Goal: Communication & Community: Ask a question

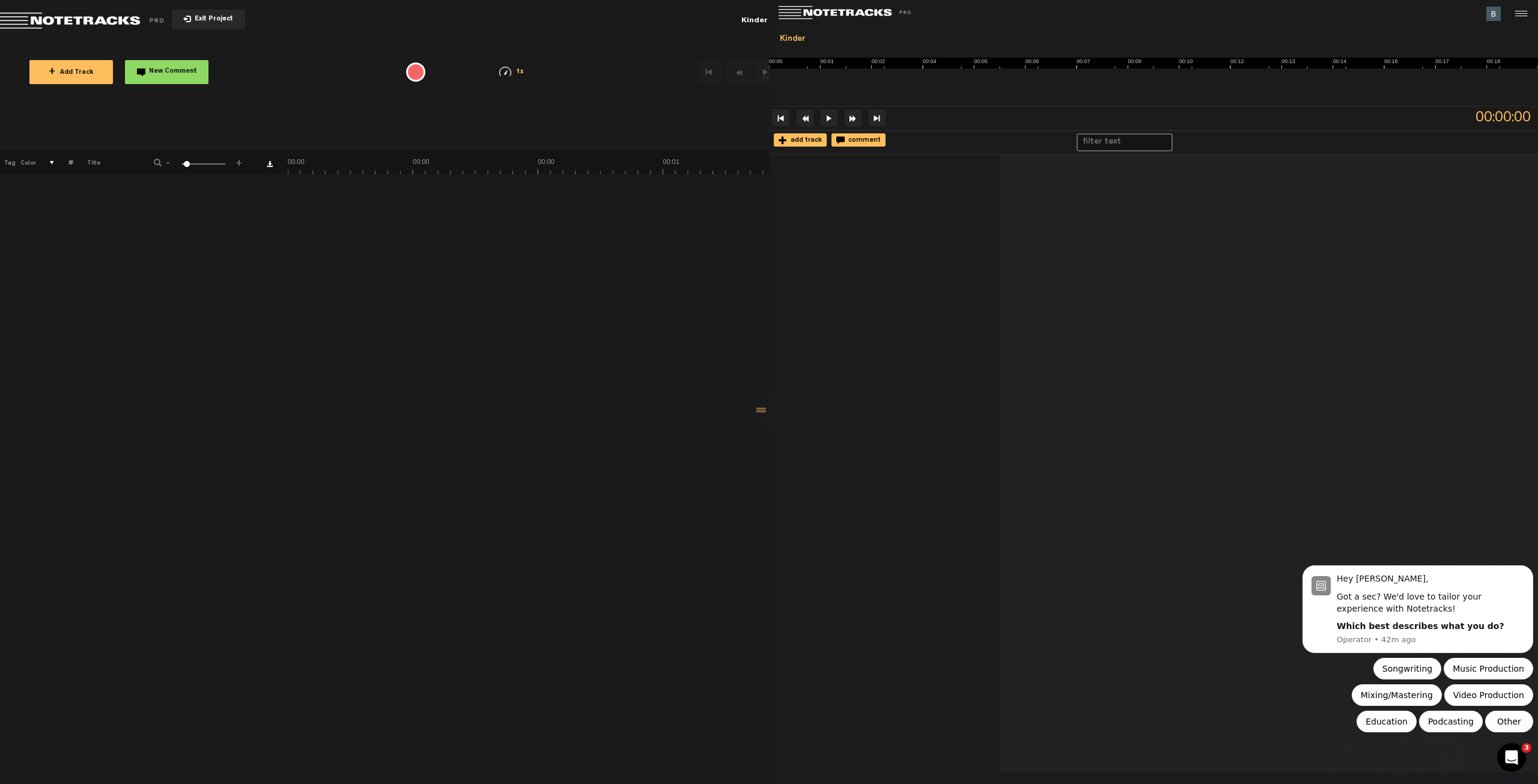
click at [61, 70] on span "+ Add Track" at bounding box center [71, 73] width 45 height 7
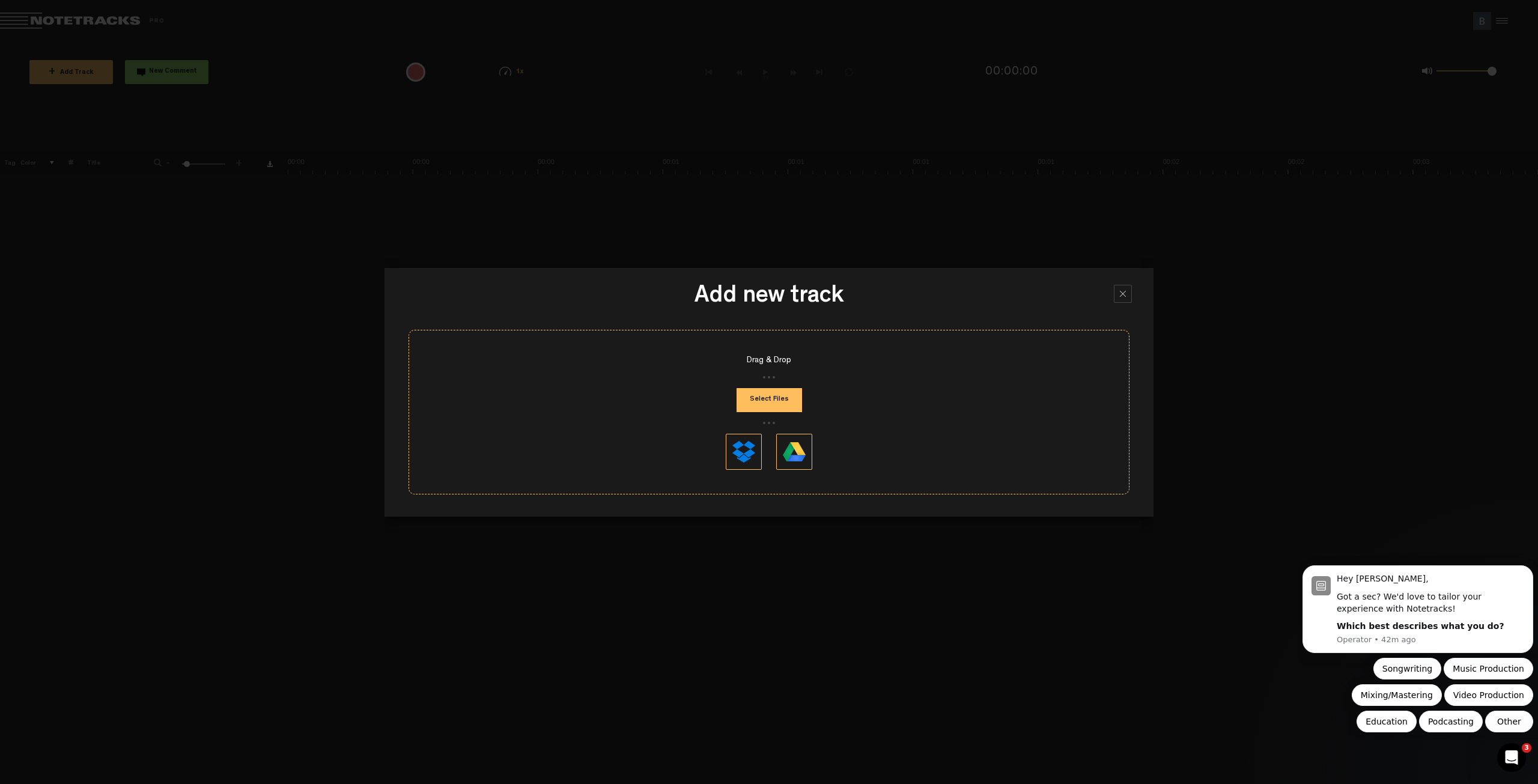
click at [757, 403] on button "Select Files" at bounding box center [769, 400] width 66 height 24
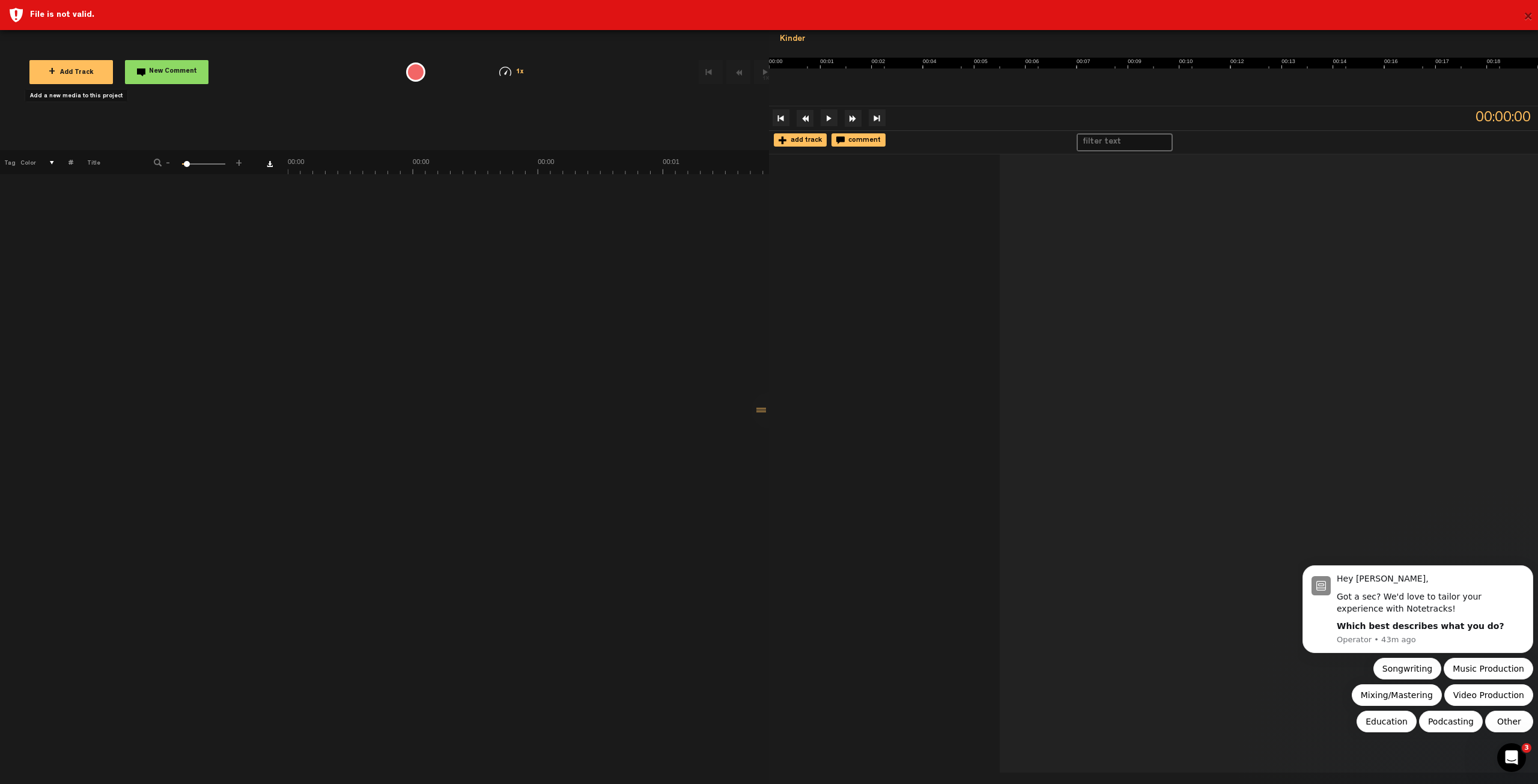
click at [961, 20] on button "×" at bounding box center [1528, 17] width 9 height 24
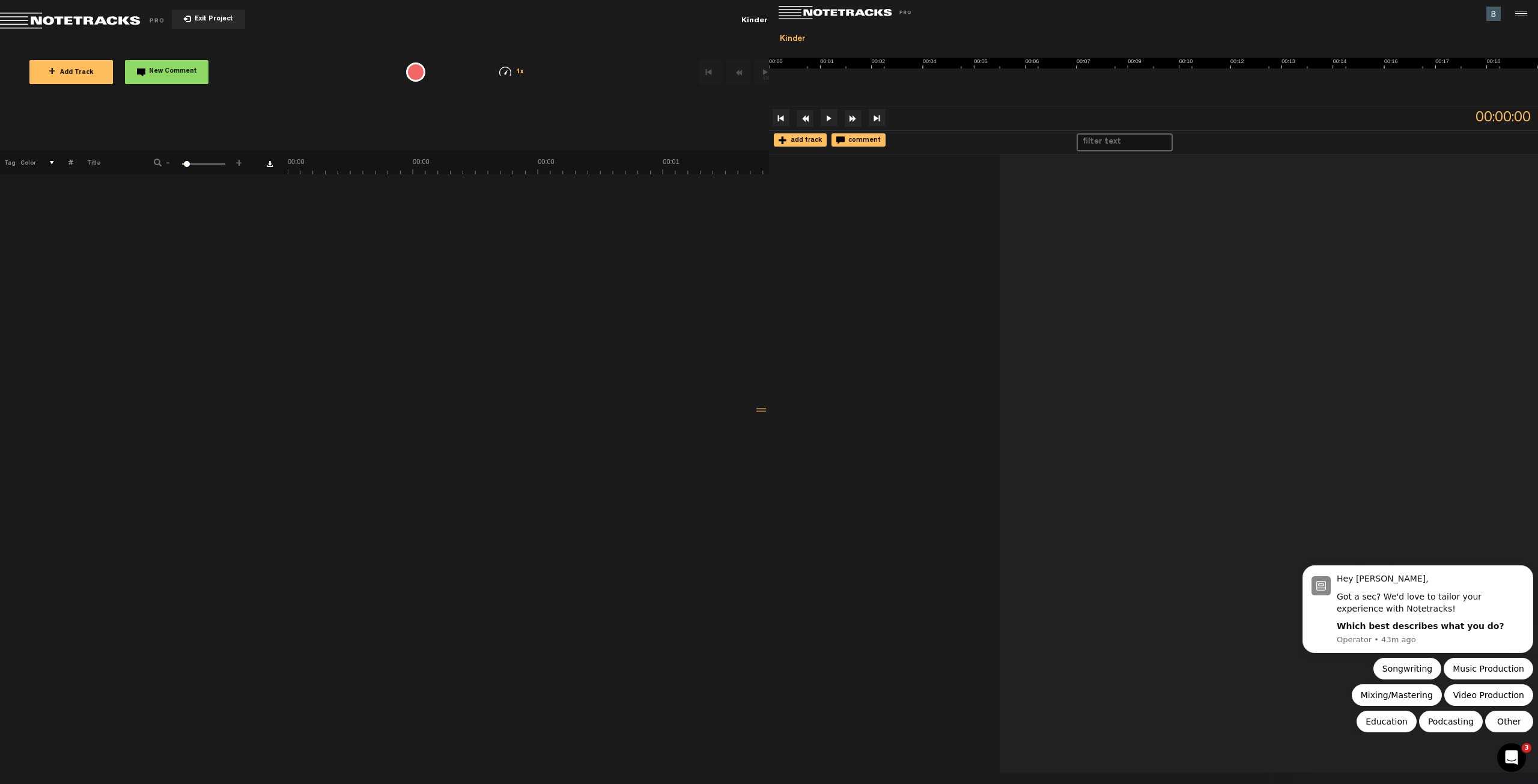
click at [89, 70] on span "+ Add Track" at bounding box center [71, 73] width 45 height 7
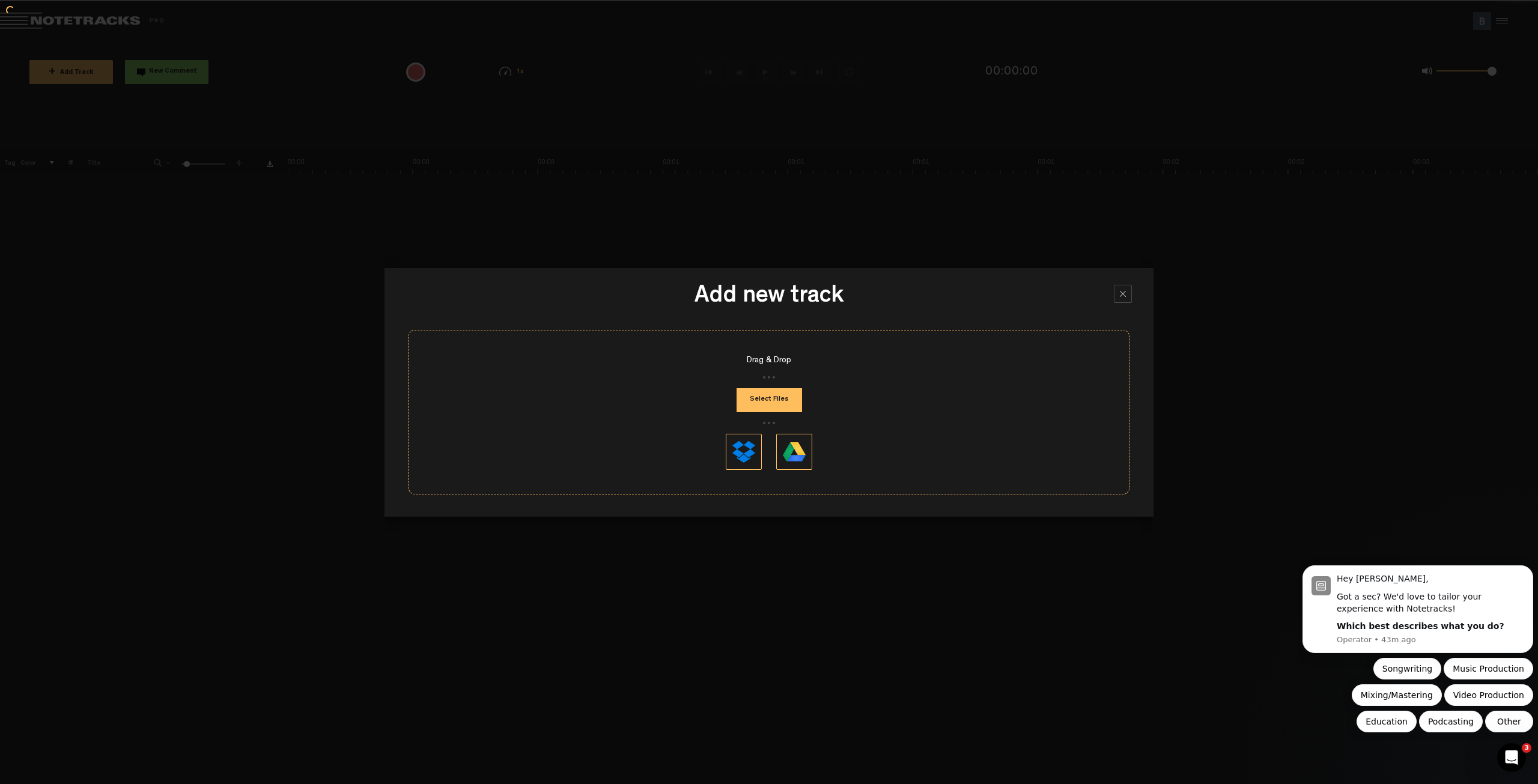
click at [770, 398] on button "Select Files" at bounding box center [769, 400] width 66 height 24
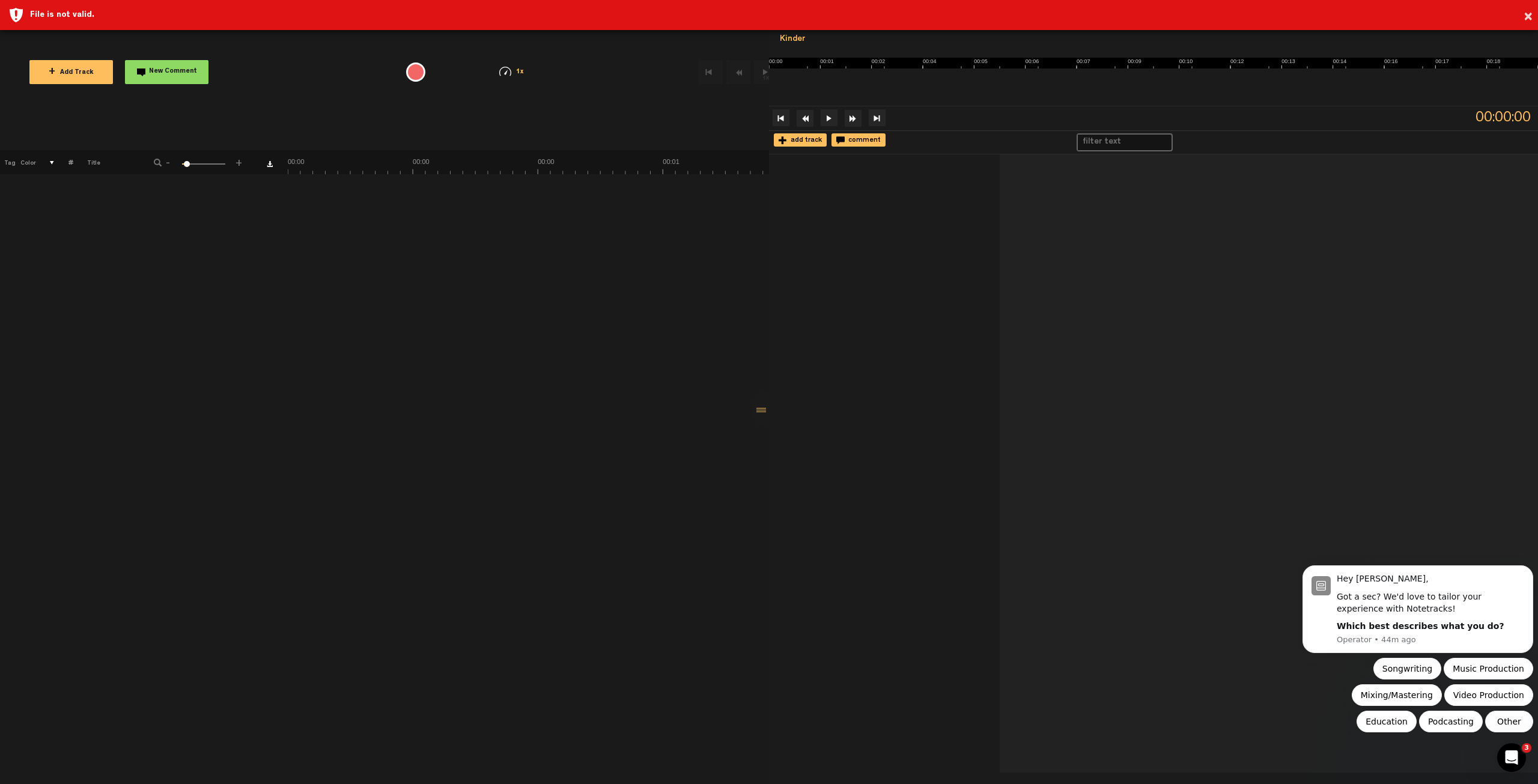
click at [60, 17] on div "File is not valid." at bounding box center [779, 15] width 1499 height 12
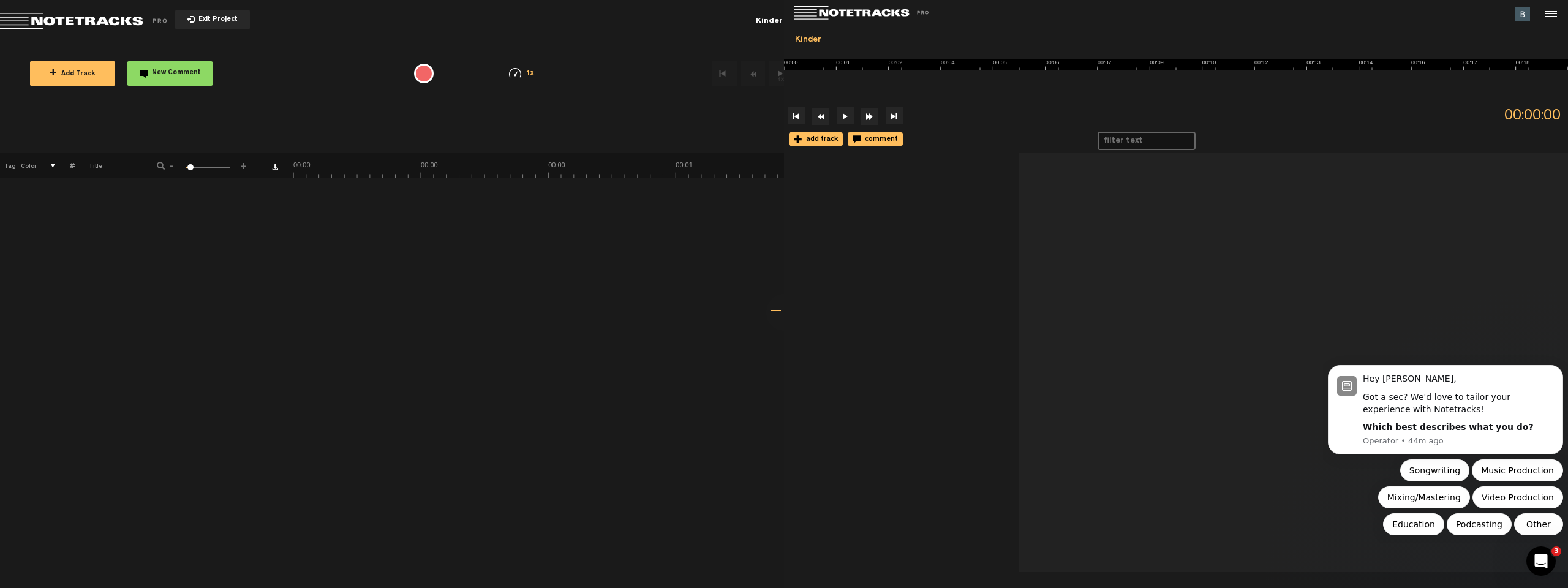
click at [76, 68] on button "+ Add Track" at bounding box center [72, 73] width 85 height 25
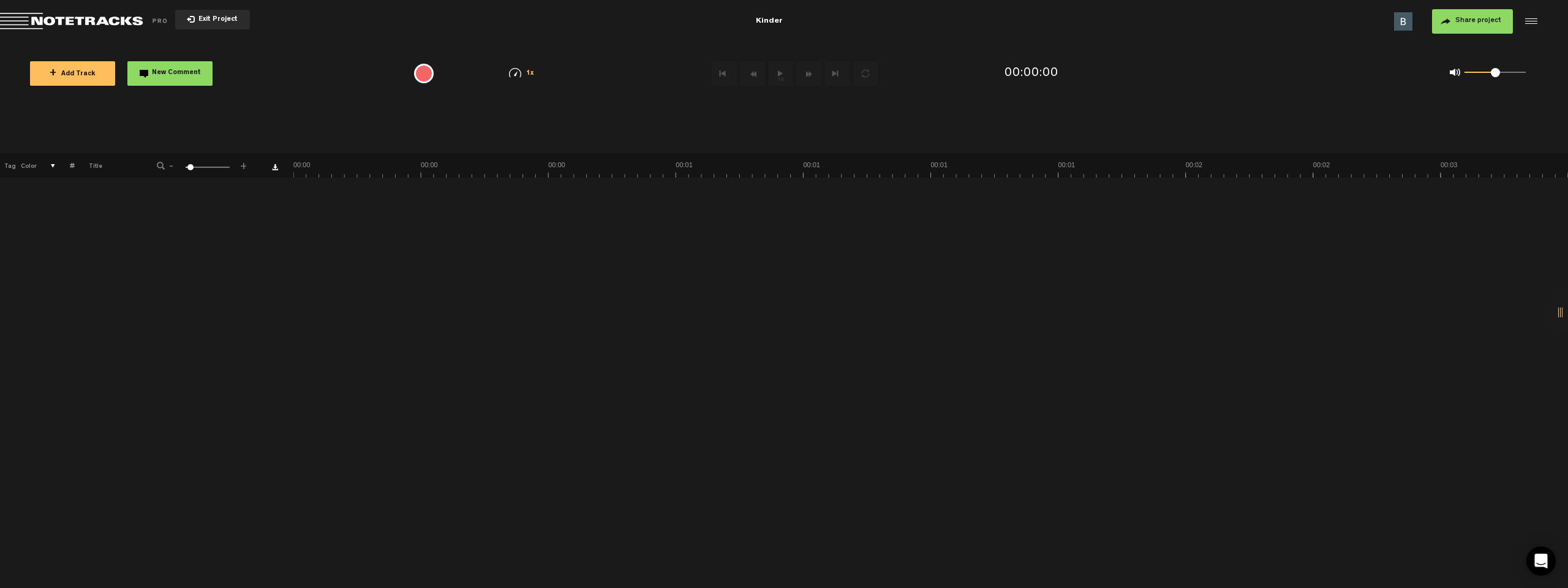
click at [229, 21] on span "Exit Project" at bounding box center [216, 20] width 43 height 7
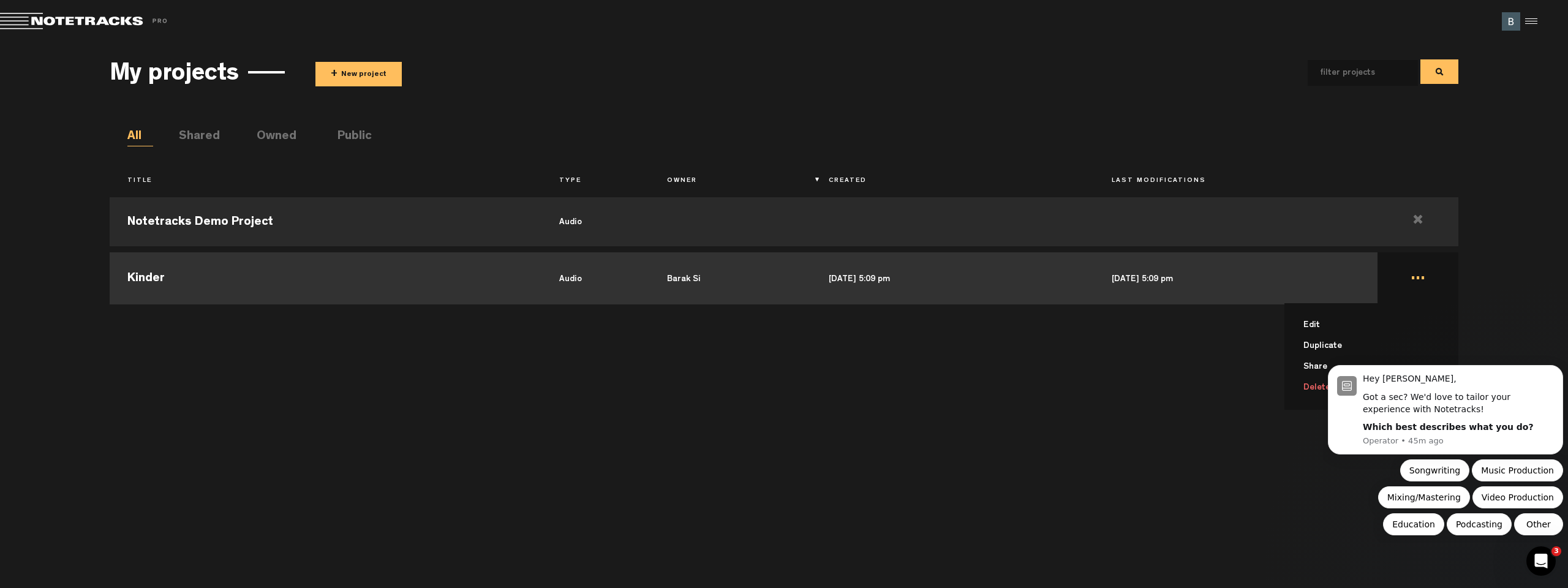
click at [1418, 281] on td "... Edit Duplicate Share Delete" at bounding box center [1418, 277] width 81 height 55
click at [1413, 282] on td "..." at bounding box center [1418, 277] width 81 height 55
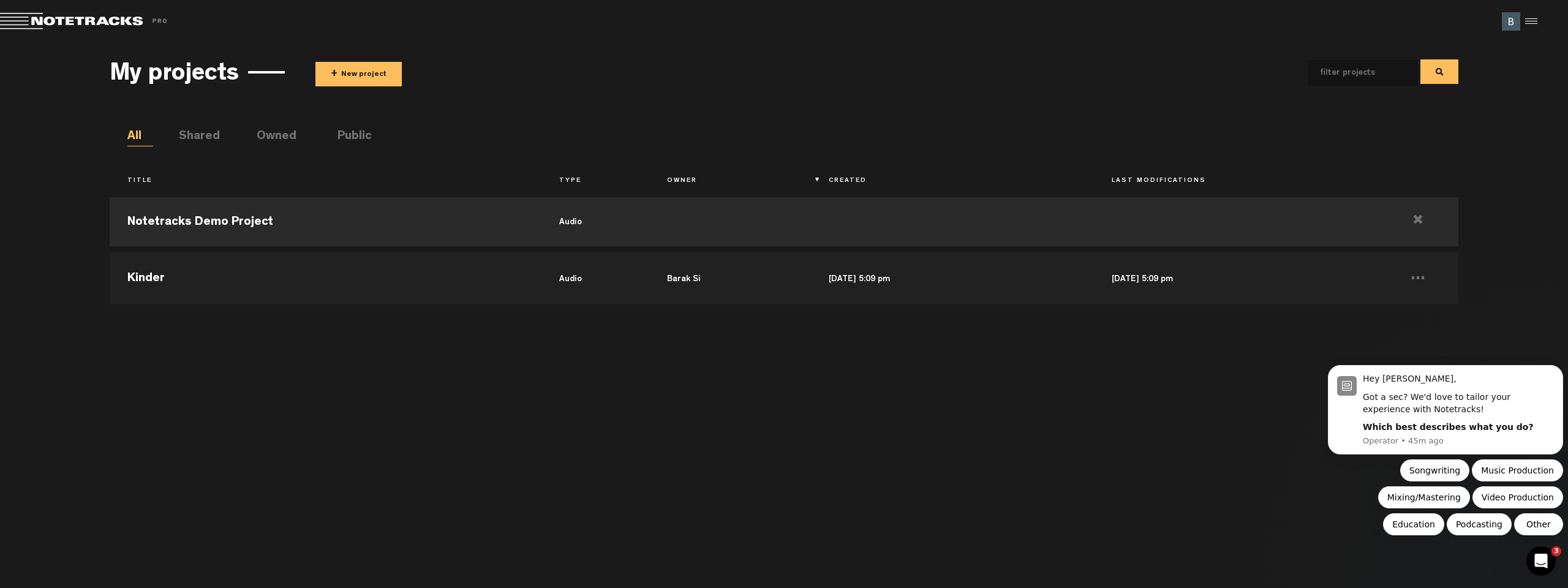
click at [514, 403] on div "Notetracks Demo Project audio Kinder audio Barak Si Sep 18, 2025 — 5:09 pm Sep …" at bounding box center [784, 383] width 1349 height 385
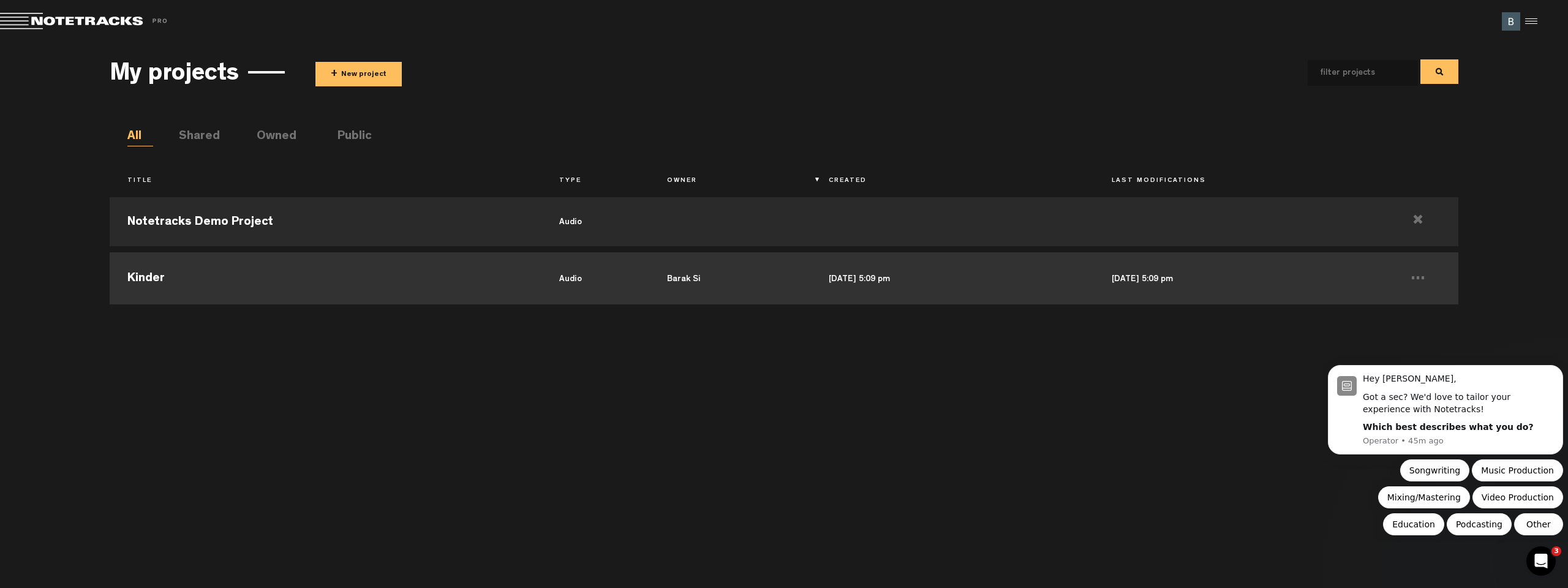
click at [209, 270] on td "Kinder" at bounding box center [325, 277] width 432 height 55
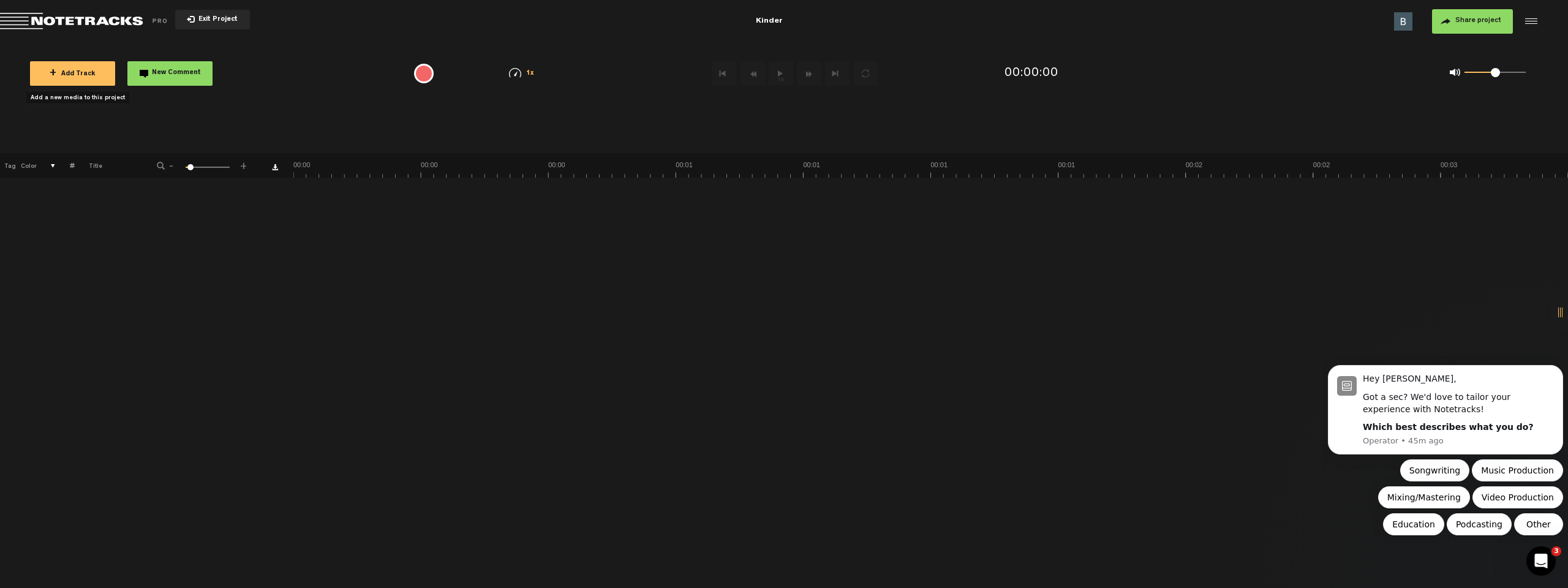
click at [70, 75] on span "+ Add Track" at bounding box center [73, 74] width 46 height 7
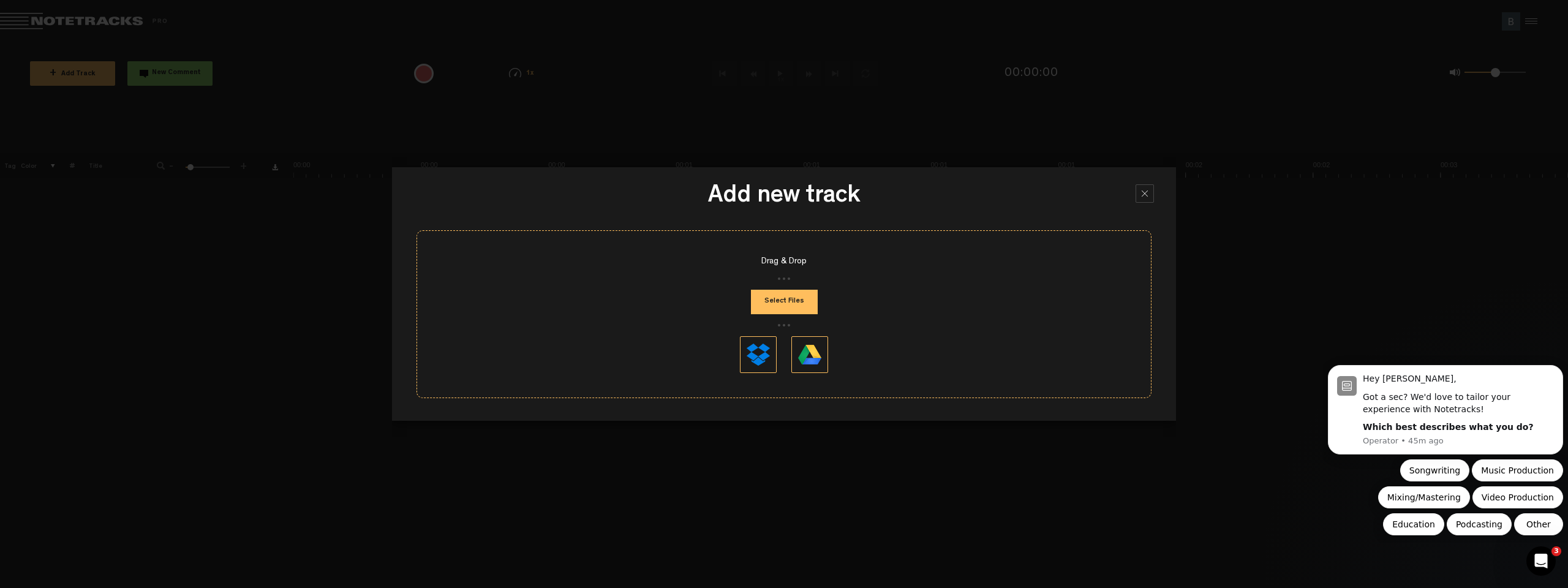
click at [787, 296] on button "Select Files" at bounding box center [784, 301] width 67 height 25
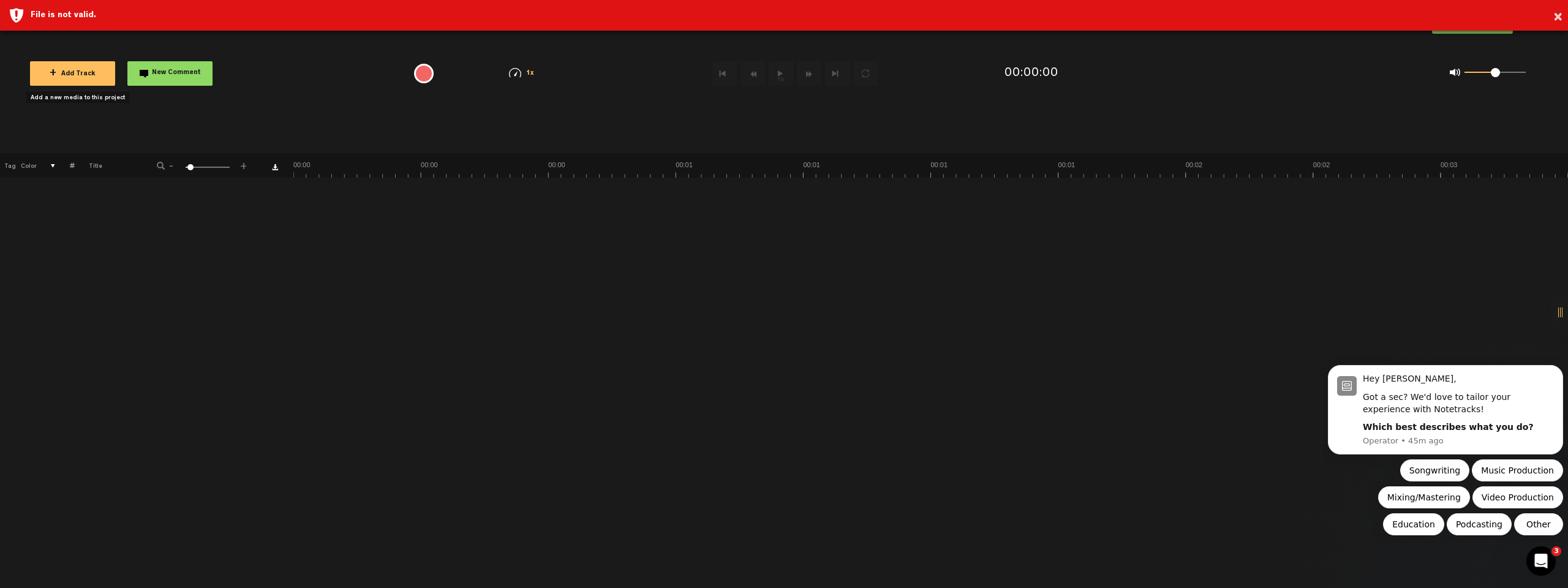
click at [58, 9] on div "File is not valid." at bounding box center [794, 15] width 1528 height 12
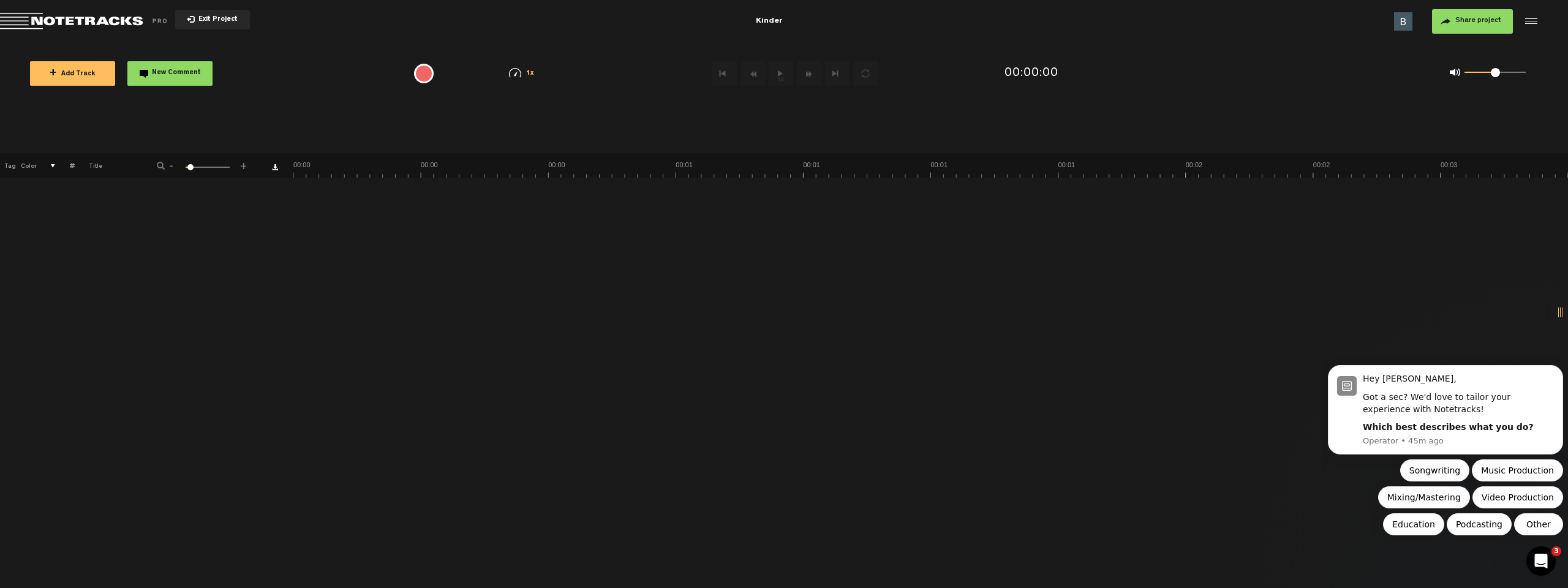
click at [58, 9] on div "File is not valid." at bounding box center [794, 15] width 1528 height 12
click at [1433, 411] on div "Got a sec? We'd love to tailor your experience with Notetracks!" at bounding box center [1459, 403] width 191 height 24
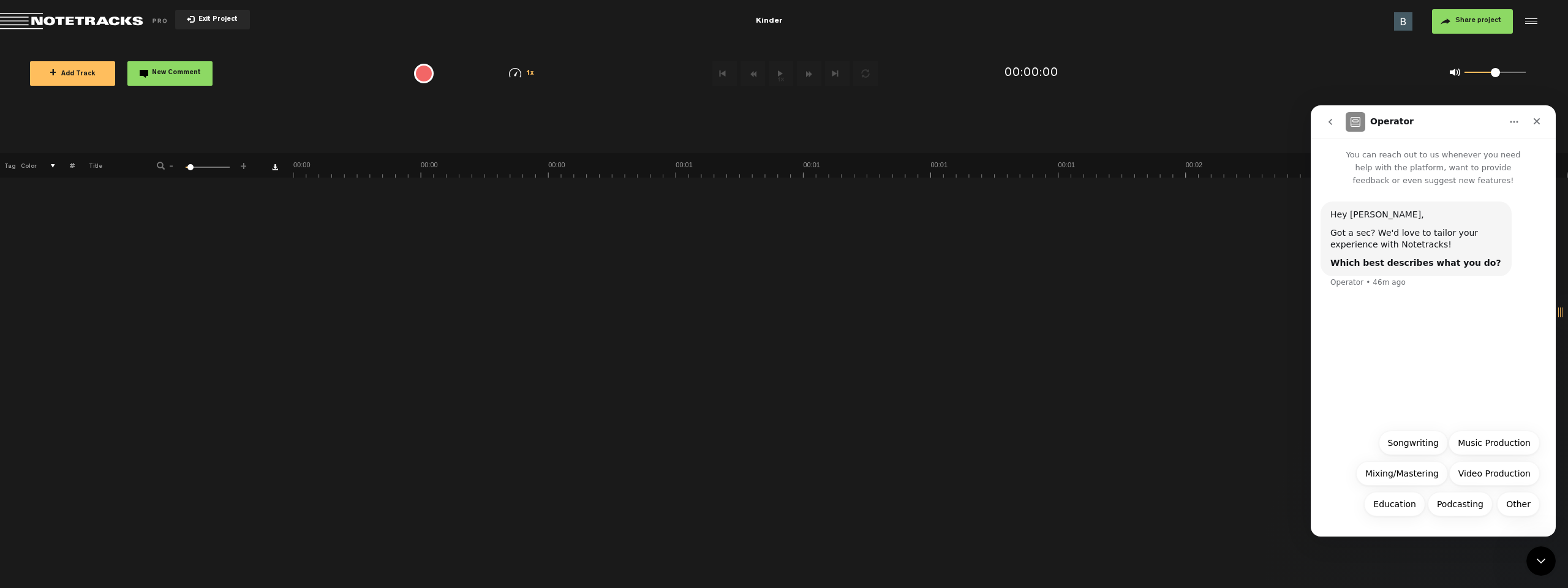
click at [1330, 119] on icon "go back" at bounding box center [1331, 122] width 10 height 10
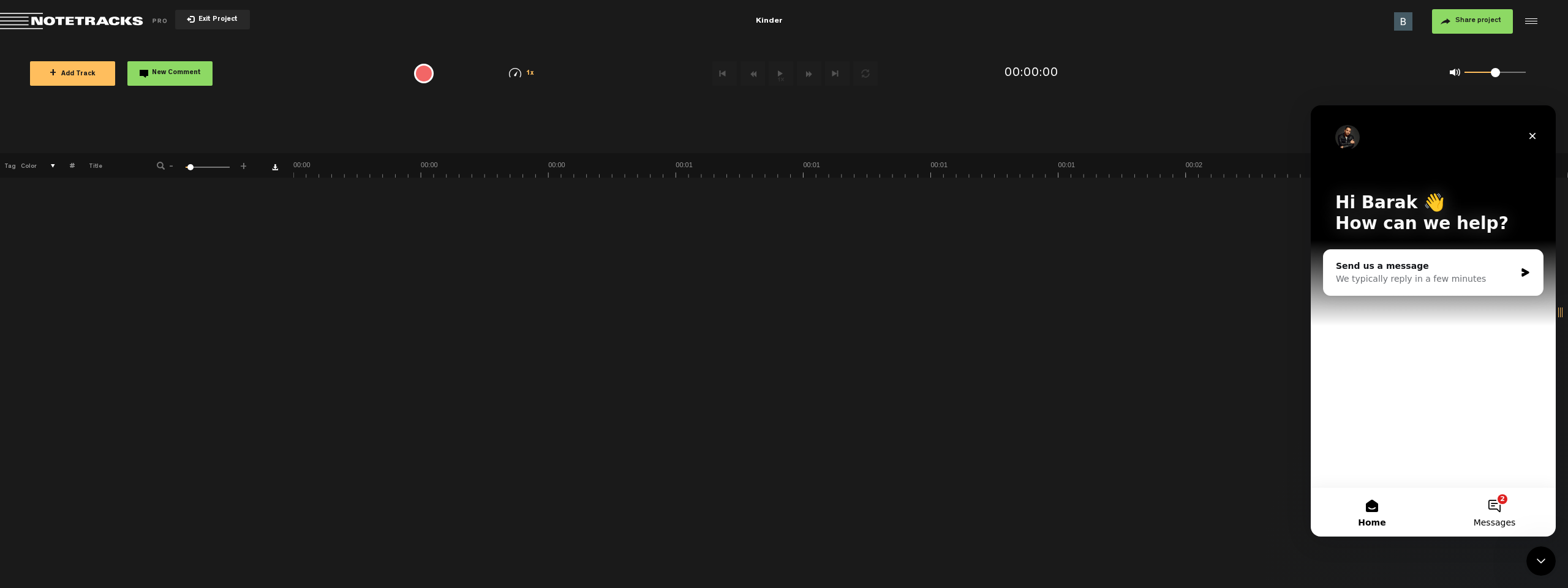
click at [1497, 514] on button "2 Messages" at bounding box center [1495, 512] width 123 height 49
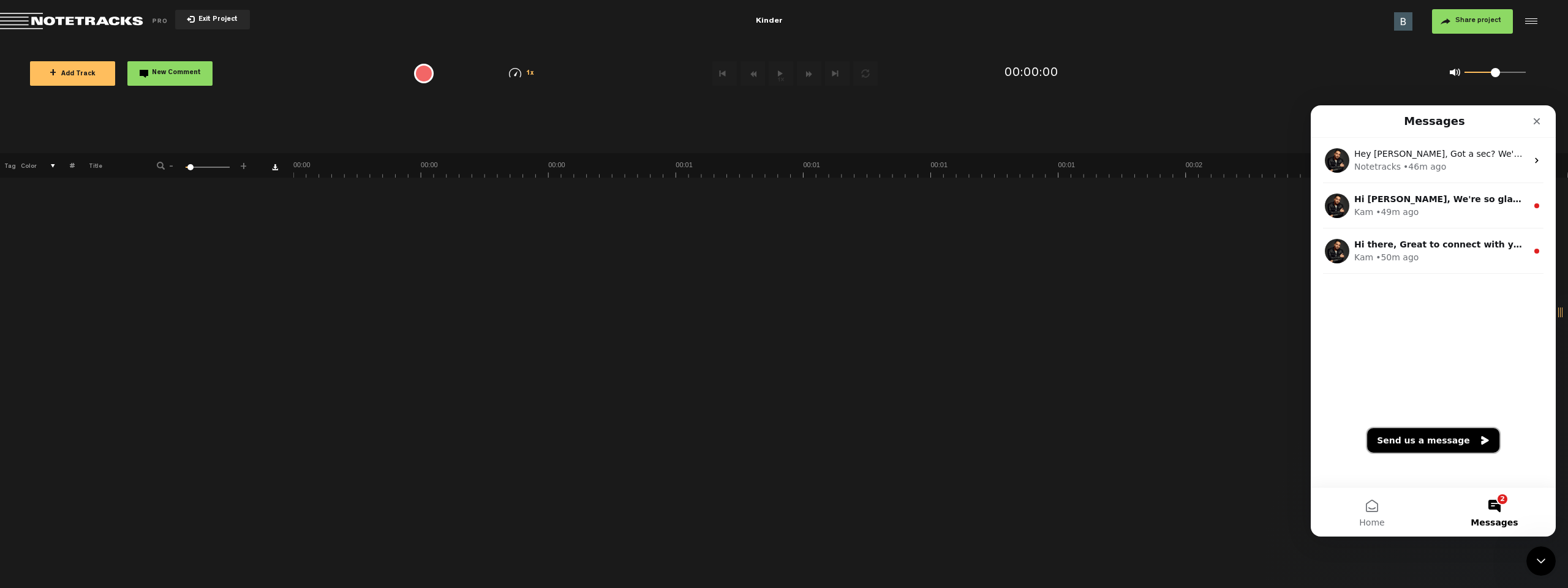
click at [1416, 445] on button "Send us a message" at bounding box center [1433, 440] width 132 height 25
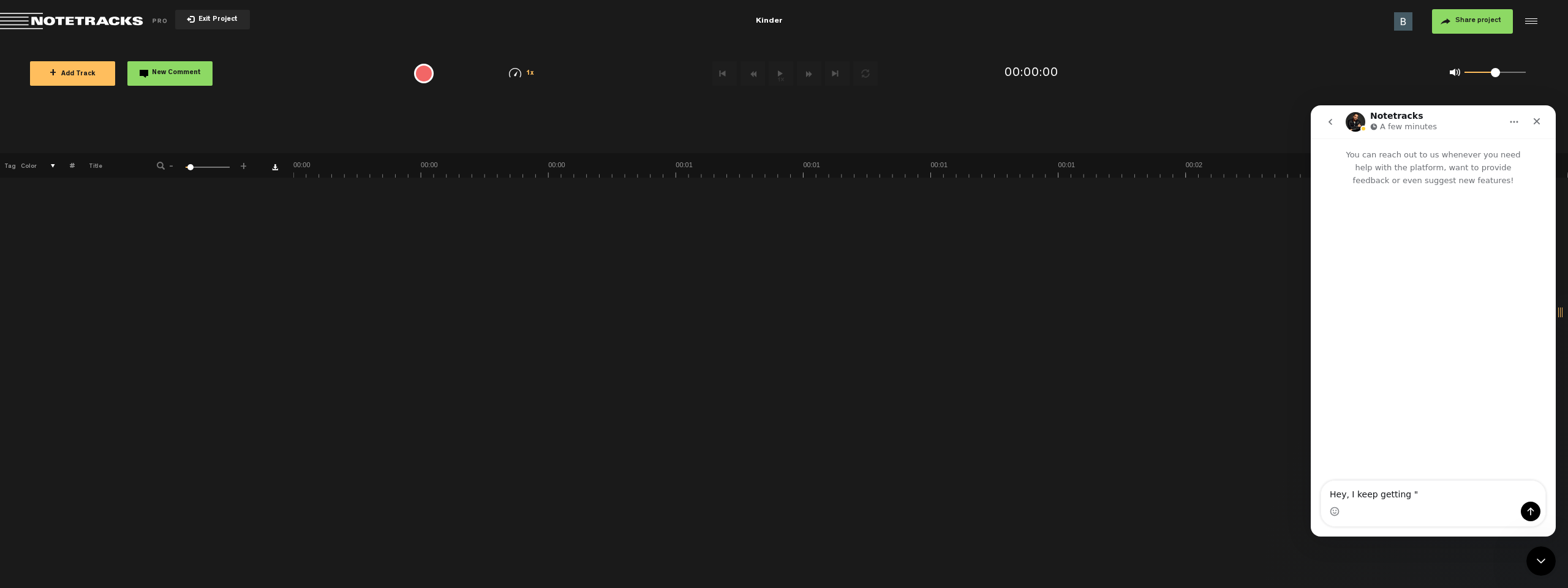
click at [50, 77] on button "+ Add Track" at bounding box center [72, 73] width 85 height 25
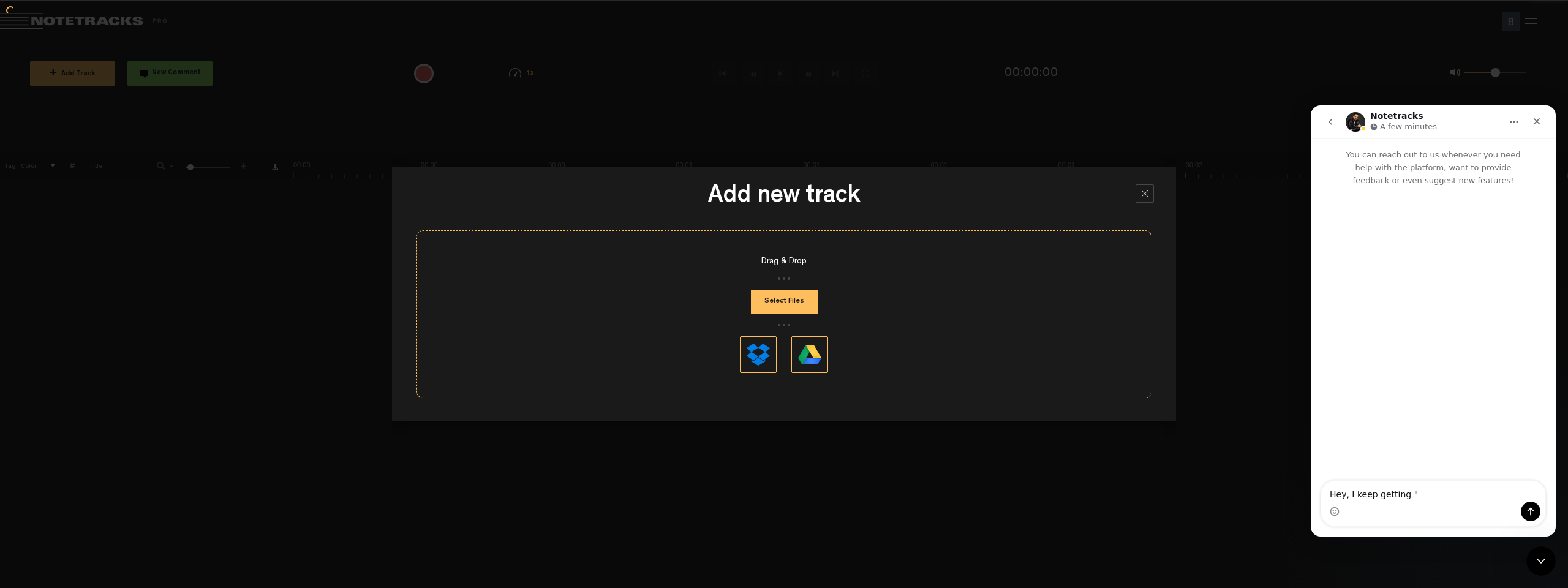
click at [780, 301] on button "Select Files" at bounding box center [784, 301] width 67 height 25
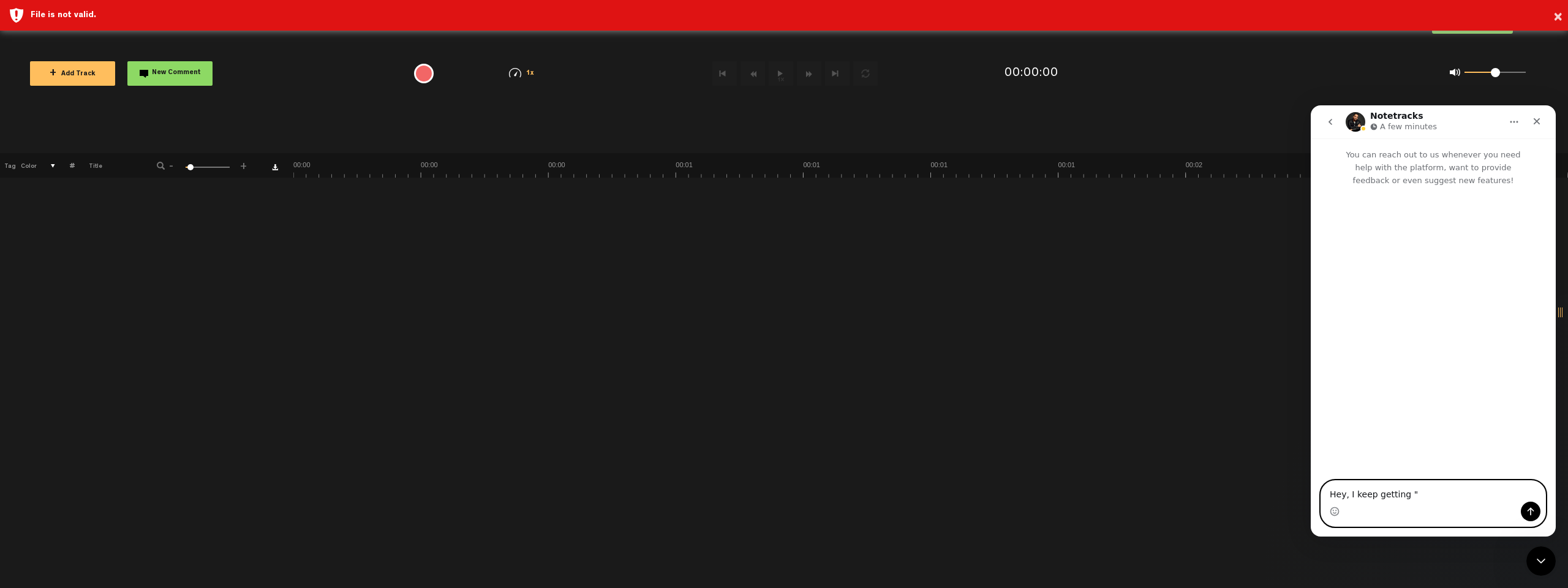
click at [1428, 498] on textarea "Hey, I keep getting "" at bounding box center [1433, 491] width 224 height 21
type textarea "Hey, I keep getting "File is not valid" error when uploading WAV files. not sur…"
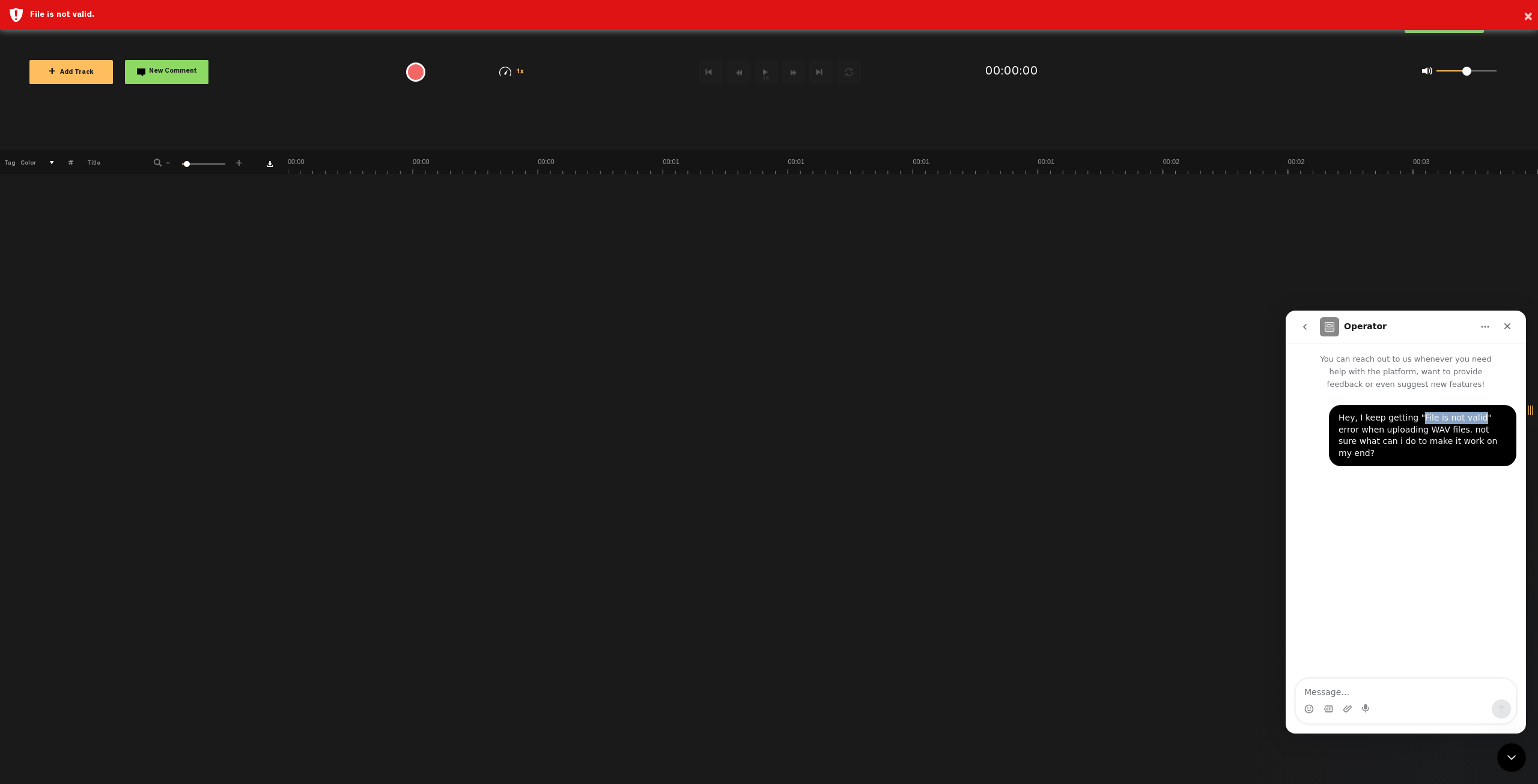
drag, startPoint x: 1415, startPoint y: 419, endPoint x: 1468, endPoint y: 418, distance: 53.0
click at [1468, 418] on div "Hey, I keep getting "File is not valid" error when uploading WAV files. not sur…" at bounding box center [1423, 436] width 168 height 47
copy div "File is not valid"
click at [1382, 526] on div "Hey, I keep getting "File is not valid" error when uploading WAV files. not sur…" at bounding box center [1406, 535] width 241 height 289
drag, startPoint x: 1390, startPoint y: 433, endPoint x: 1492, endPoint y: 433, distance: 102.0
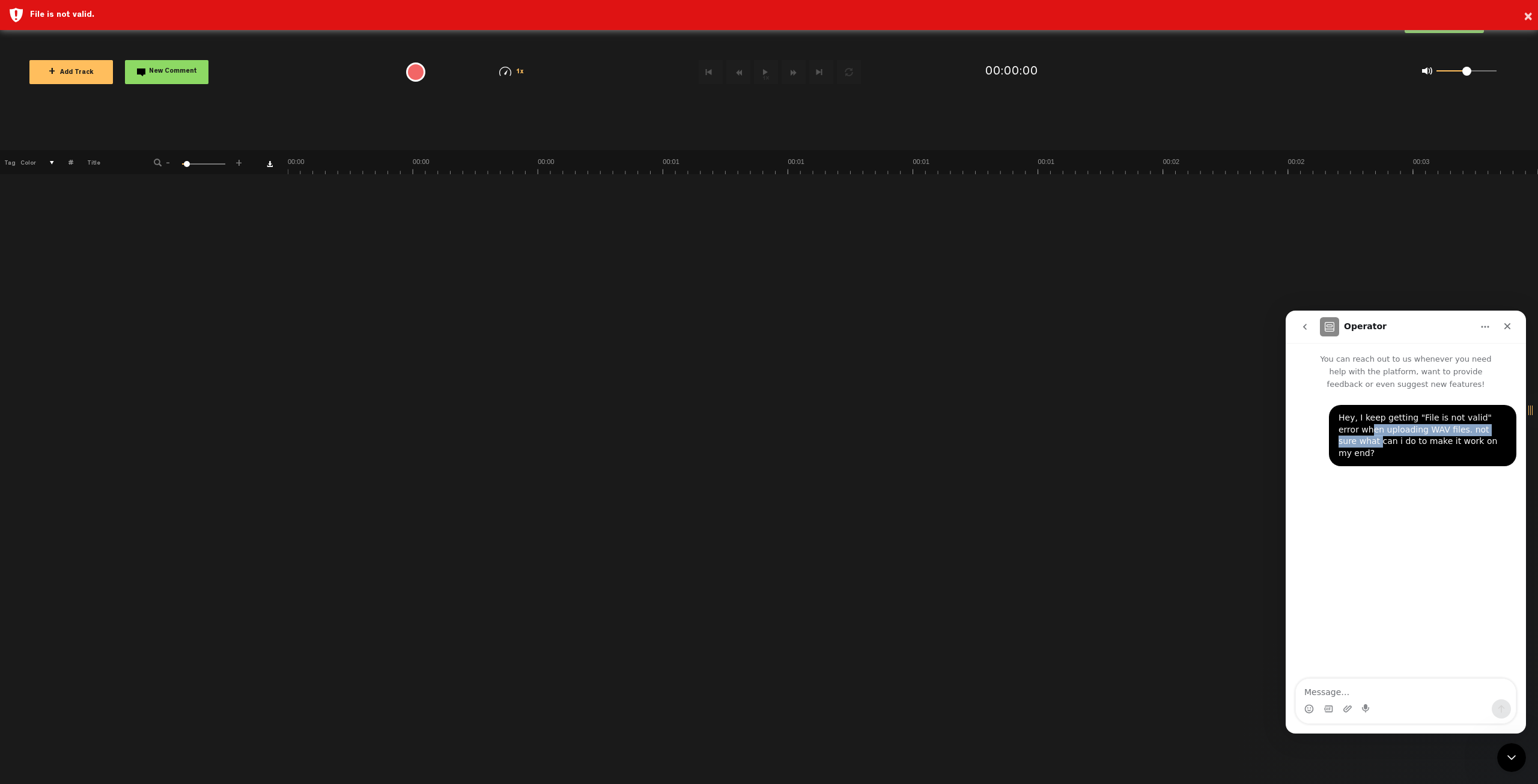
click at [1492, 433] on div "Hey, I keep getting "File is not valid" error when uploading WAV files. not sur…" at bounding box center [1423, 436] width 168 height 47
drag, startPoint x: 1382, startPoint y: 441, endPoint x: 1478, endPoint y: 441, distance: 96.0
click at [1478, 441] on div "Hey, I keep getting "File is not valid" error when uploading WAV files. not sur…" at bounding box center [1423, 436] width 168 height 47
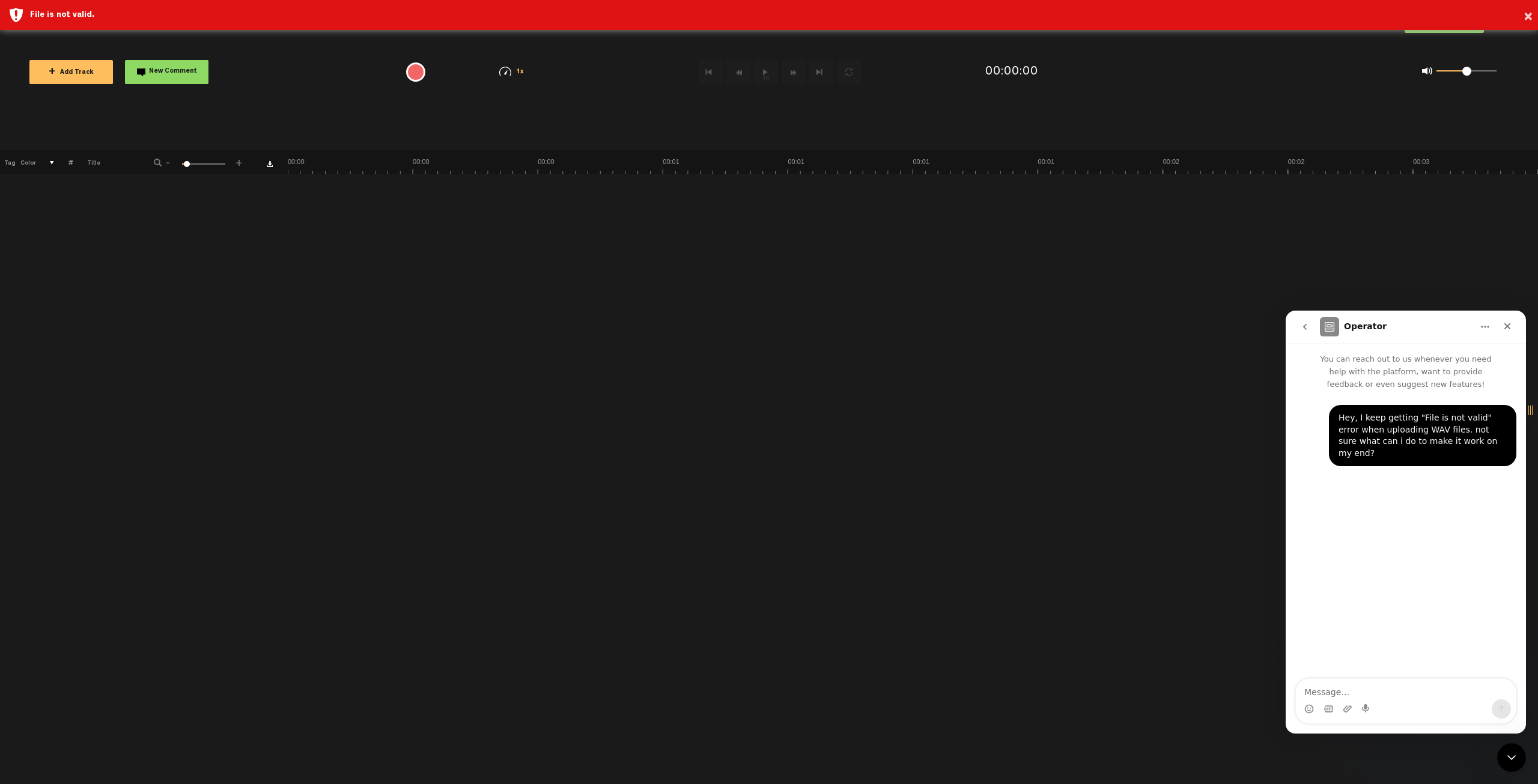
click at [1312, 324] on button "go back" at bounding box center [1305, 327] width 23 height 23
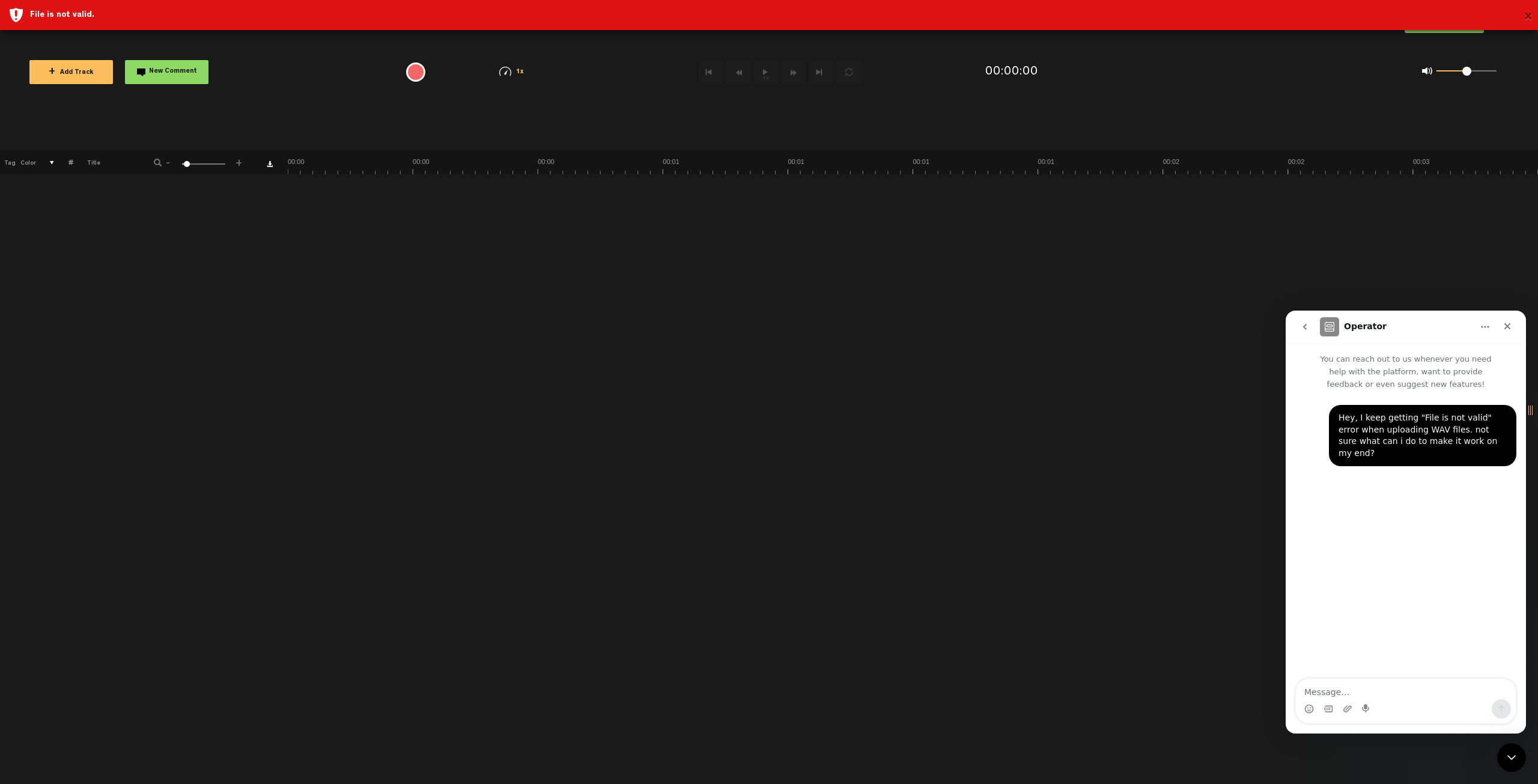
click at [1530, 20] on button "×" at bounding box center [1528, 17] width 9 height 24
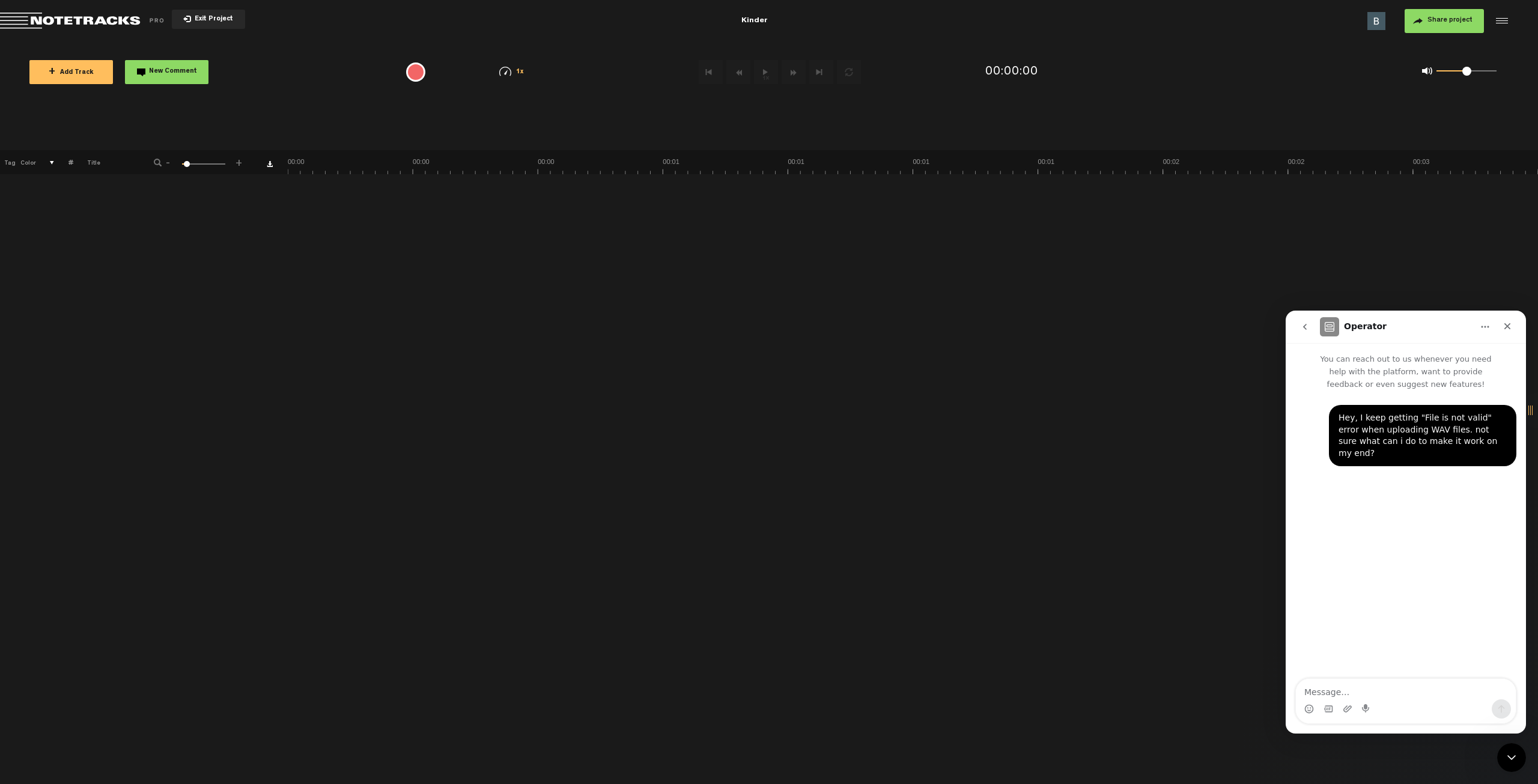
click at [1507, 20] on div at bounding box center [1500, 20] width 18 height 18
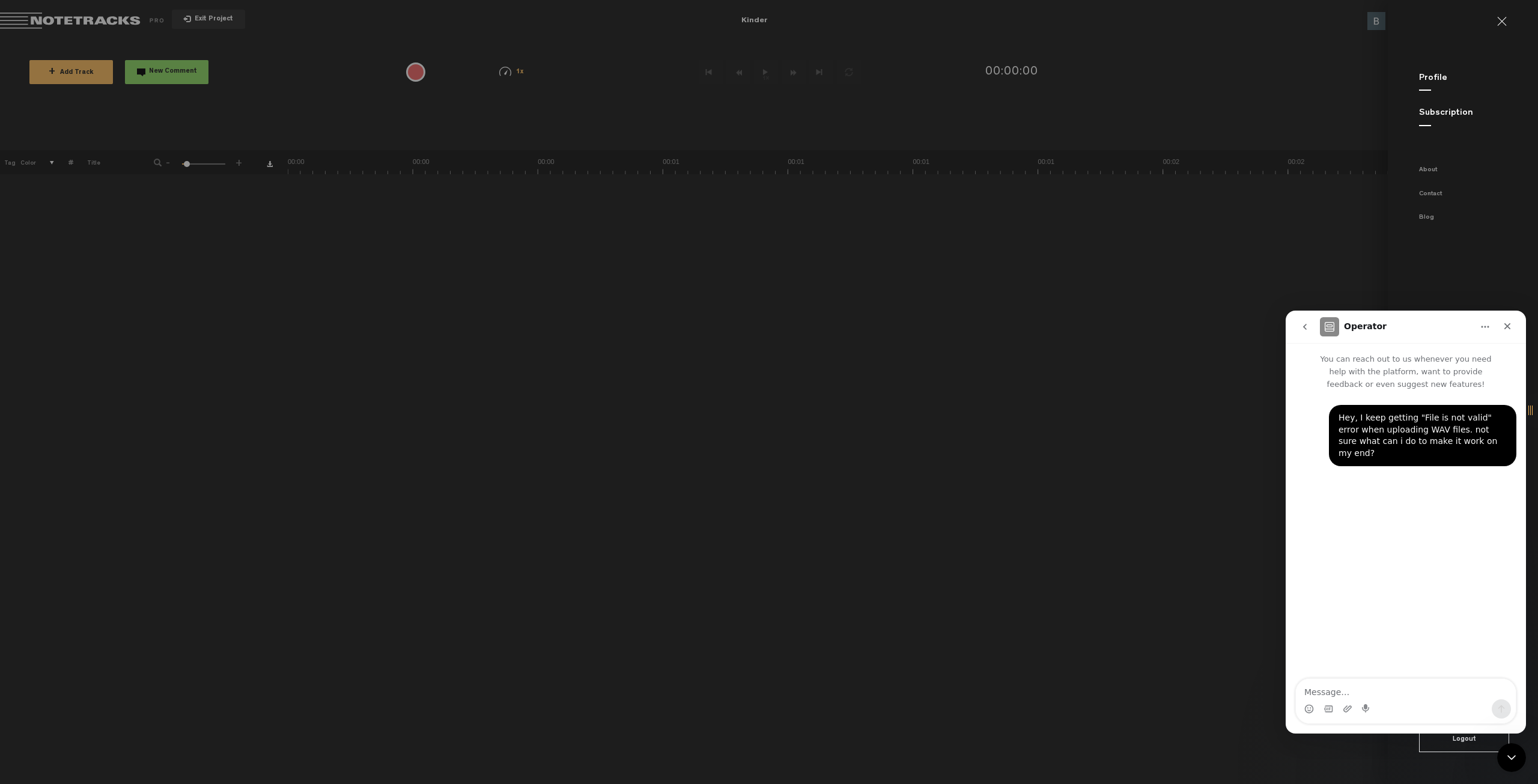
click at [999, 339] on md-backdrop at bounding box center [769, 392] width 1538 height 784
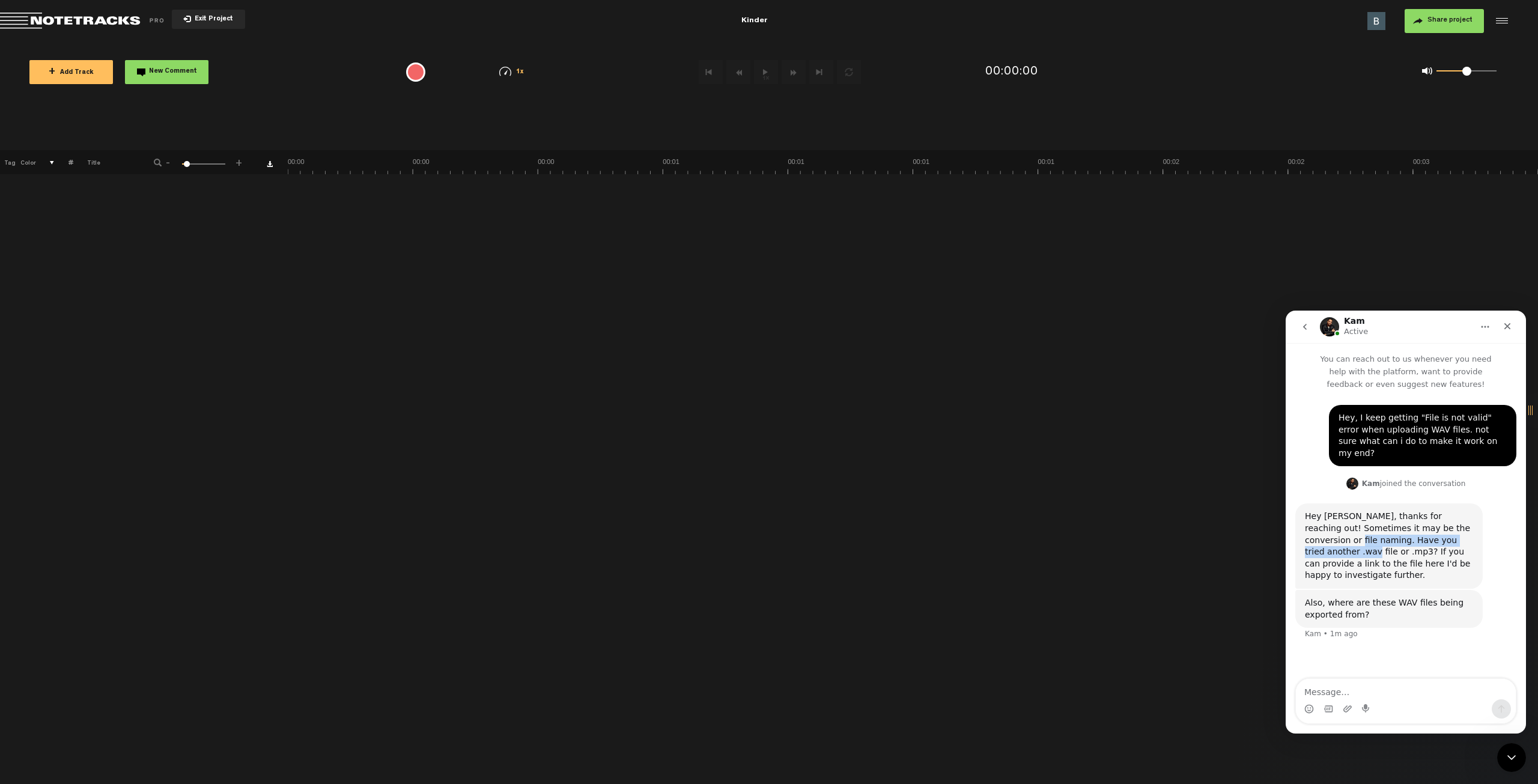
drag, startPoint x: 1321, startPoint y: 531, endPoint x: 1464, endPoint y: 527, distance: 143.1
click at [1464, 527] on div "Hey [PERSON_NAME], thanks for reaching out! Sometimes it may be the conversion …" at bounding box center [1389, 546] width 168 height 71
drag, startPoint x: 1331, startPoint y: 541, endPoint x: 1457, endPoint y: 541, distance: 126.0
click at [1457, 541] on div "Hey [PERSON_NAME], thanks for reaching out! Sometimes it may be the conversion …" at bounding box center [1389, 546] width 168 height 71
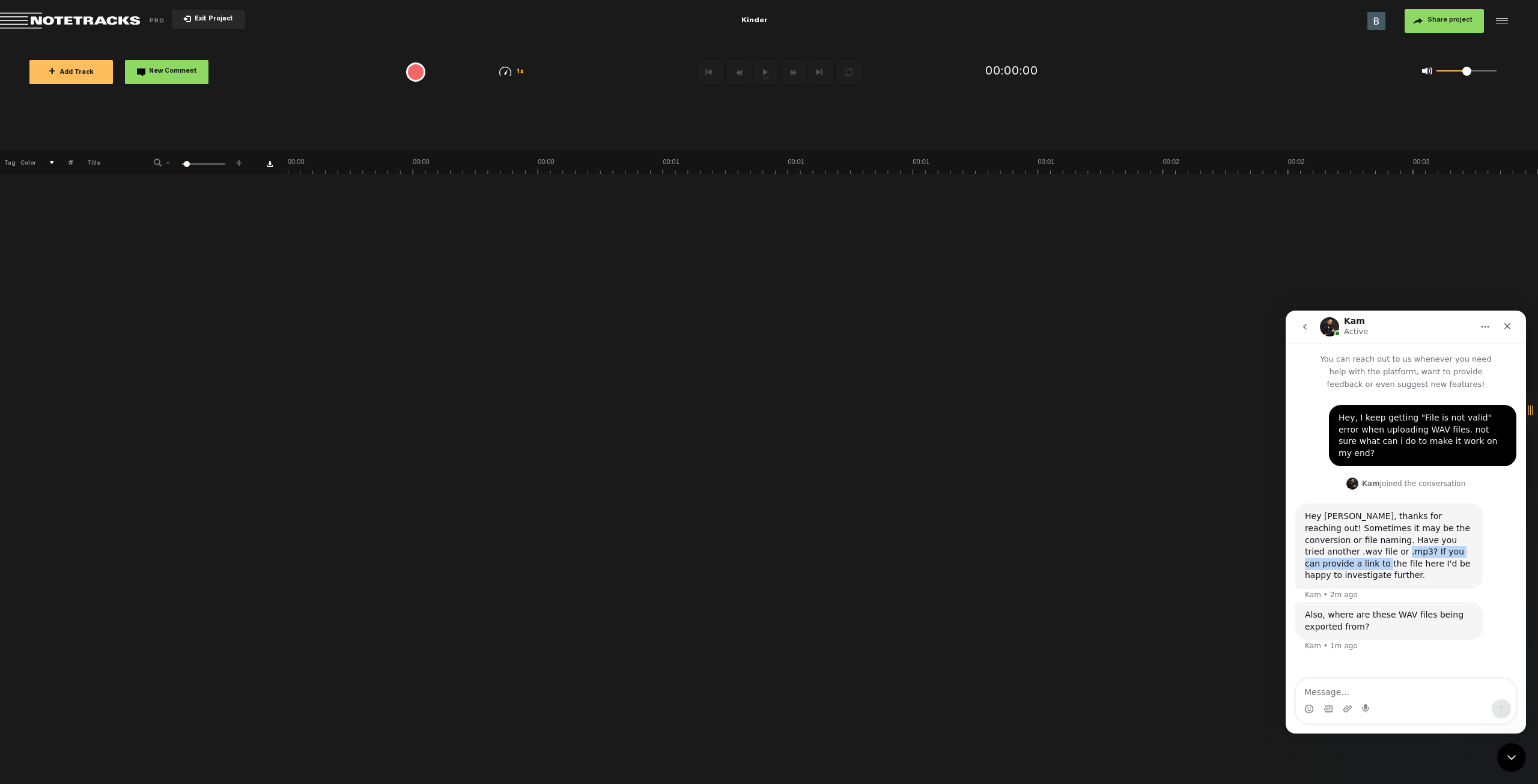
click at [1457, 541] on div "Hey [PERSON_NAME], thanks for reaching out! Sometimes it may be the conversion …" at bounding box center [1389, 546] width 168 height 71
drag, startPoint x: 1312, startPoint y: 553, endPoint x: 1443, endPoint y: 553, distance: 131.0
click at [1443, 553] on div "Hey [PERSON_NAME], thanks for reaching out! Sometimes it may be the conversion …" at bounding box center [1389, 546] width 168 height 71
drag, startPoint x: 1328, startPoint y: 583, endPoint x: 1440, endPoint y: 581, distance: 112.0
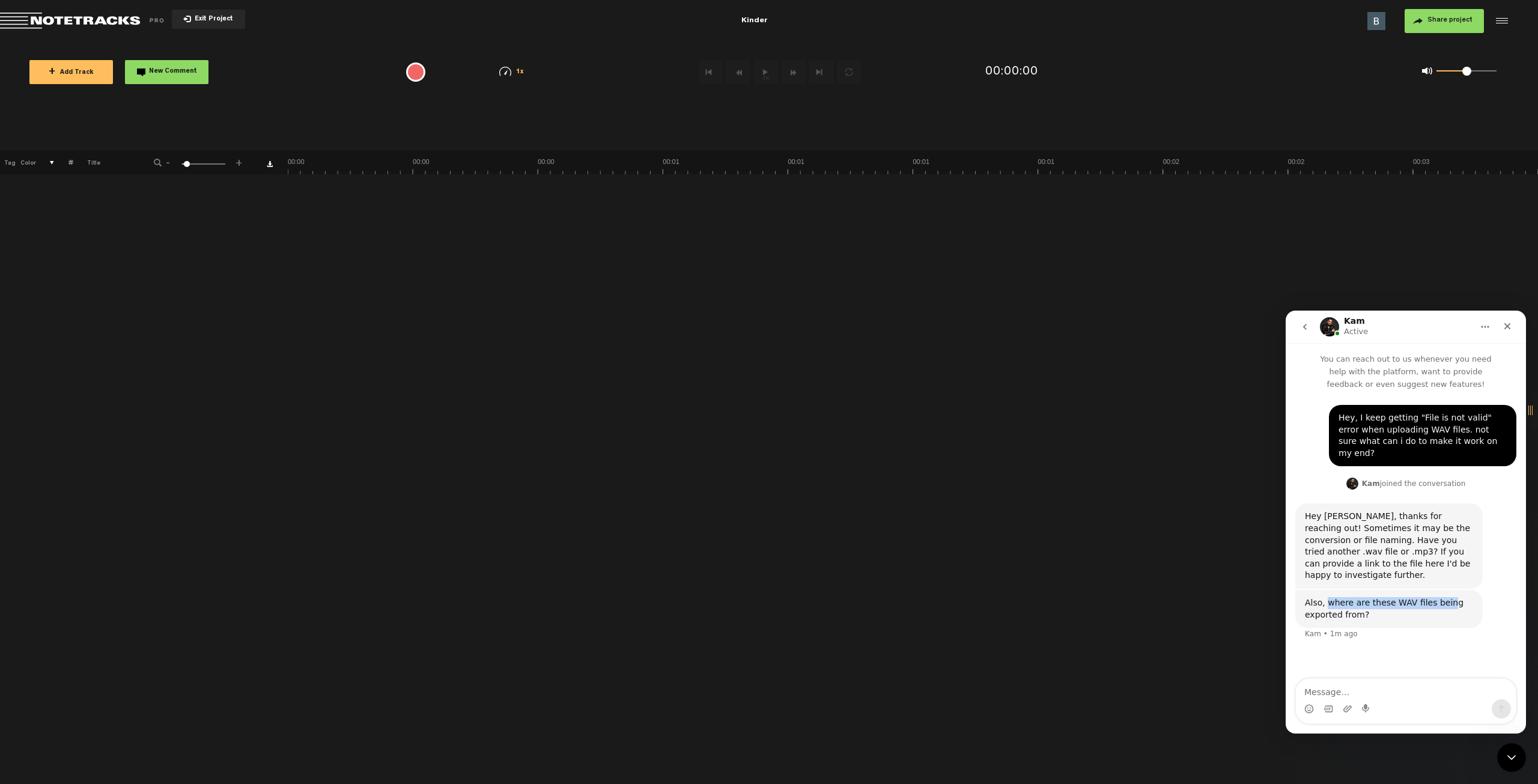
click at [1440, 576] on div "Also, where are these WAV files being exported from?" at bounding box center [1389, 609] width 168 height 24
click at [1334, 576] on textarea "Message…" at bounding box center [1406, 689] width 220 height 20
type textarea "i have them stored locally on my computer"
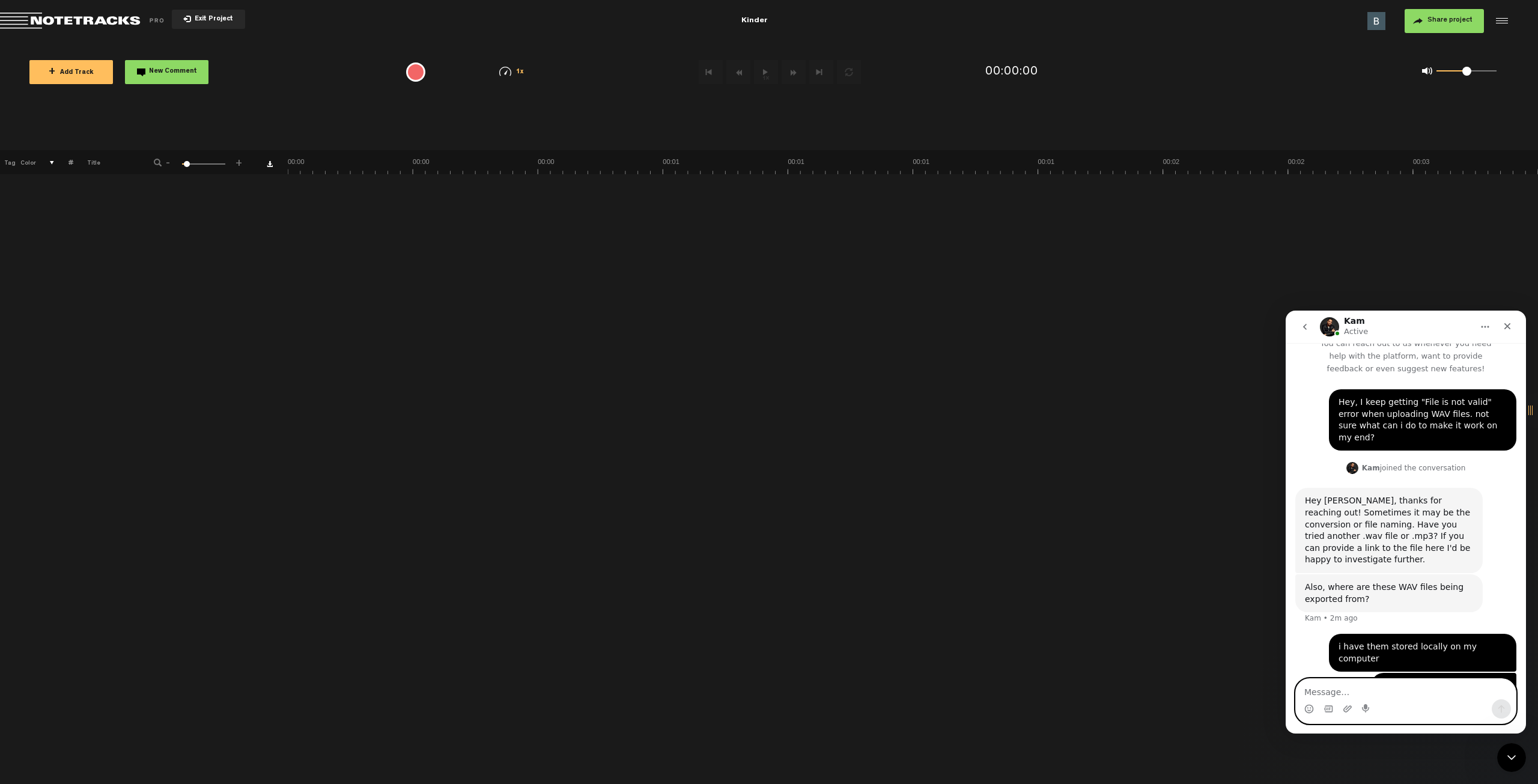
scroll to position [28, 0]
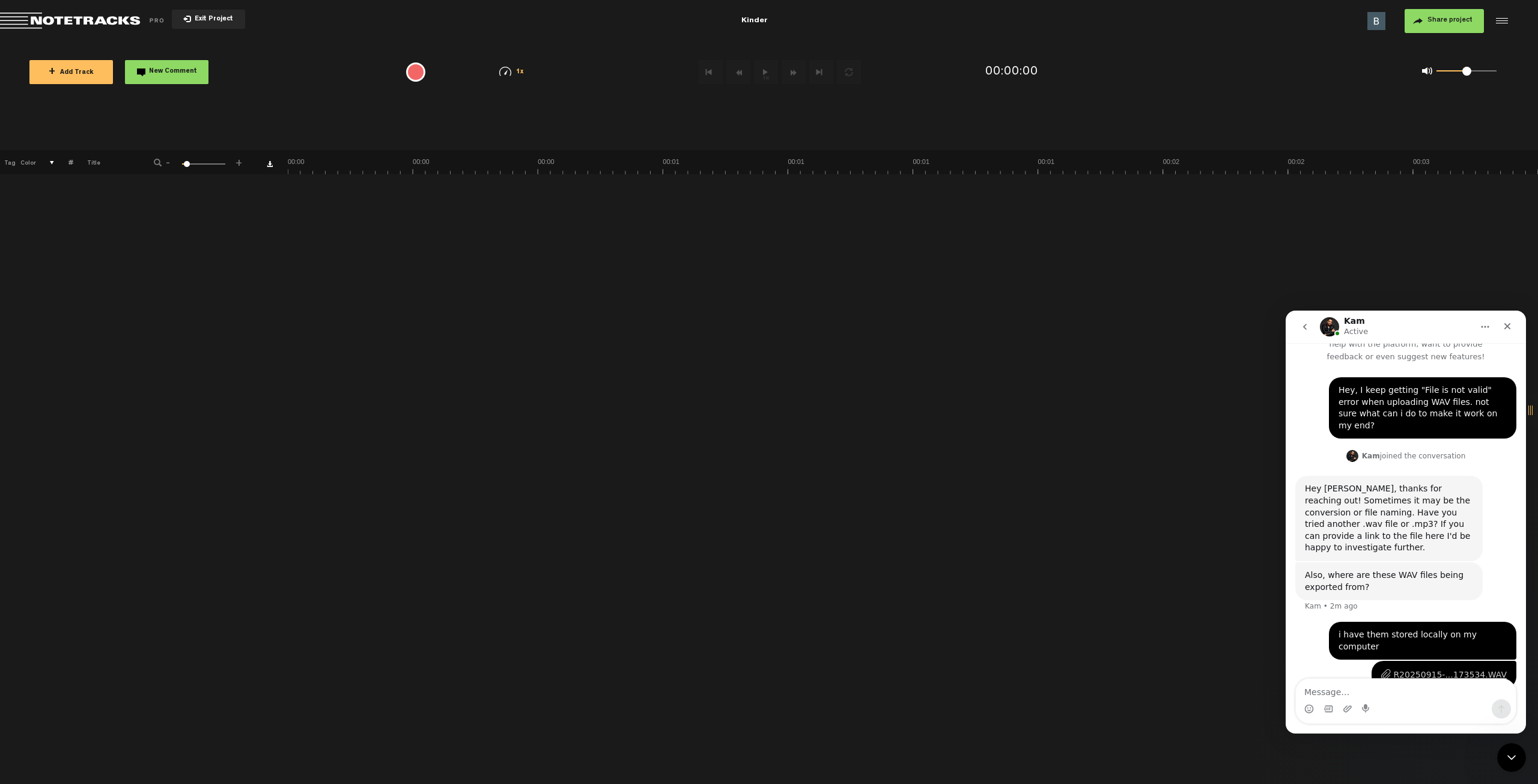
drag, startPoint x: 1450, startPoint y: 663, endPoint x: 1482, endPoint y: 662, distance: 32.0
click at [1482, 576] on div "File type is not allowed" at bounding box center [1472, 697] width 89 height 8
click at [1347, 576] on icon "Upload attachment" at bounding box center [1348, 708] width 9 height 7
click at [1384, 576] on textarea "Message…" at bounding box center [1406, 689] width 220 height 20
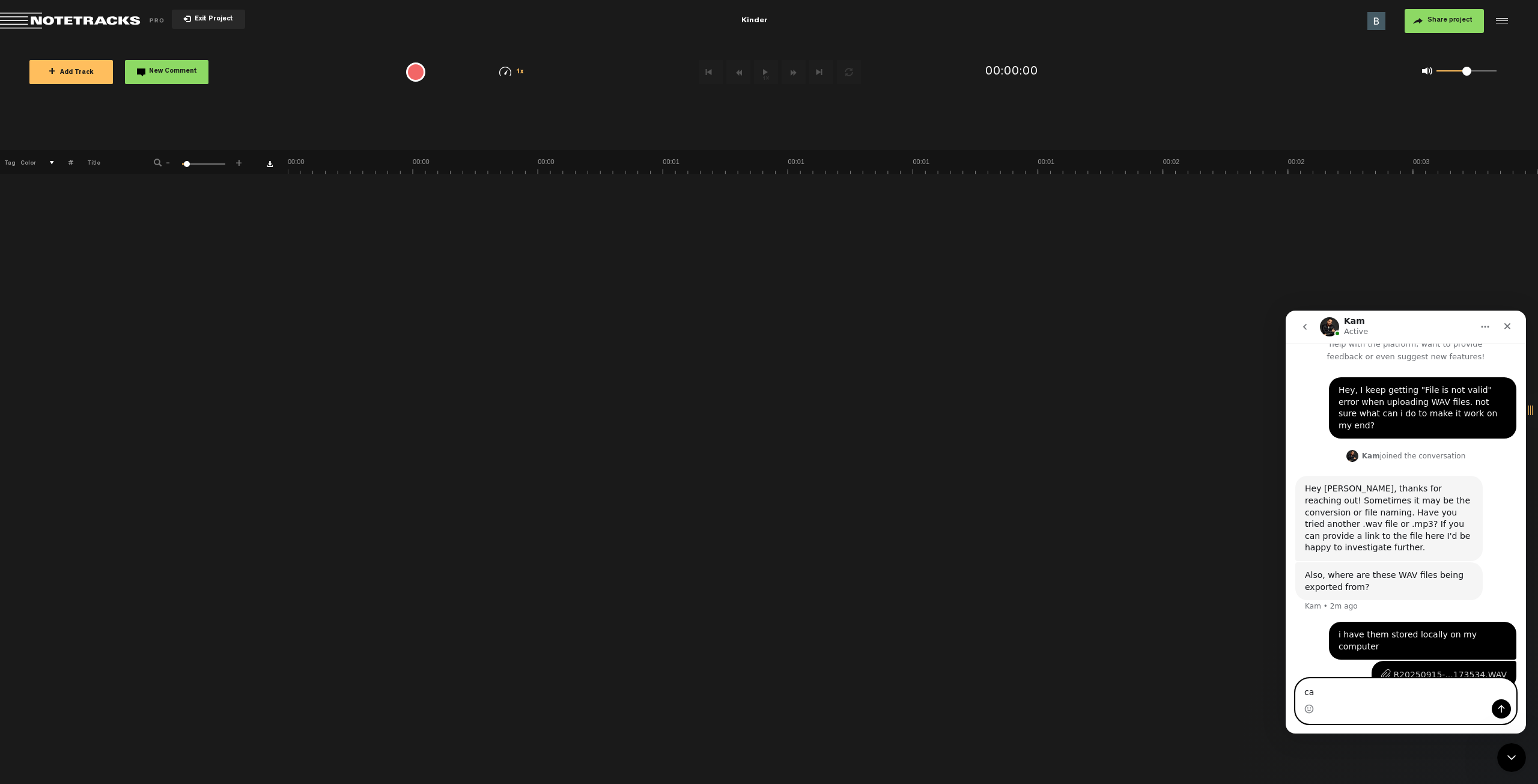
type textarea "c"
type textarea "i have a sample file. can't seem to attach it here"
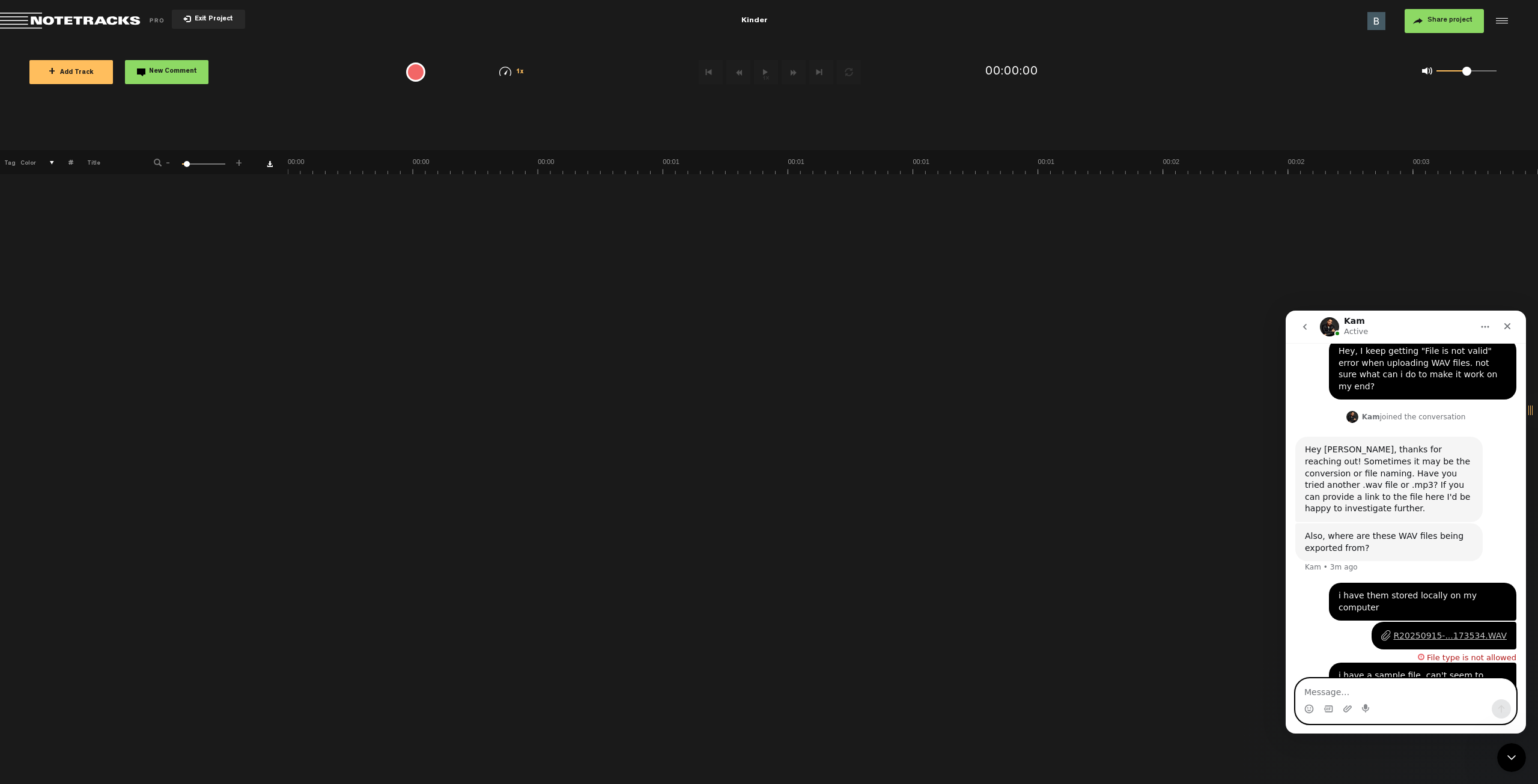
scroll to position [113, 0]
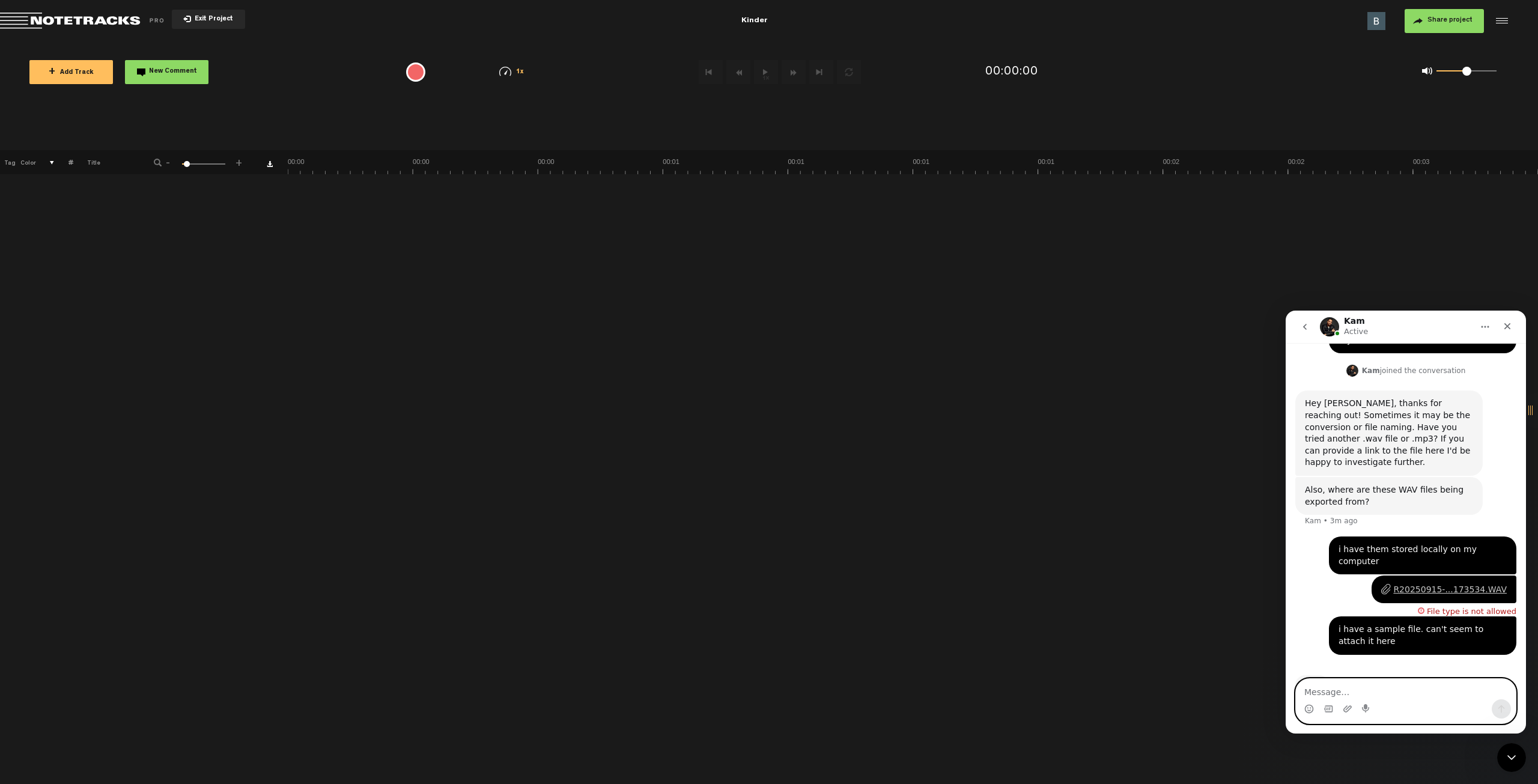
click at [1379, 576] on textarea "Message…" at bounding box center [1406, 689] width 220 height 20
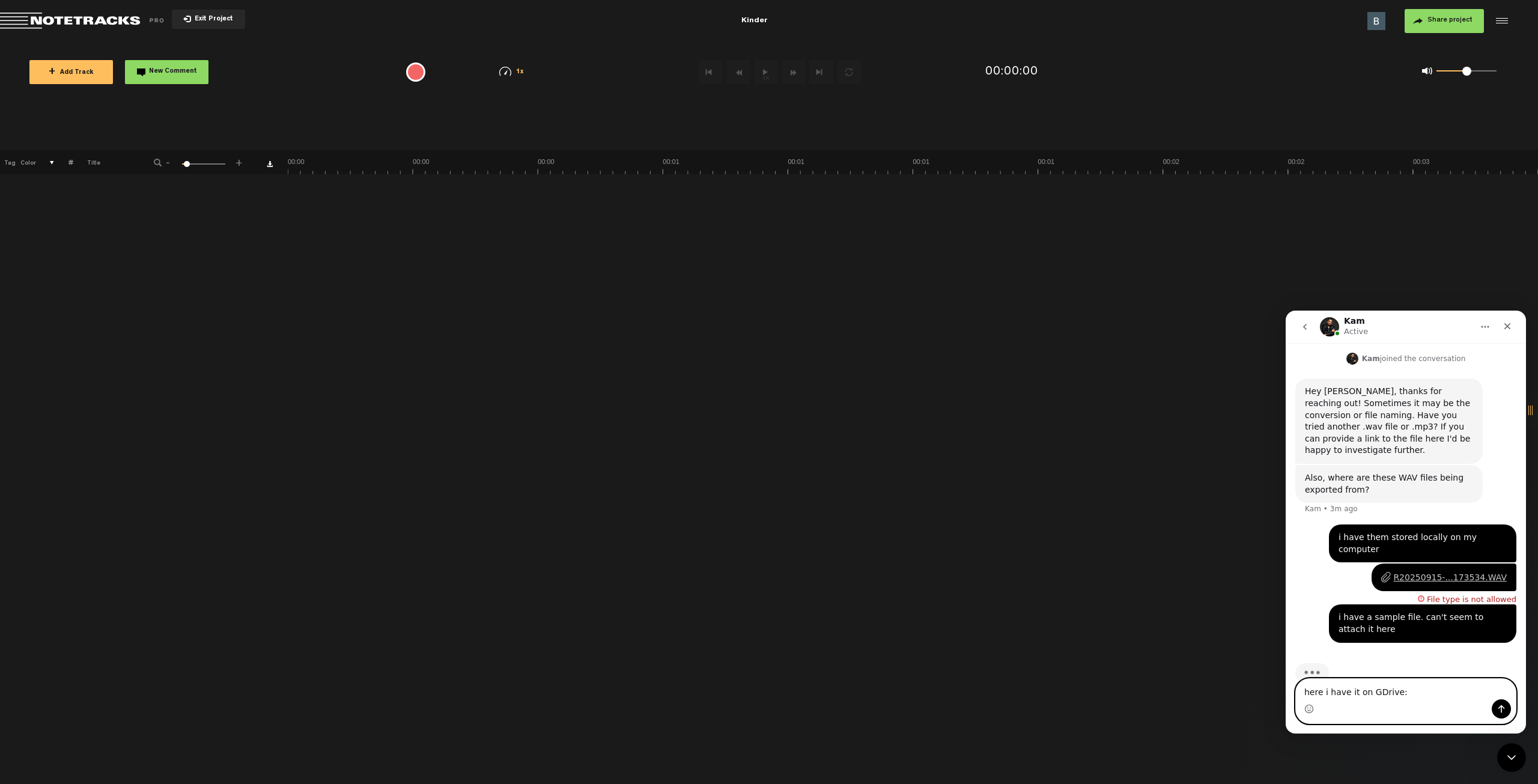
paste textarea "[URL][DOMAIN_NAME]"
type textarea "here i have it on GDrive: https://drive.google.com/file/d/1Rzj3d9MfCAl1JBl5mNFt…"
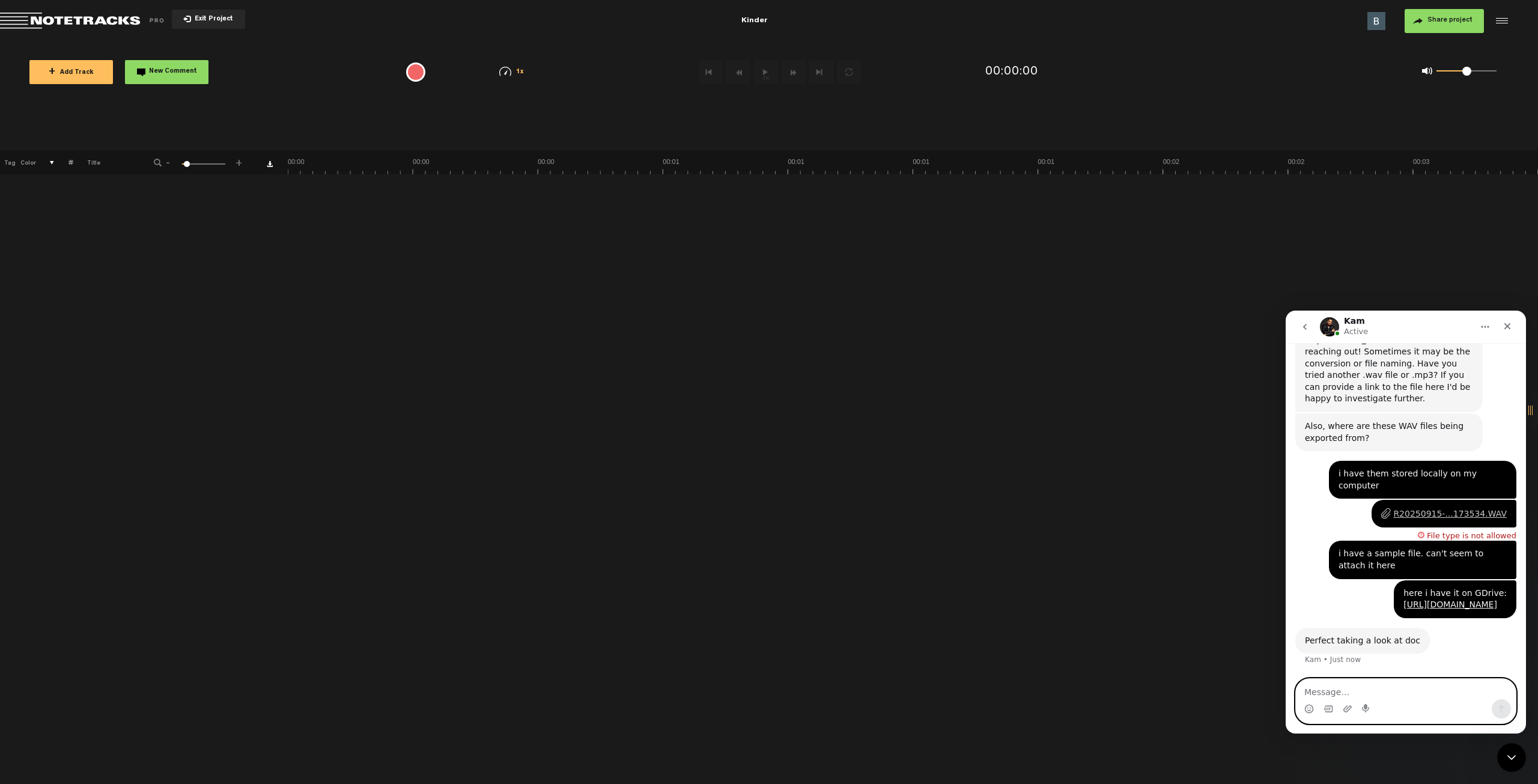
scroll to position [153, 0]
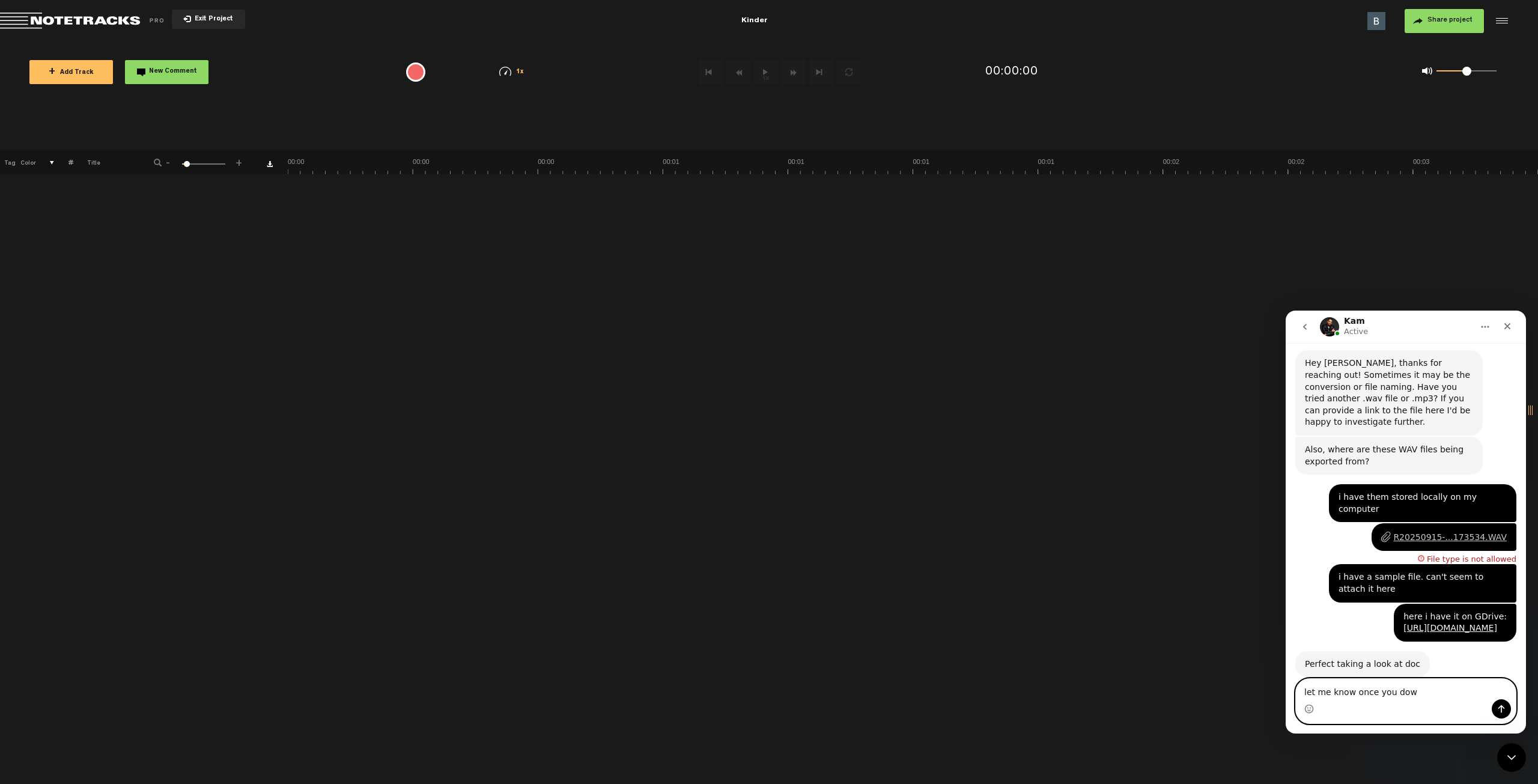
type textarea "let me know once you down"
type textarea "thanks!"
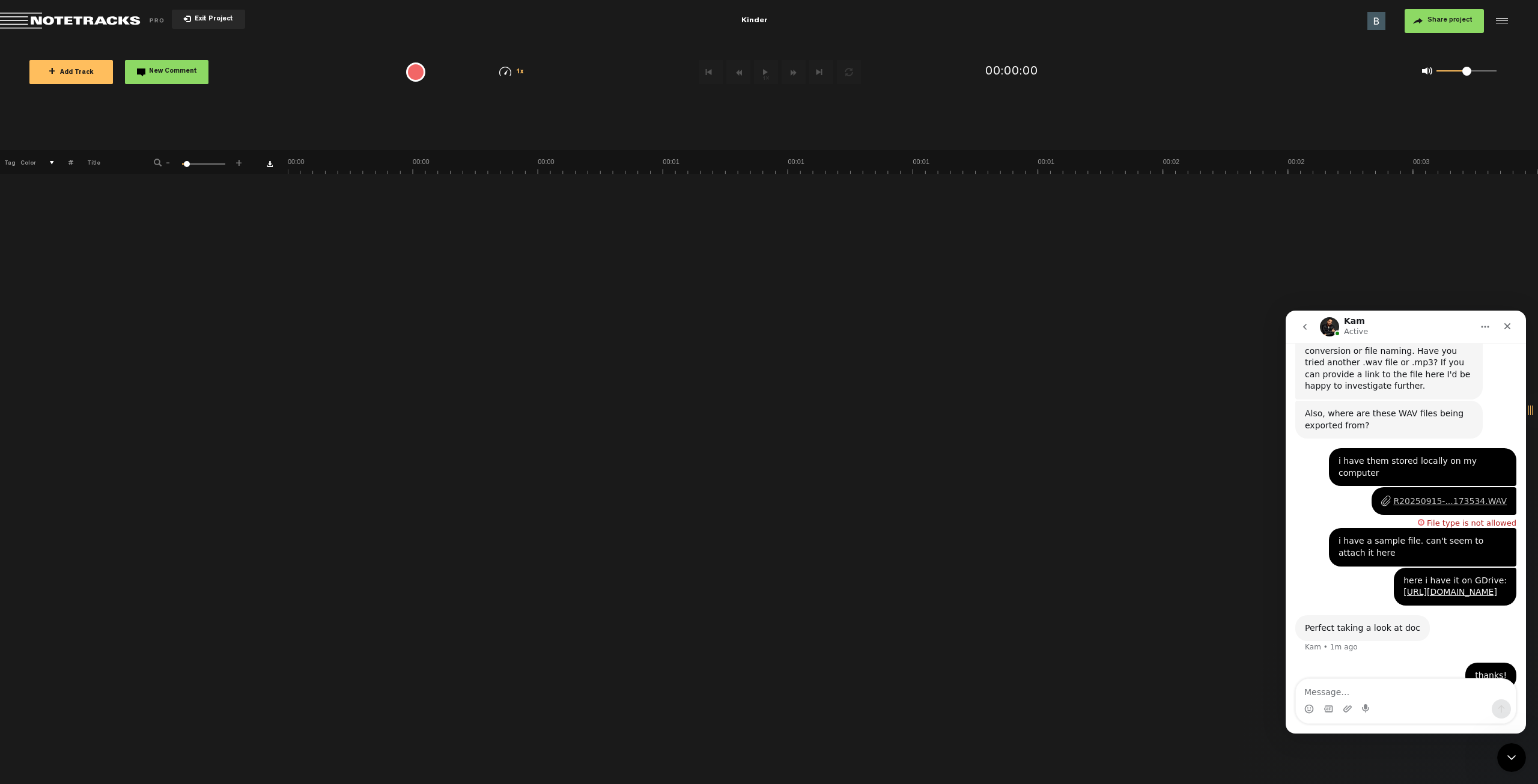
drag, startPoint x: 79, startPoint y: 73, endPoint x: 73, endPoint y: 85, distance: 13.4
click at [79, 73] on span "+ Add Track" at bounding box center [71, 73] width 45 height 7
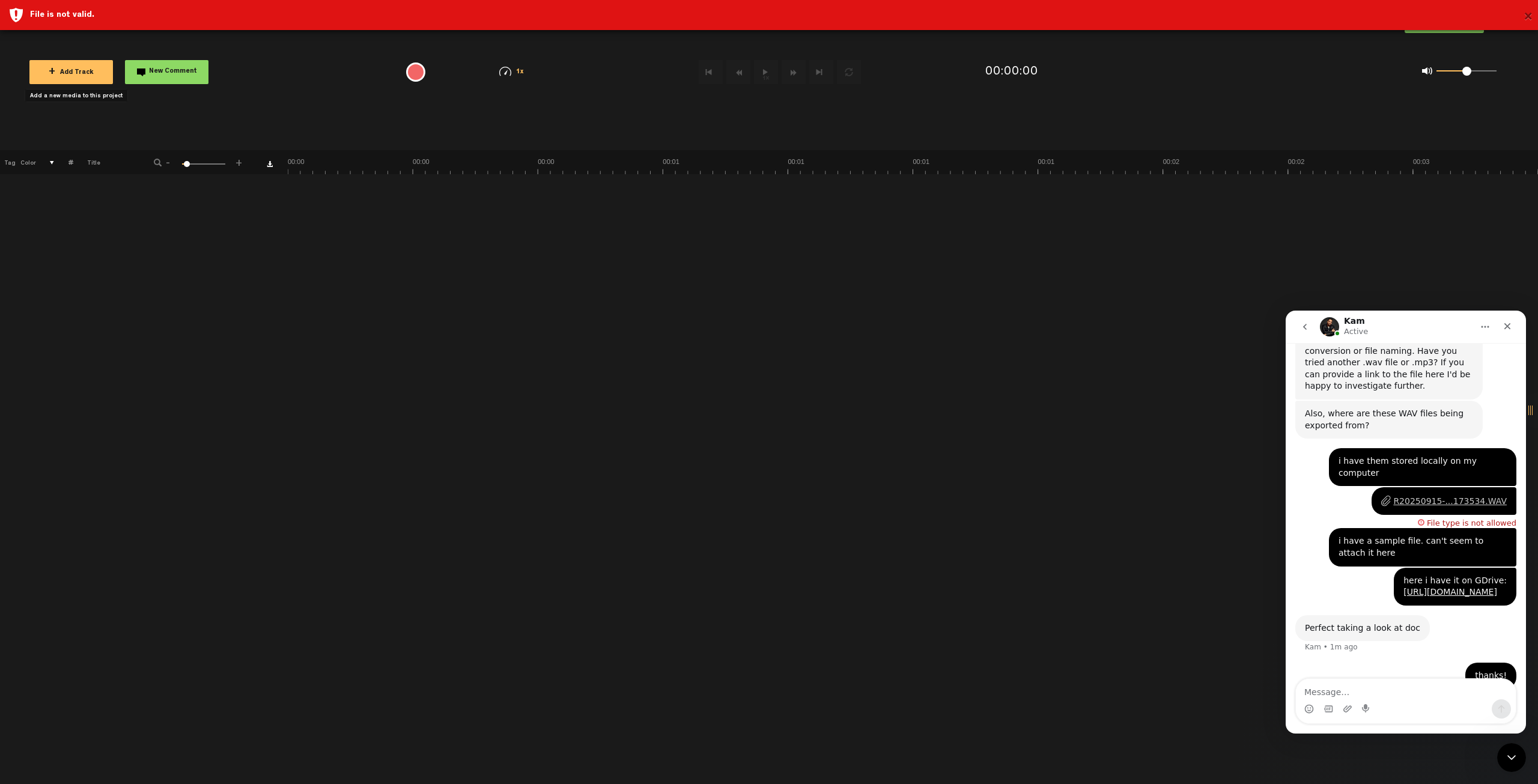
click at [1529, 17] on button "×" at bounding box center [1528, 17] width 9 height 24
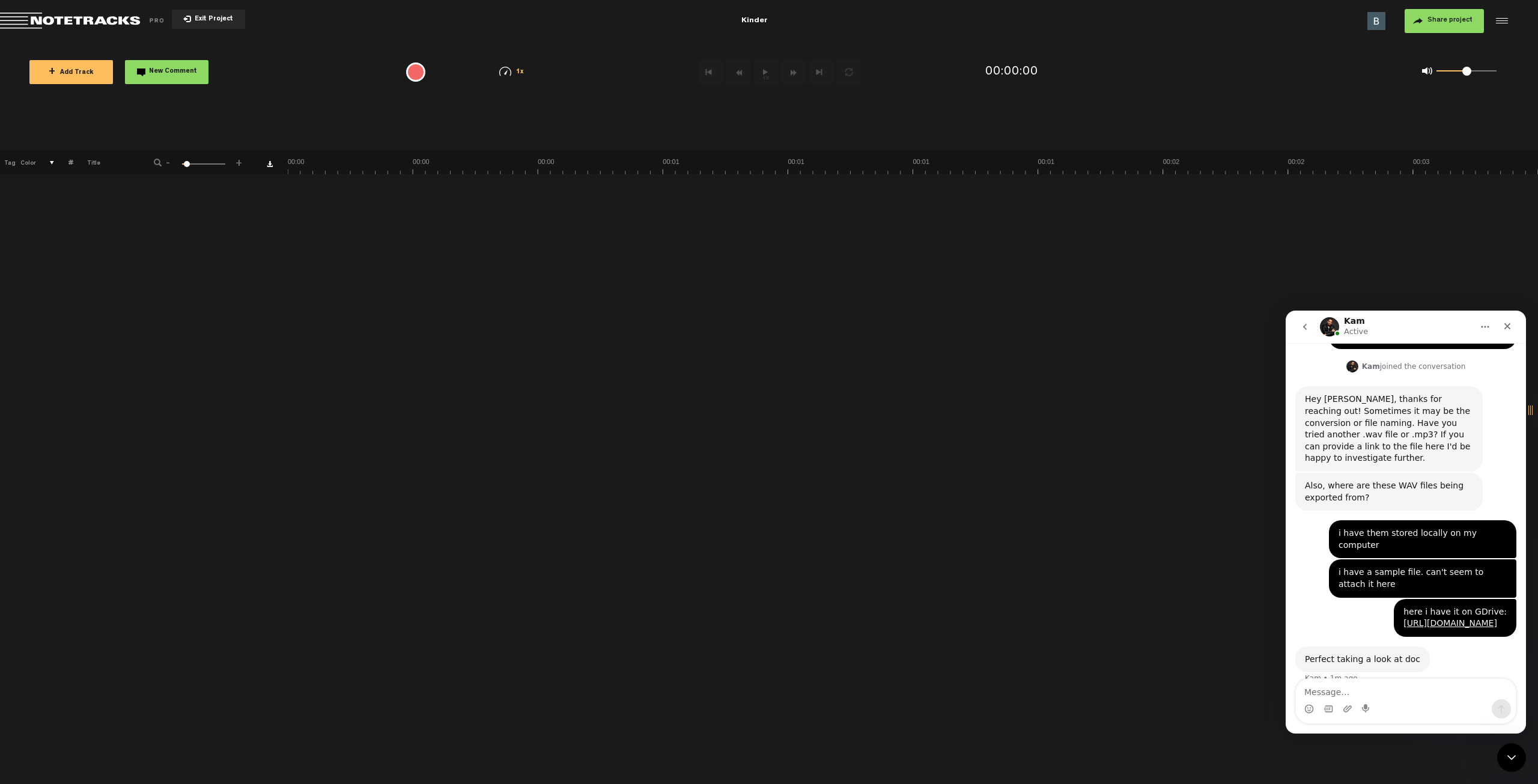
scroll to position [148, 0]
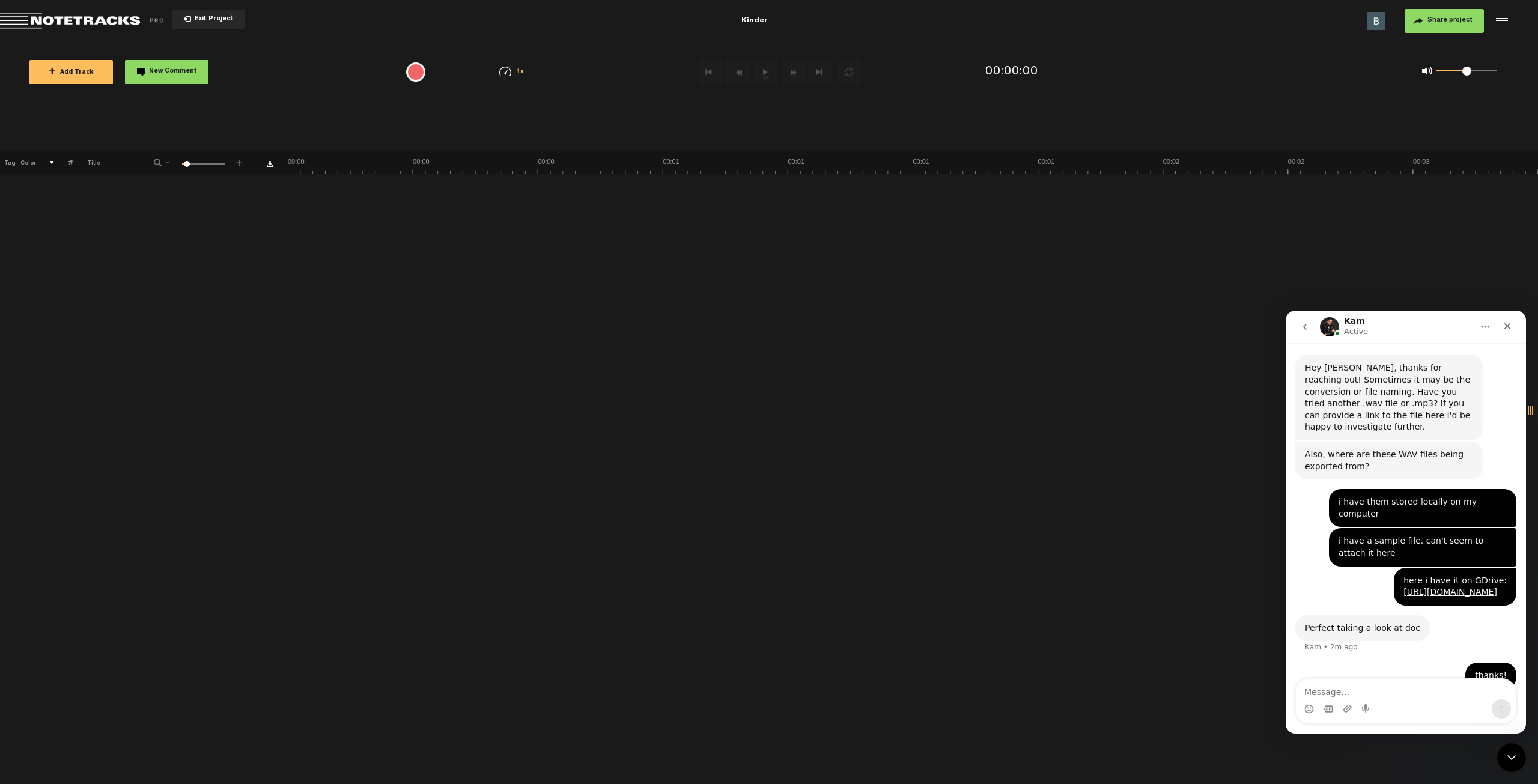
click at [1372, 20] on img at bounding box center [1376, 20] width 18 height 18
click at [1502, 17] on div at bounding box center [1500, 20] width 18 height 18
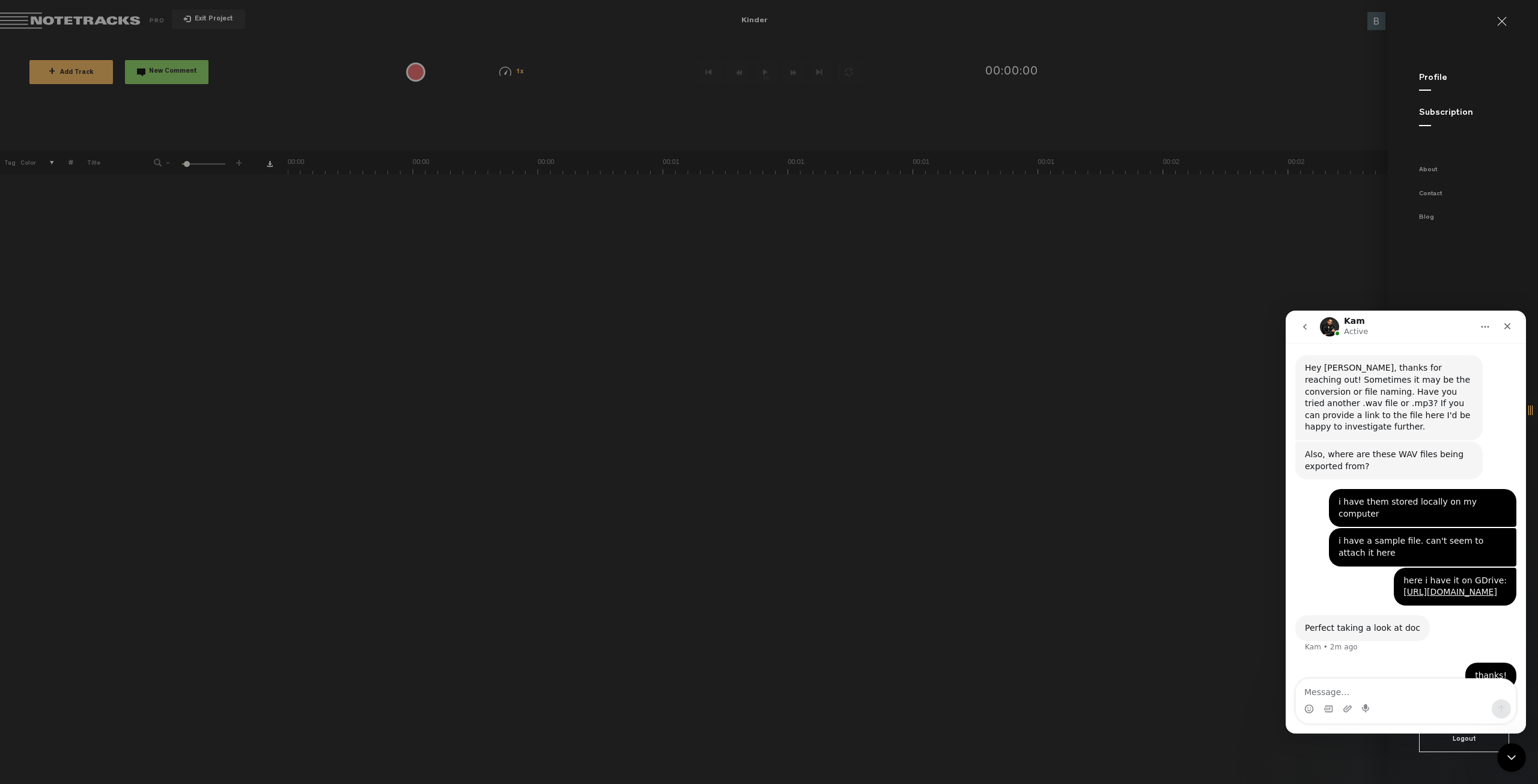
click at [1433, 79] on link "Profile" at bounding box center [1434, 78] width 29 height 9
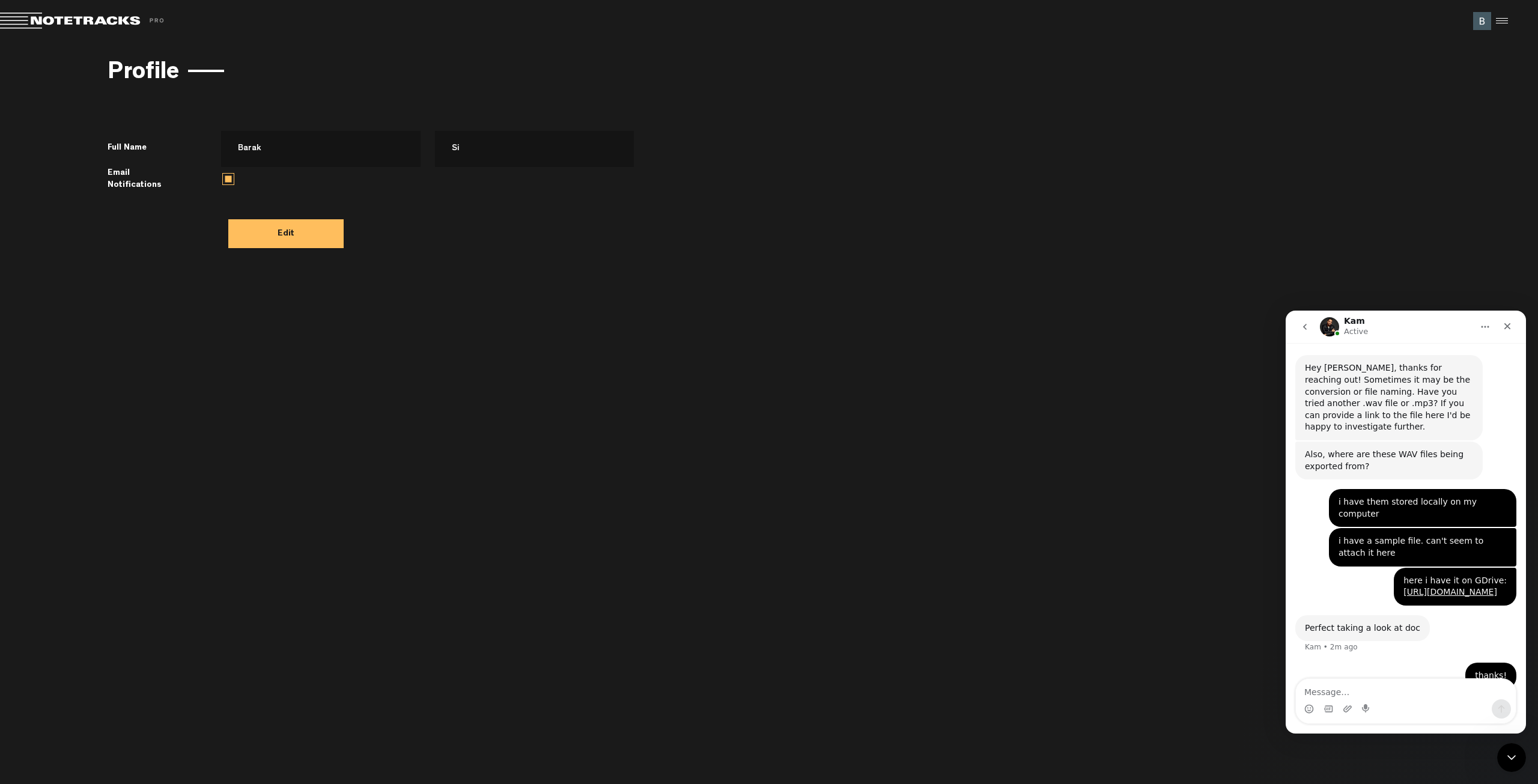
click at [121, 178] on label "Email Notifications" at bounding box center [159, 178] width 104 height 24
click at [276, 239] on button "Edit" at bounding box center [286, 234] width 115 height 29
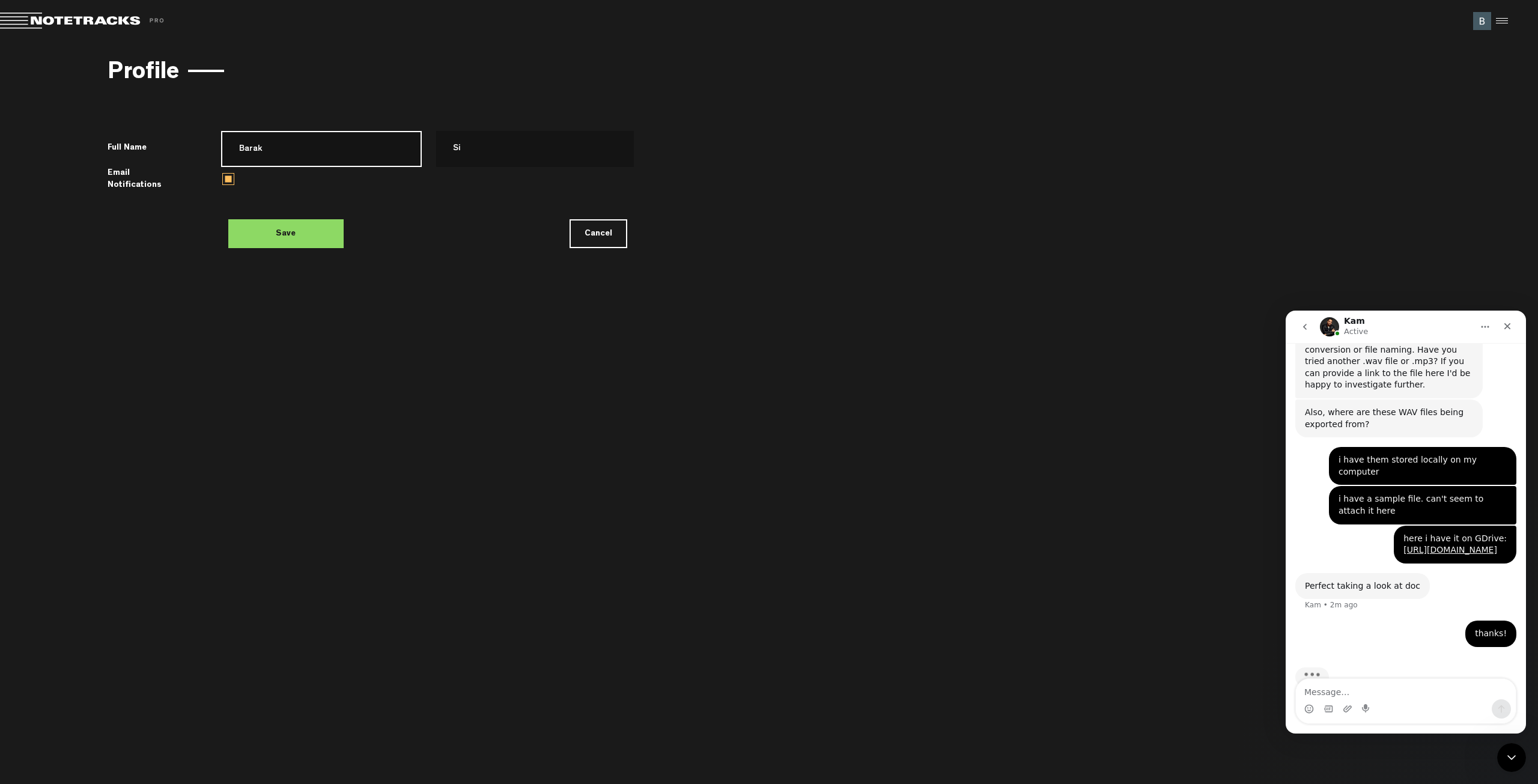
scroll to position [195, 0]
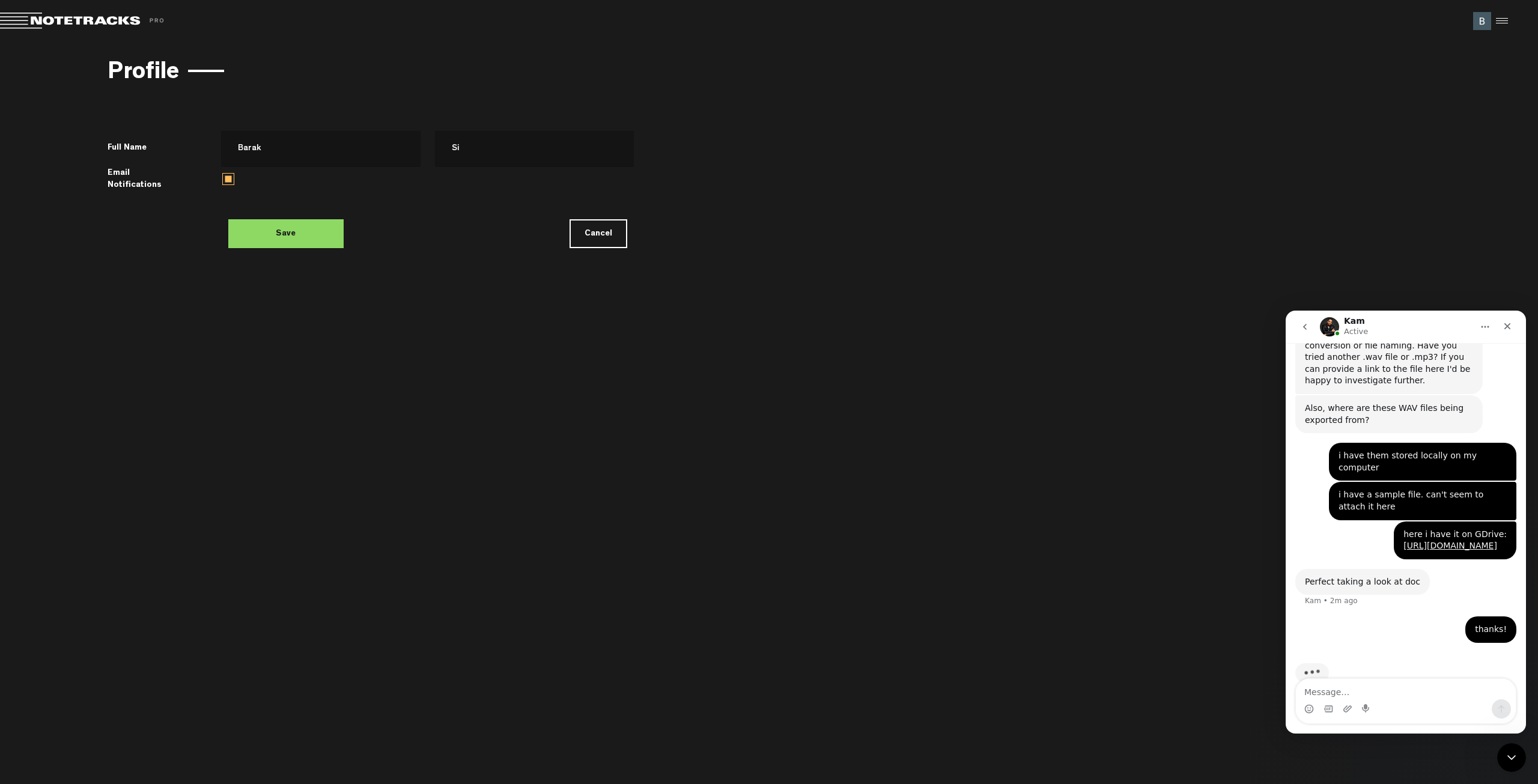
click at [603, 229] on button "Cancel" at bounding box center [598, 234] width 58 height 29
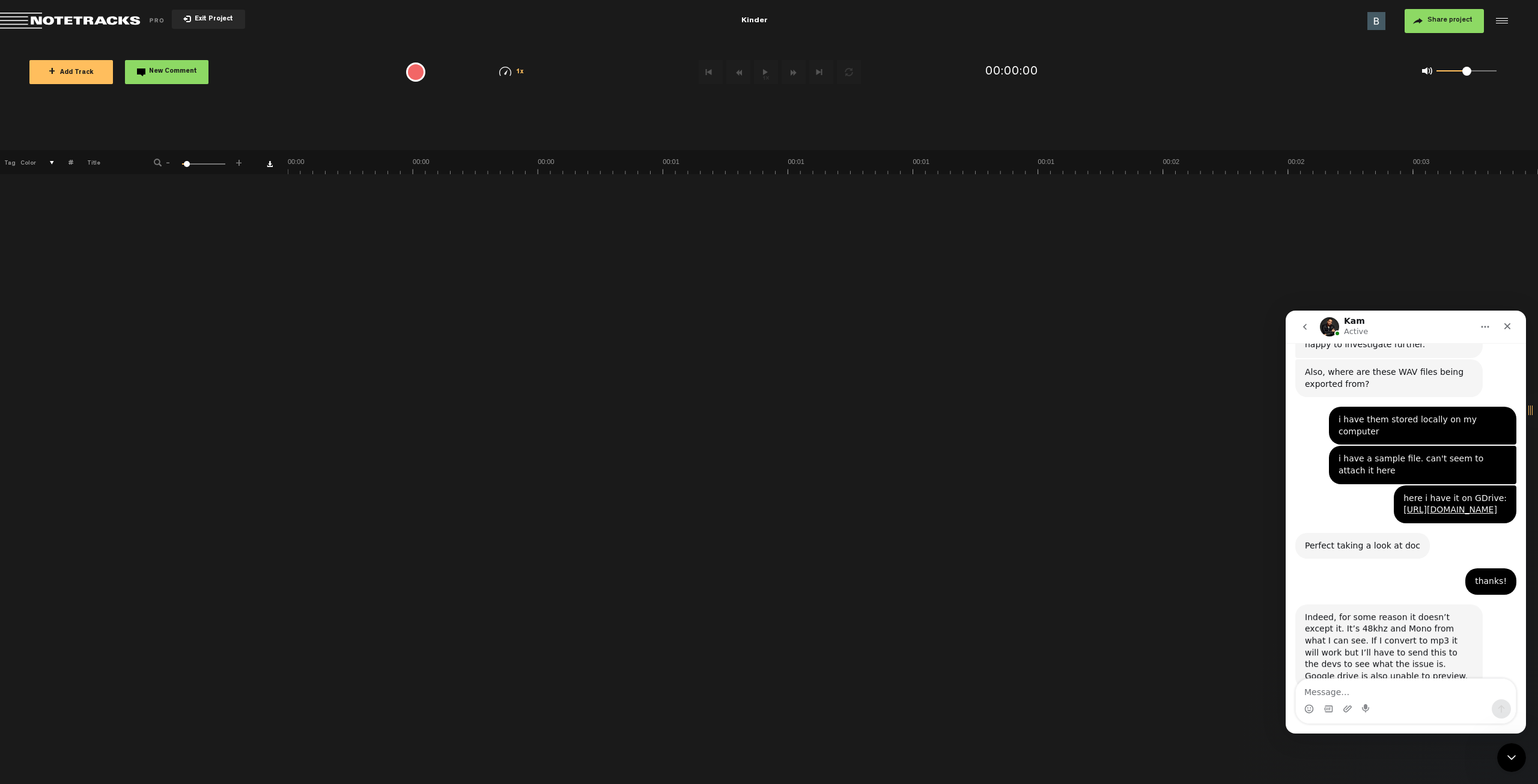
scroll to position [231, 0]
click at [1345, 688] on textarea "Message…" at bounding box center [1406, 689] width 220 height 20
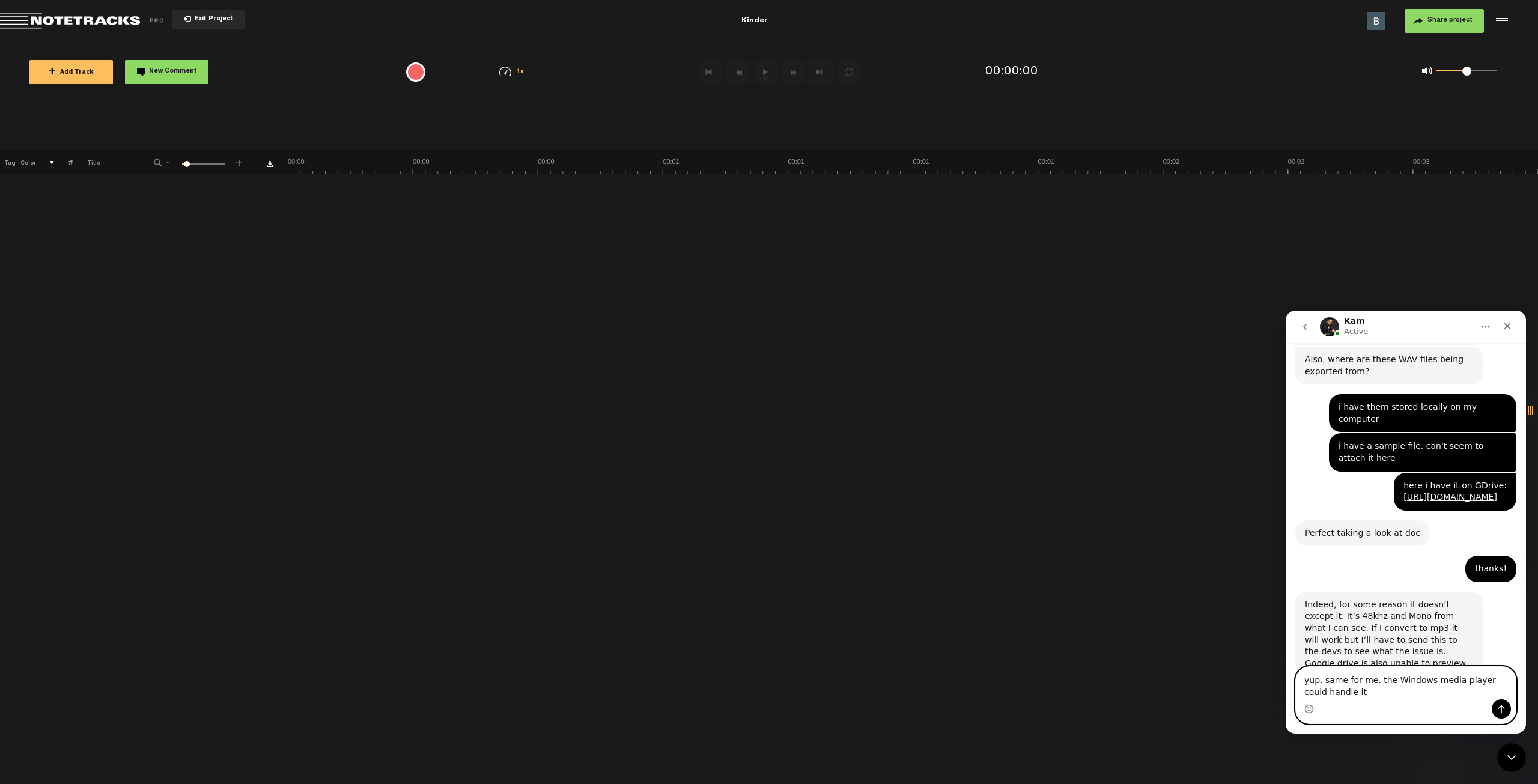
type textarea "yup. same for me. the Windows media player could handle it."
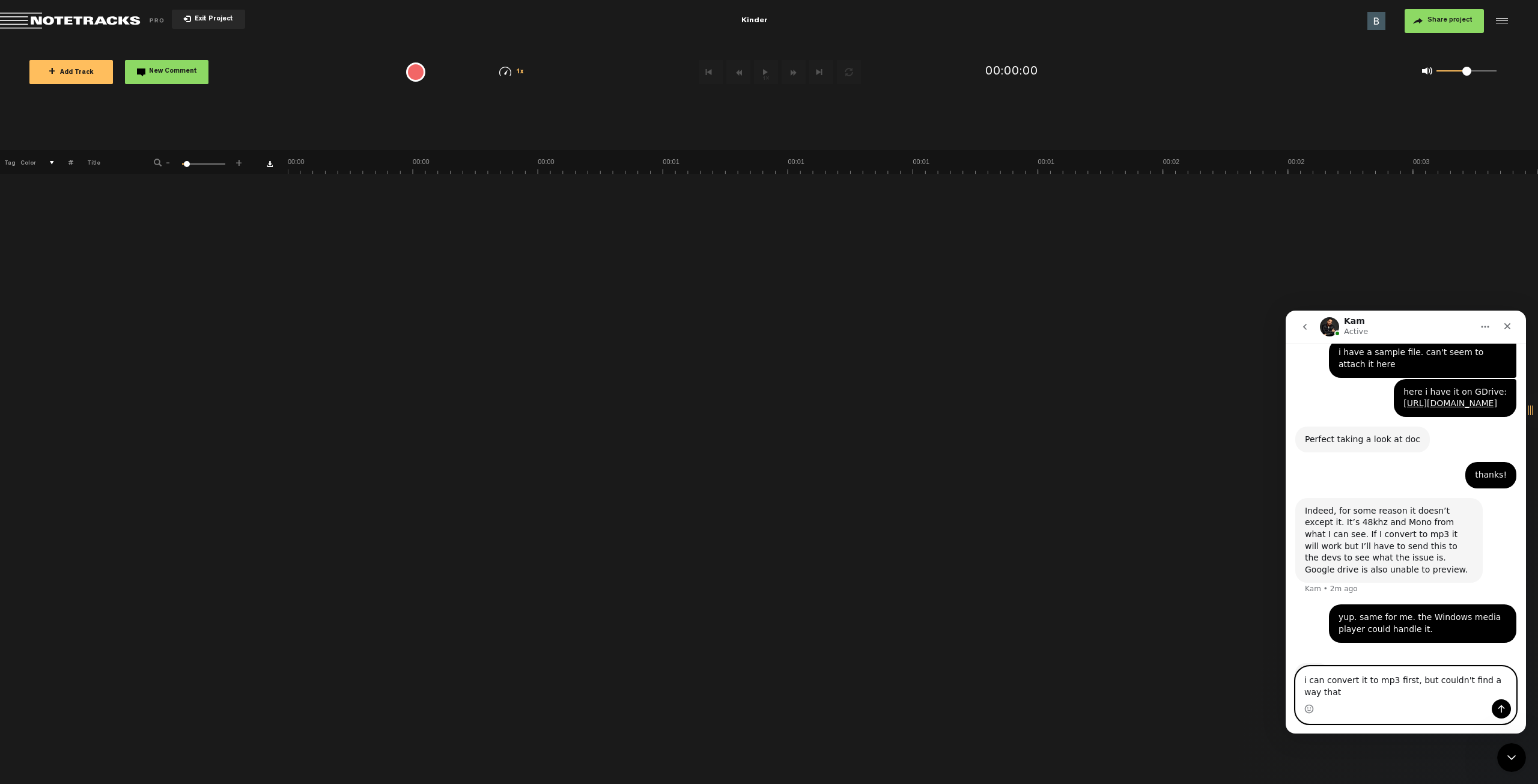
scroll to position [325, 0]
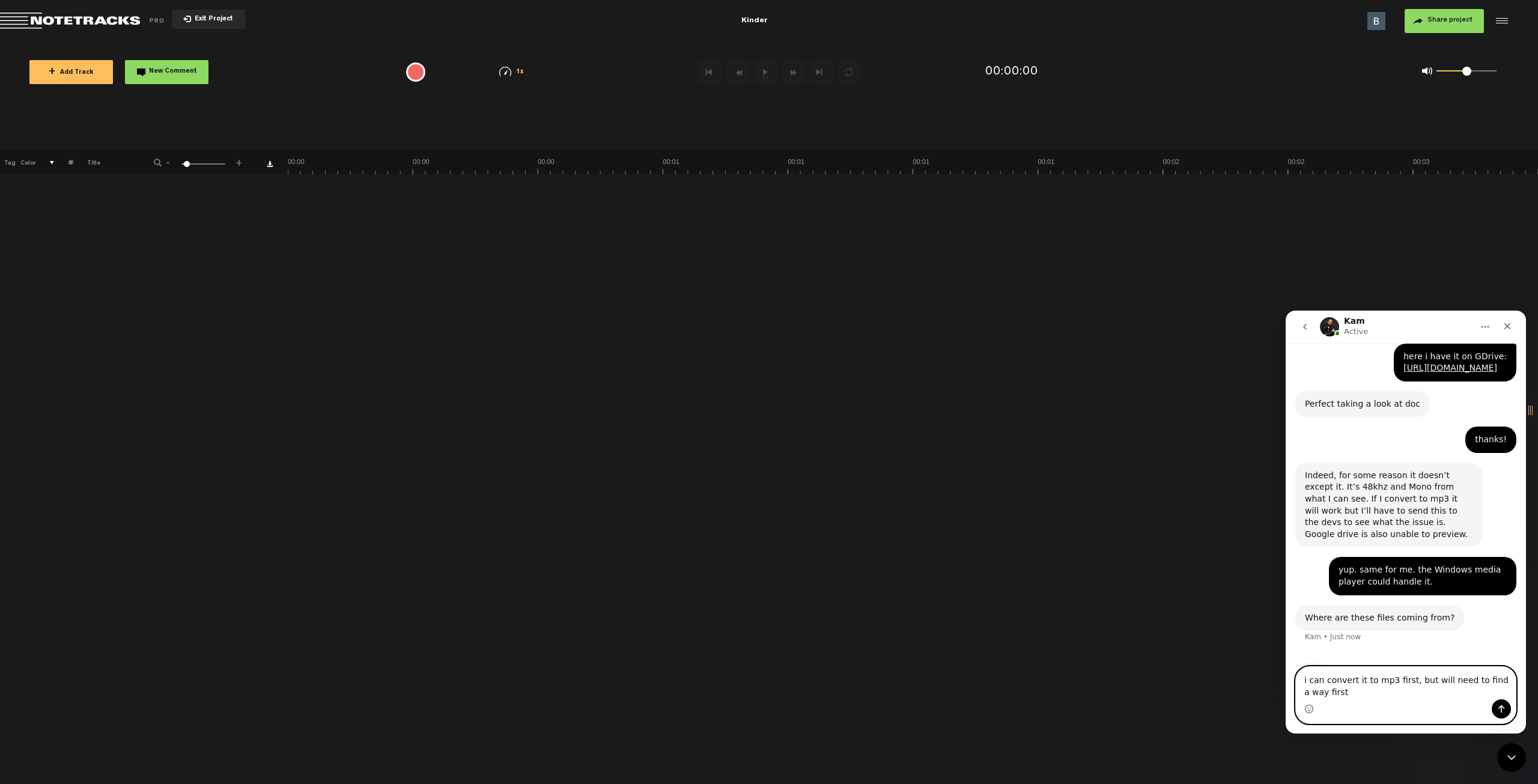
type textarea "i can convert it to mp3 first, but will need to find a way first."
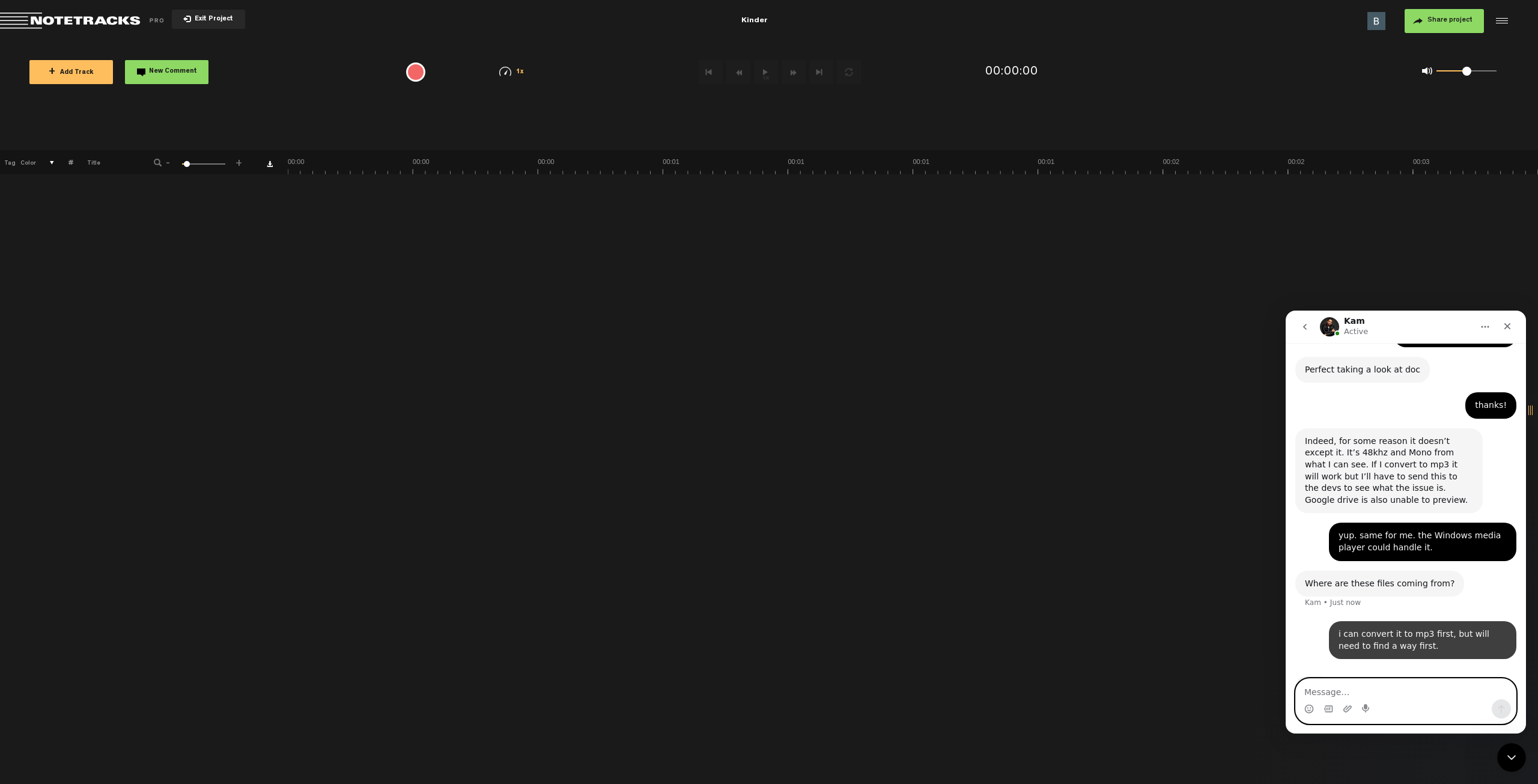
scroll to position [408, 0]
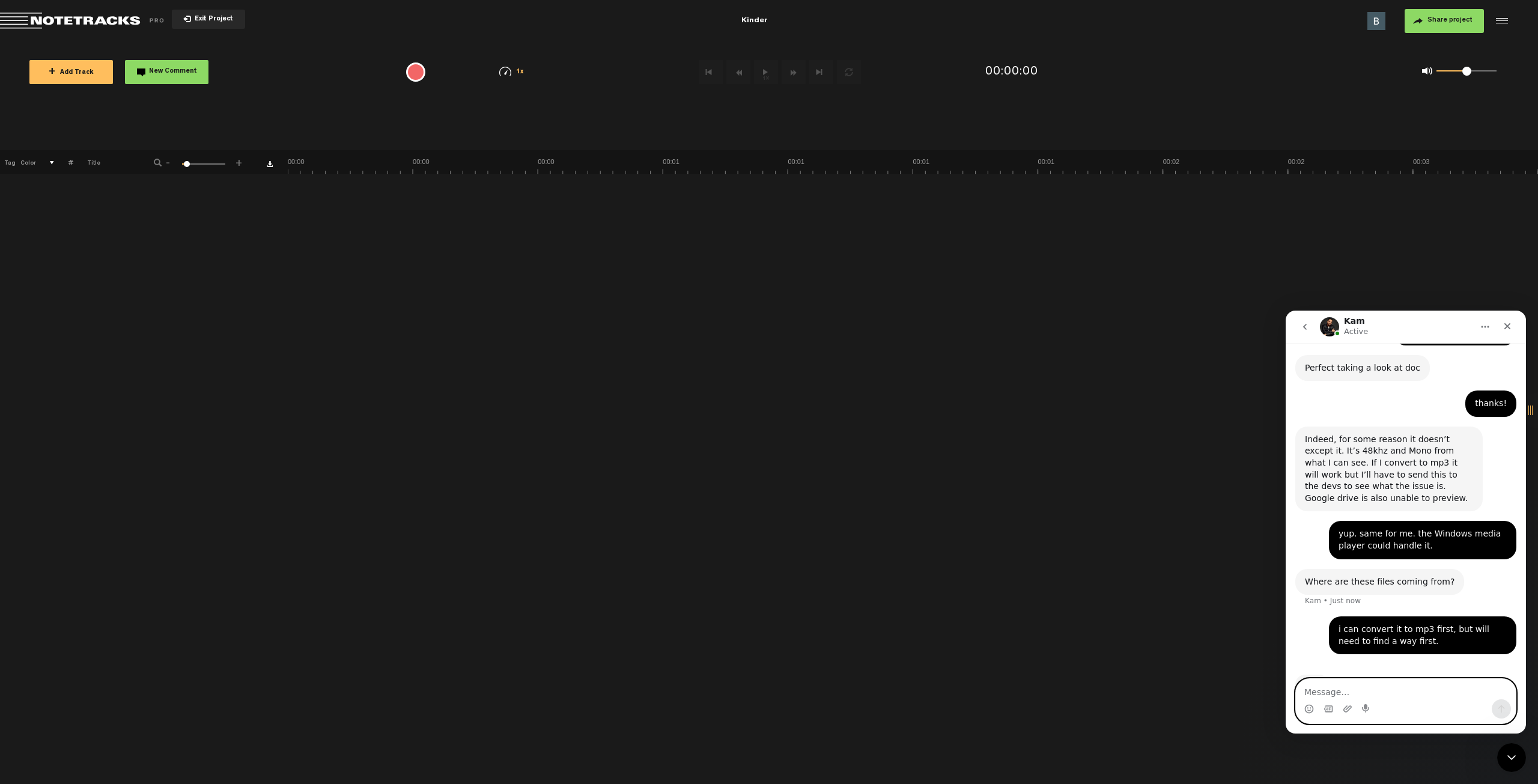
click at [1359, 694] on textarea "Message…" at bounding box center [1406, 689] width 220 height 20
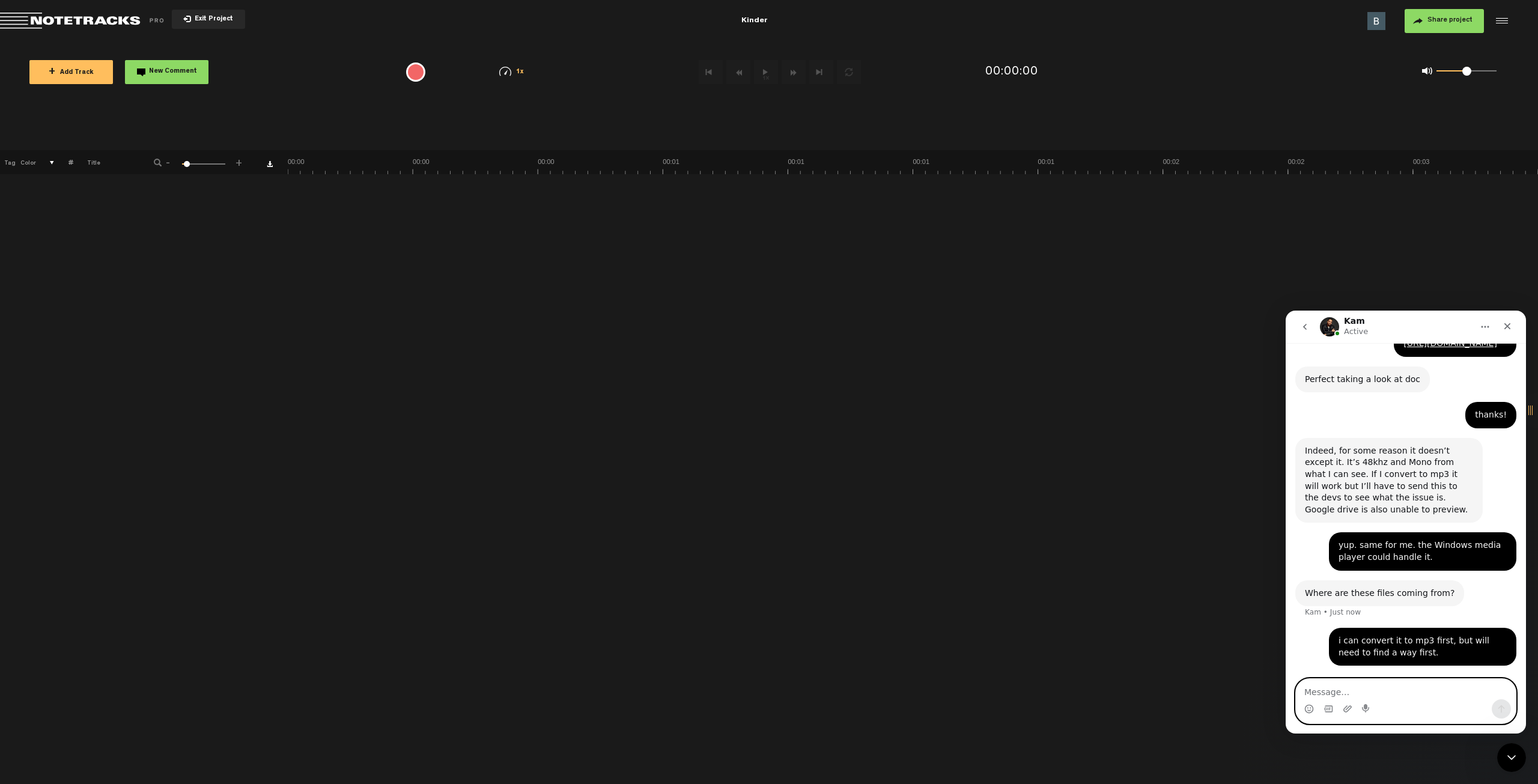
scroll to position [362, 0]
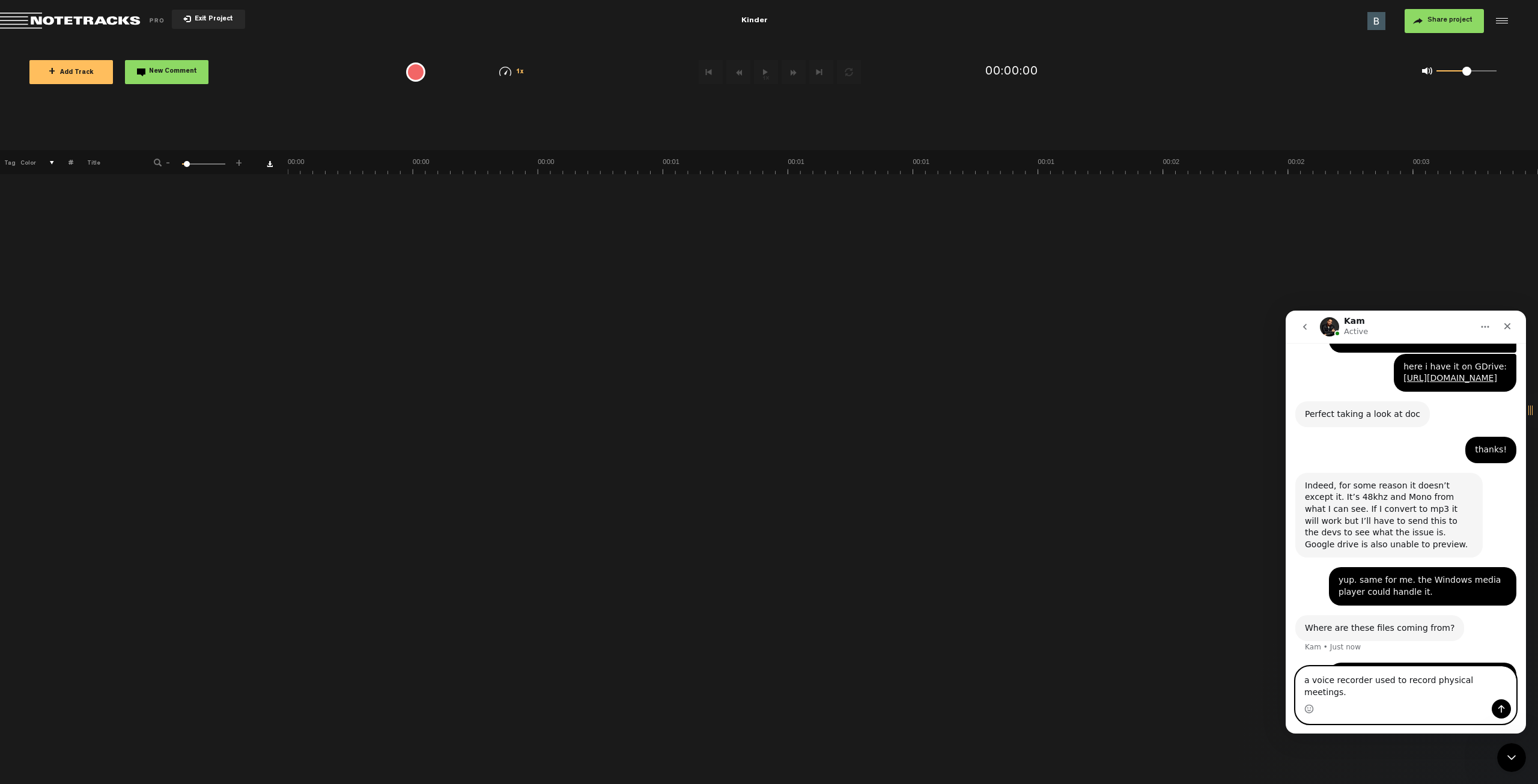
type textarea "a voice recorder used to record physical meetings"
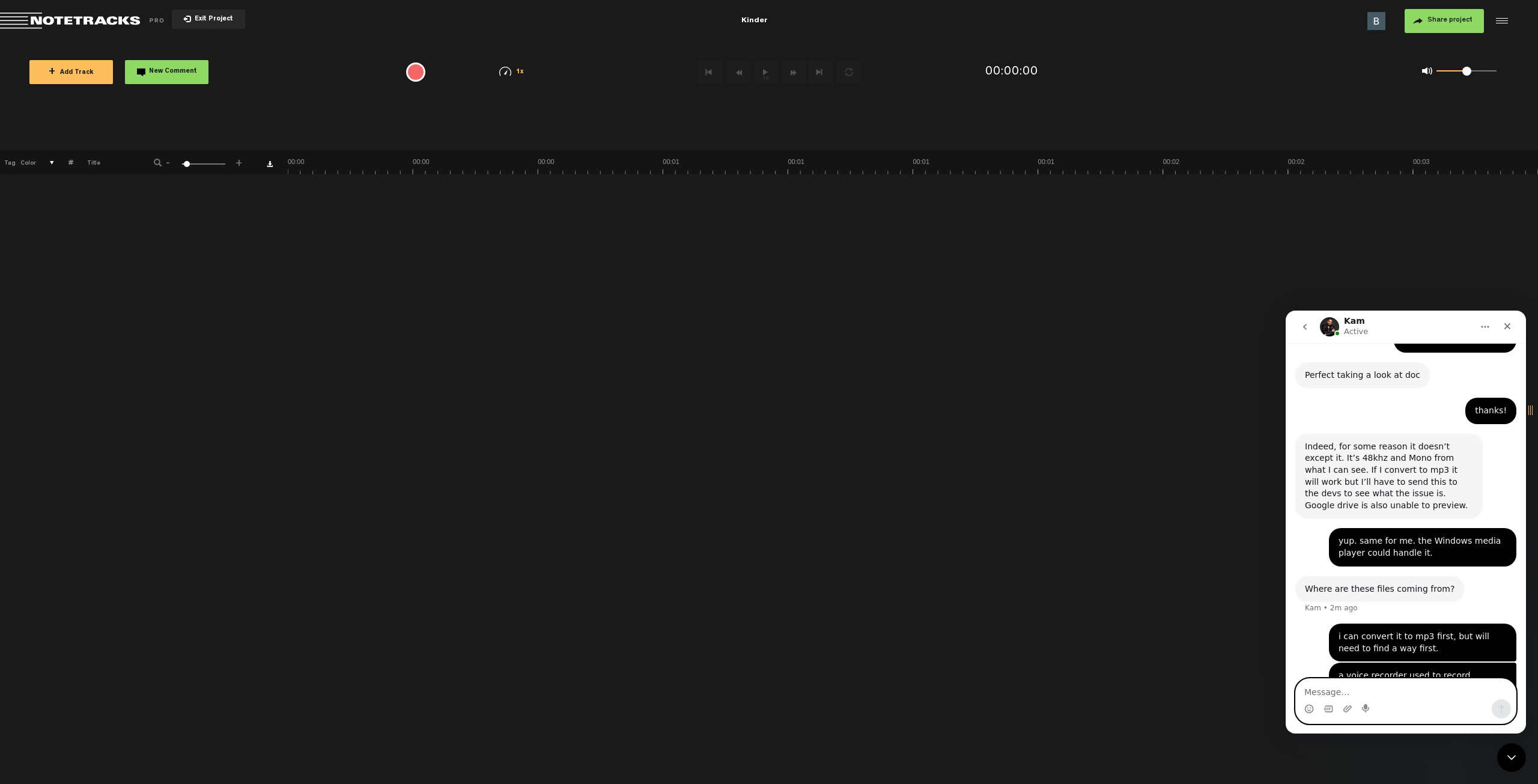
click at [1351, 696] on textarea "Message…" at bounding box center [1406, 689] width 220 height 20
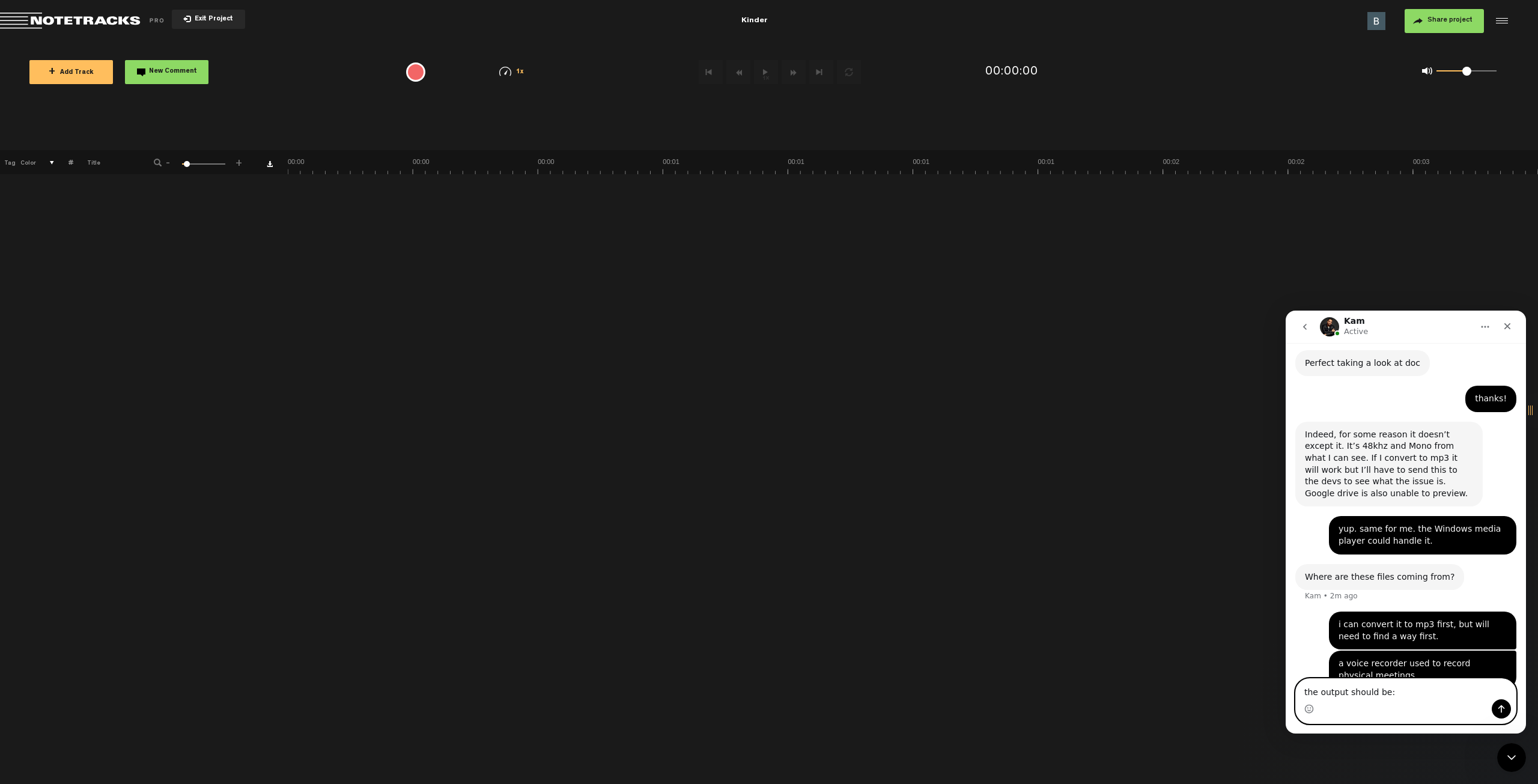
paste textarea "Sampling frequency:48KHZ 7.Bits:192KBPS"
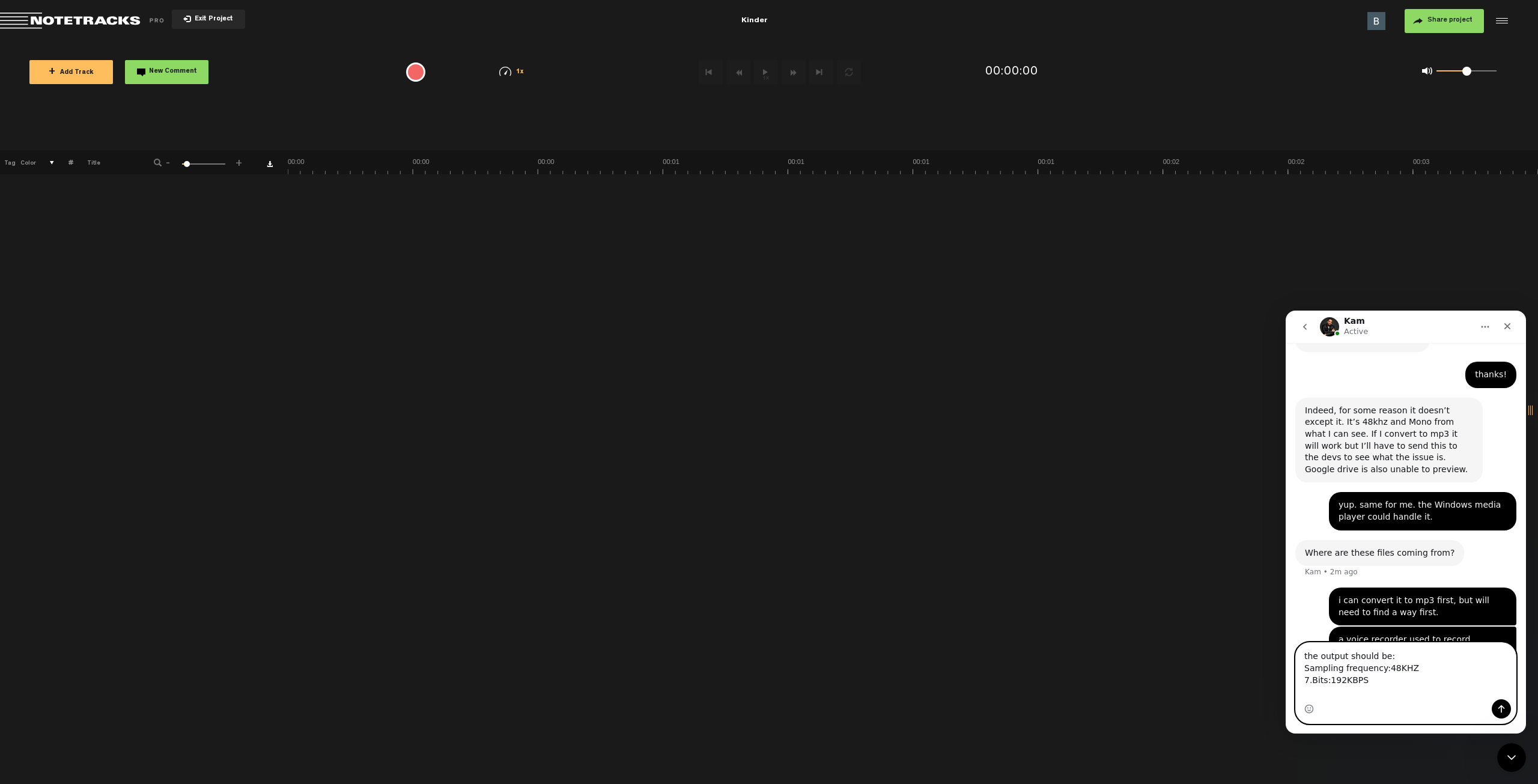
scroll to position [425, 0]
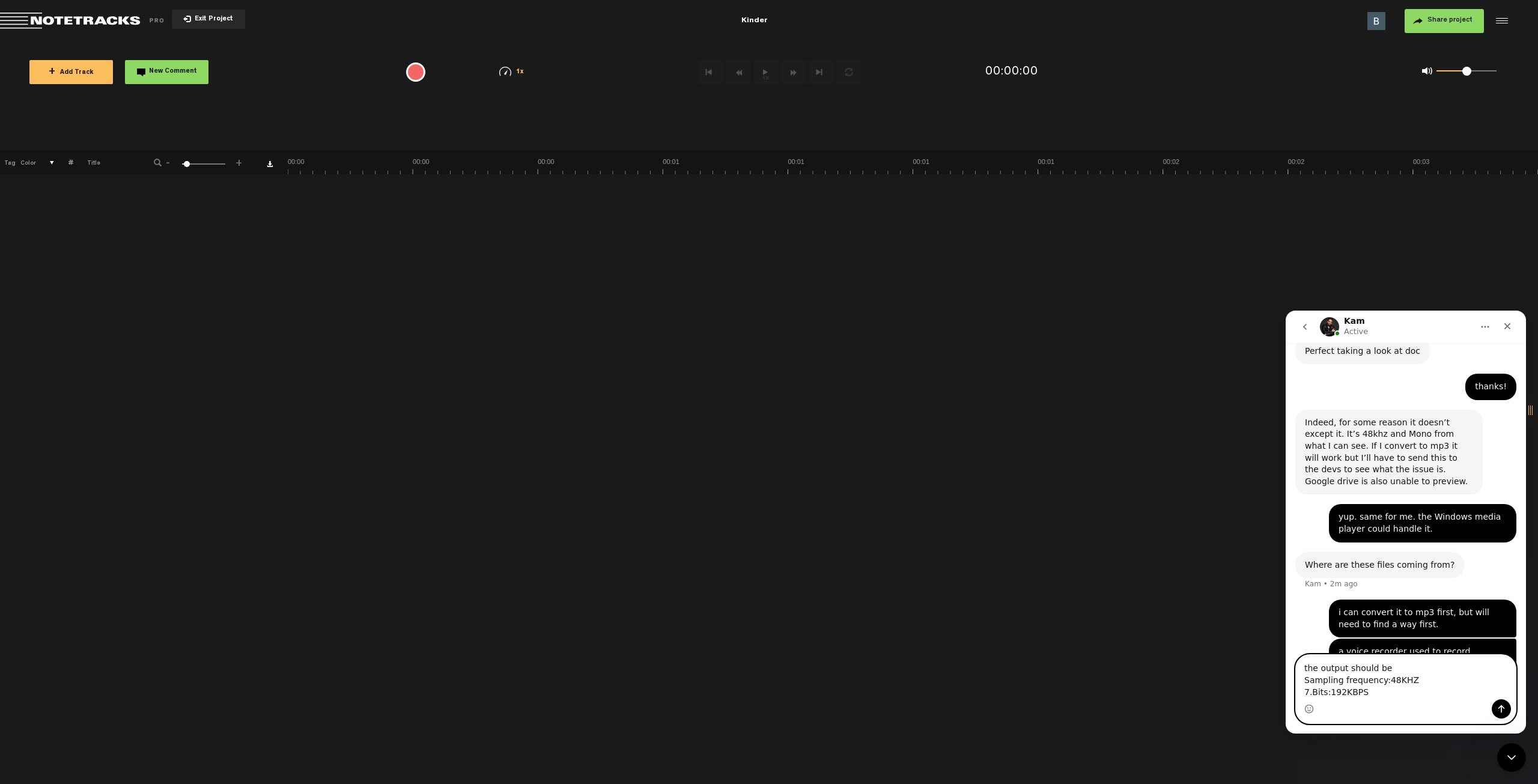
type textarea "the output should be - Sampling frequency:48KHZ 7.Bits:192KBPS"
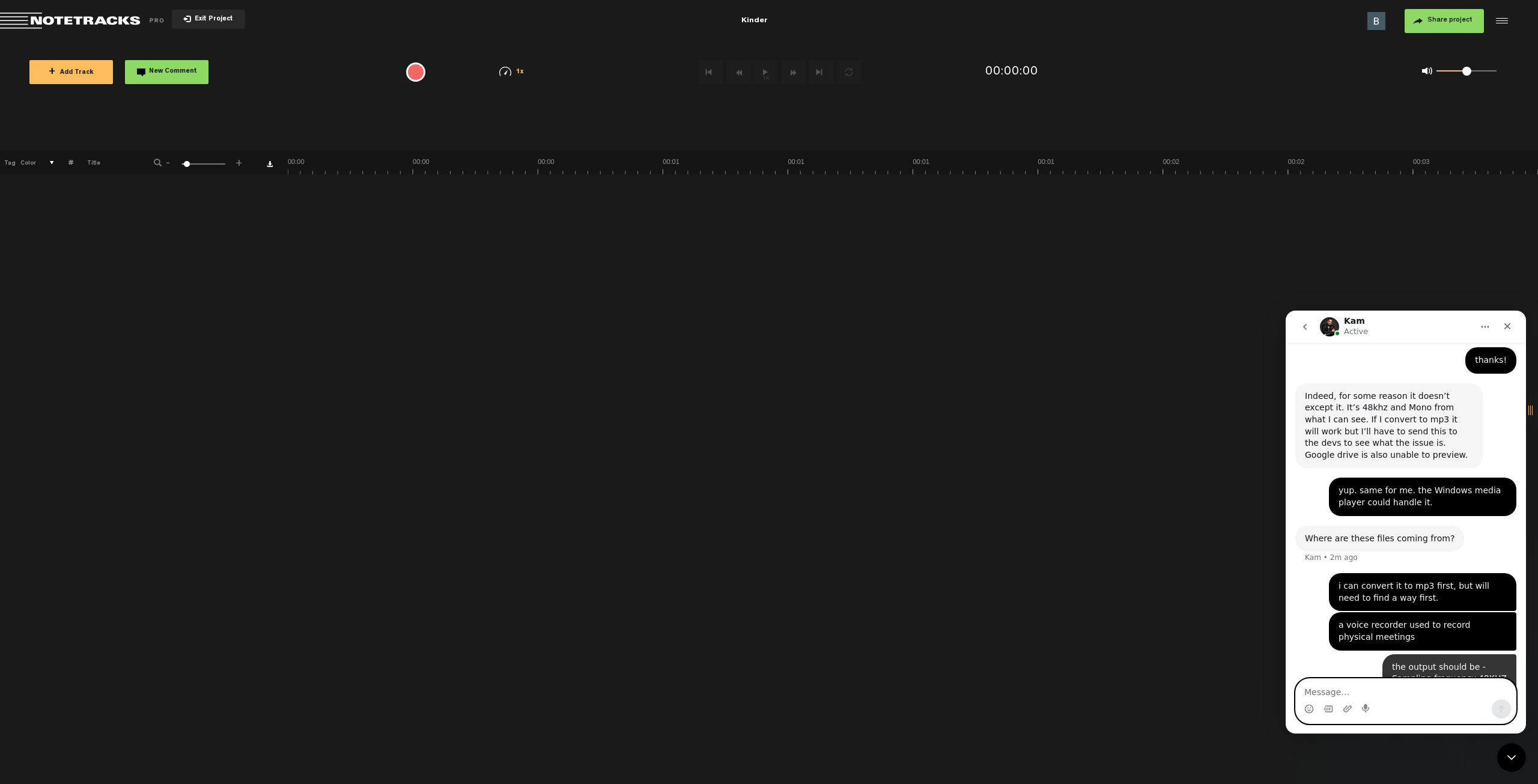
scroll to position [452, 0]
click at [1459, 658] on div "the output should be - Sampling frequency:48KHZ 7.Bits:192KBPS" at bounding box center [1449, 676] width 115 height 35
drag, startPoint x: 1423, startPoint y: 641, endPoint x: 1423, endPoint y: 663, distance: 22.0
click at [1423, 663] on div "the output should be - Sampling frequency:48KHZ 7.Bits:192KBPS Barak • Just now" at bounding box center [1449, 676] width 134 height 50
click at [1417, 658] on div "the output should be - Sampling frequency:48KHZ 7.Bits:192KBPS" at bounding box center [1449, 676] width 115 height 35
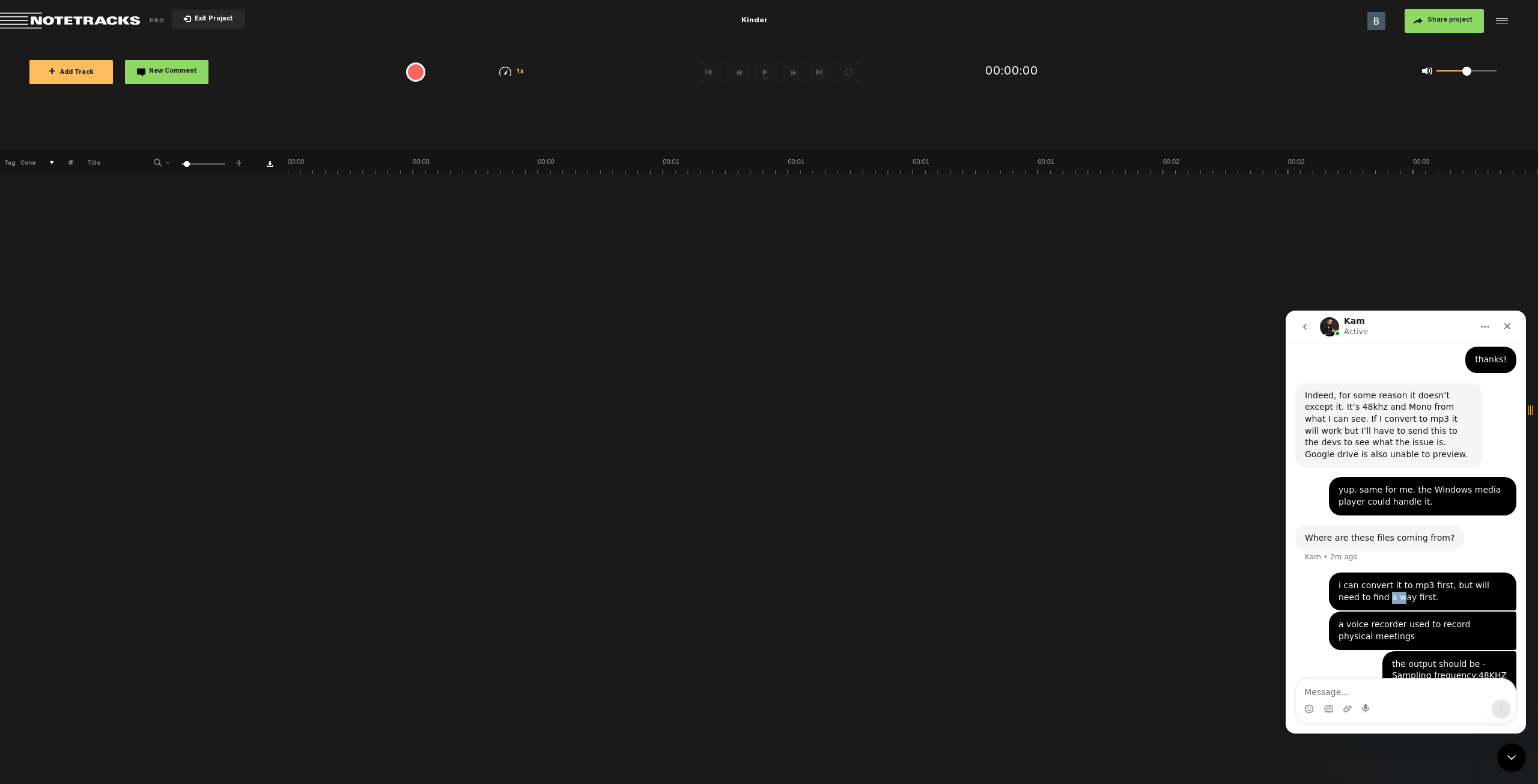
drag, startPoint x: 1351, startPoint y: 564, endPoint x: 1377, endPoint y: 563, distance: 26.0
click at [1374, 579] on div "i can convert it to mp3 first, but will need to find a way first." at bounding box center [1423, 591] width 168 height 24
click at [1377, 579] on div "i can convert it to mp3 first, but will need to find a way first." at bounding box center [1423, 591] width 168 height 24
click at [64, 64] on button "+ Add Track" at bounding box center [71, 72] width 84 height 24
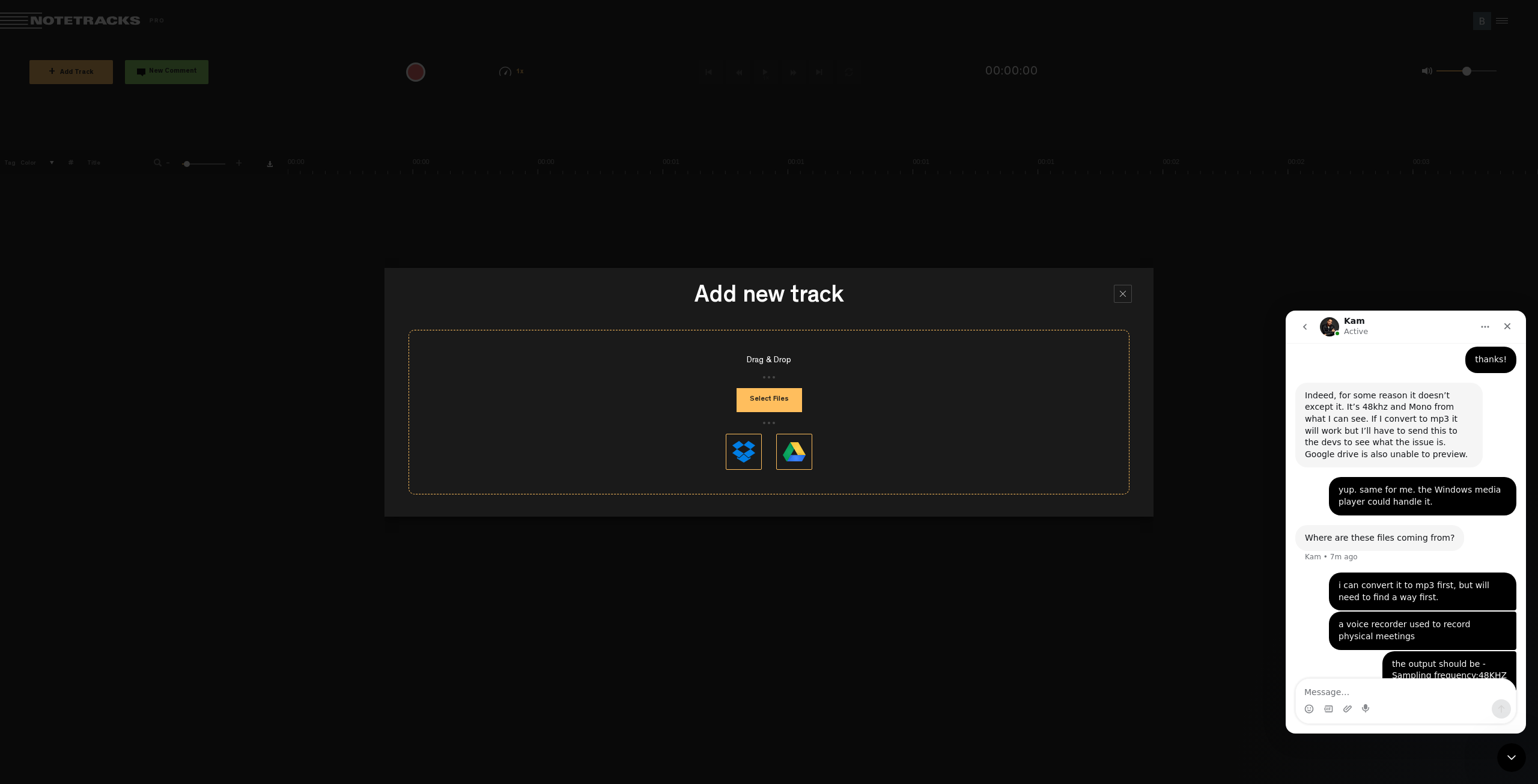
click at [782, 398] on button "Select Files" at bounding box center [769, 400] width 66 height 24
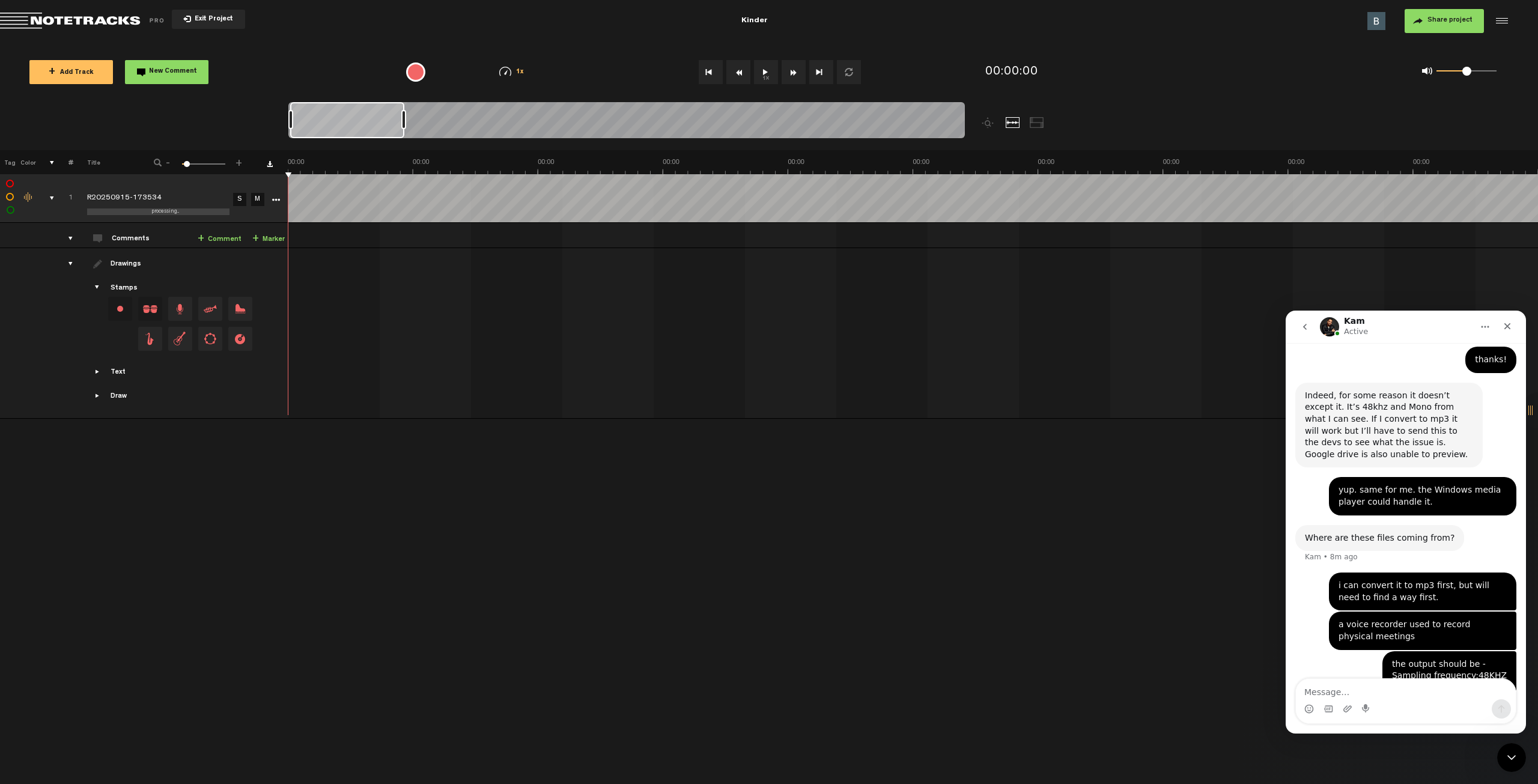
click at [764, 70] on button "1x" at bounding box center [766, 72] width 24 height 24
click at [767, 73] on button "1x" at bounding box center [766, 72] width 24 height 24
click at [1421, 658] on div "the output should be - Sampling frequency:48KHZ 7.Bits:192KBPS" at bounding box center [1449, 676] width 115 height 35
click at [113, 204] on div "Click to edit the title" at bounding box center [166, 198] width 156 height 12
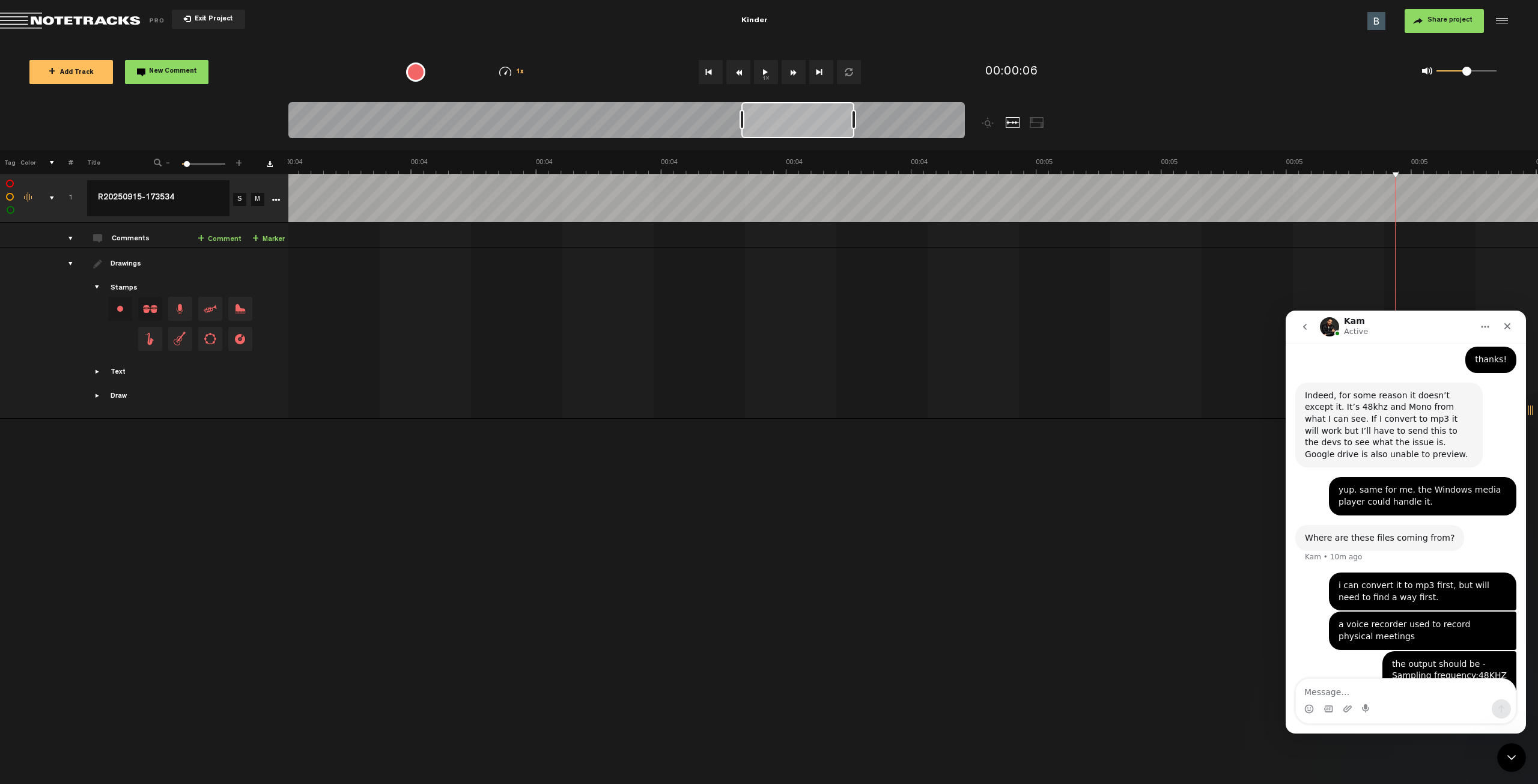
click at [203, 473] on div "+ New drawing Tag Color # Title - 1 100 6 + 1 completed R20250915-173534 R20250…" at bounding box center [769, 467] width 1538 height 634
click at [51, 196] on div "comments, stamps & drawings" at bounding box center [47, 198] width 19 height 12
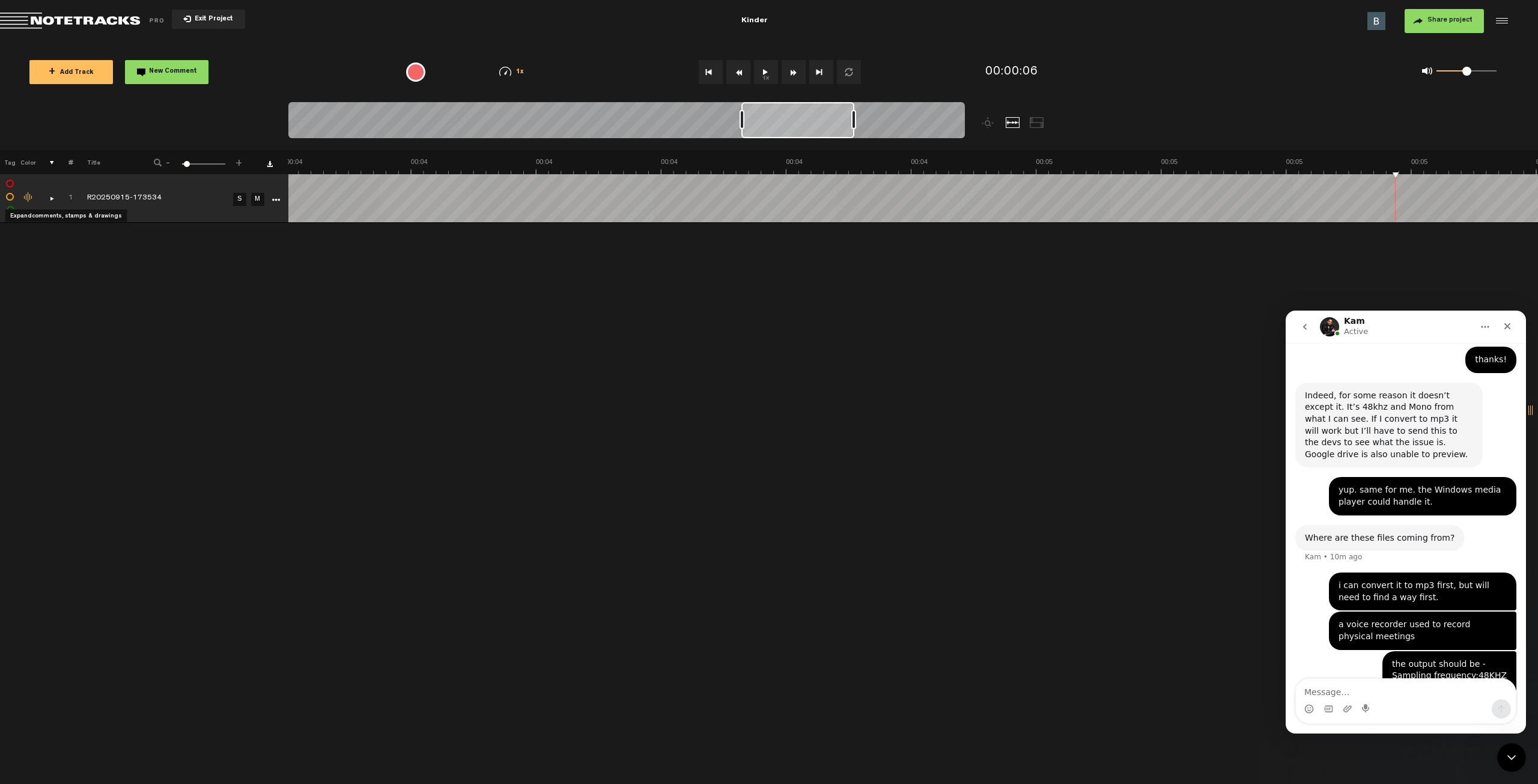
click at [51, 199] on div "comments, stamps & drawings" at bounding box center [47, 198] width 19 height 12
click at [760, 74] on button "1x" at bounding box center [766, 72] width 24 height 24
click at [766, 70] on button "1x" at bounding box center [766, 72] width 24 height 24
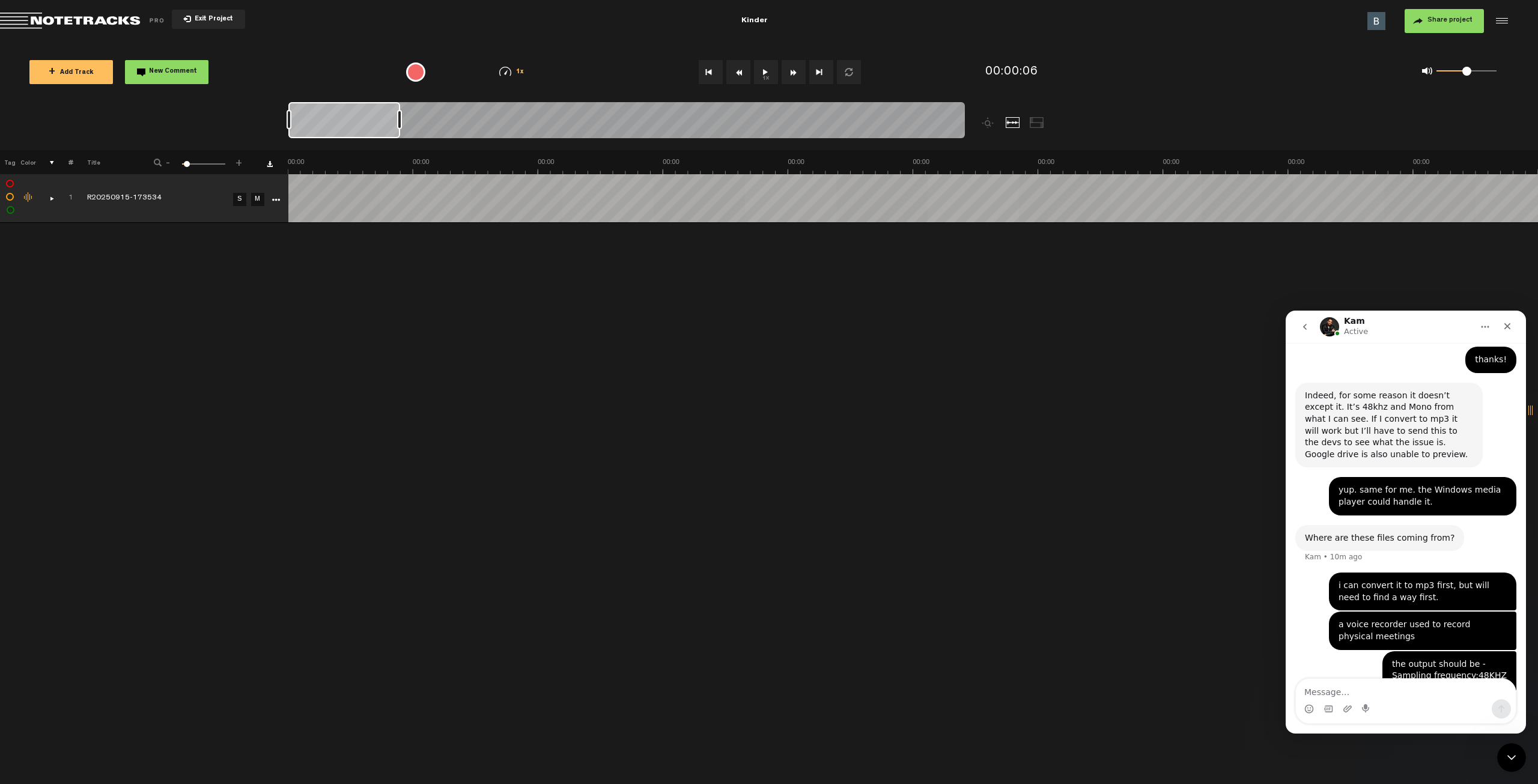
drag, startPoint x: 806, startPoint y: 124, endPoint x: 373, endPoint y: 140, distance: 433.3
click at [267, 138] on nt-zoom-navigation-bar at bounding box center [769, 126] width 1538 height 48
click at [767, 75] on button "1x" at bounding box center [766, 72] width 24 height 24
click at [771, 74] on button "1x" at bounding box center [766, 72] width 24 height 24
click at [54, 199] on div "comments, stamps & drawings" at bounding box center [47, 198] width 19 height 12
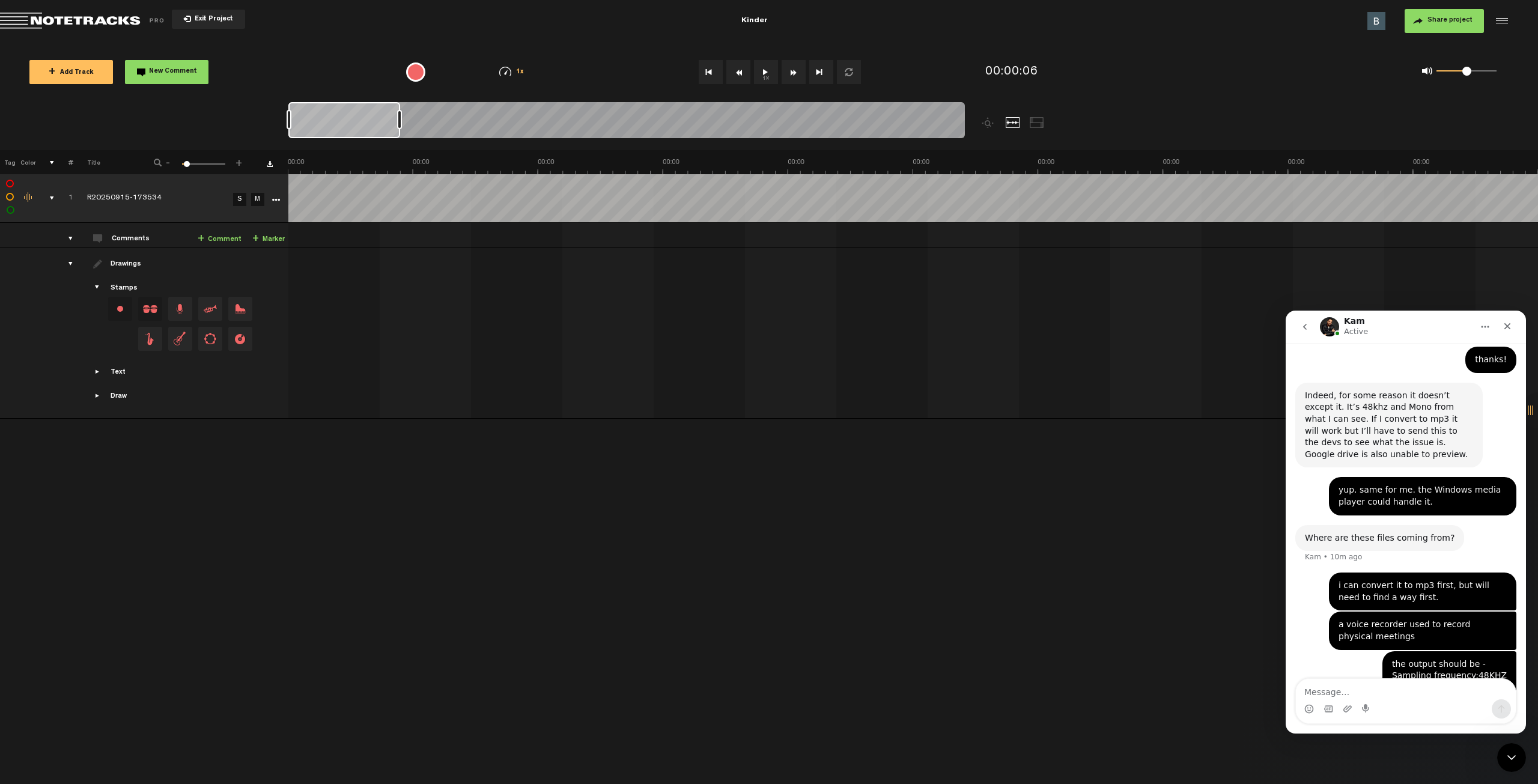
click at [117, 201] on div "Click to edit the title" at bounding box center [166, 198] width 156 height 12
click at [190, 434] on div "+ New drawing Tag Color # Title - 1 100 6 + 1 completed R20250915-173534 R20250…" at bounding box center [769, 467] width 1538 height 634
click at [208, 468] on div "+ New drawing Tag Color # Title - 1 100 6 + 1 completed R20250915-173534 R20250…" at bounding box center [769, 467] width 1538 height 634
click at [760, 69] on button "1x" at bounding box center [766, 72] width 24 height 24
click at [739, 71] on button "Rewind" at bounding box center [738, 72] width 24 height 24
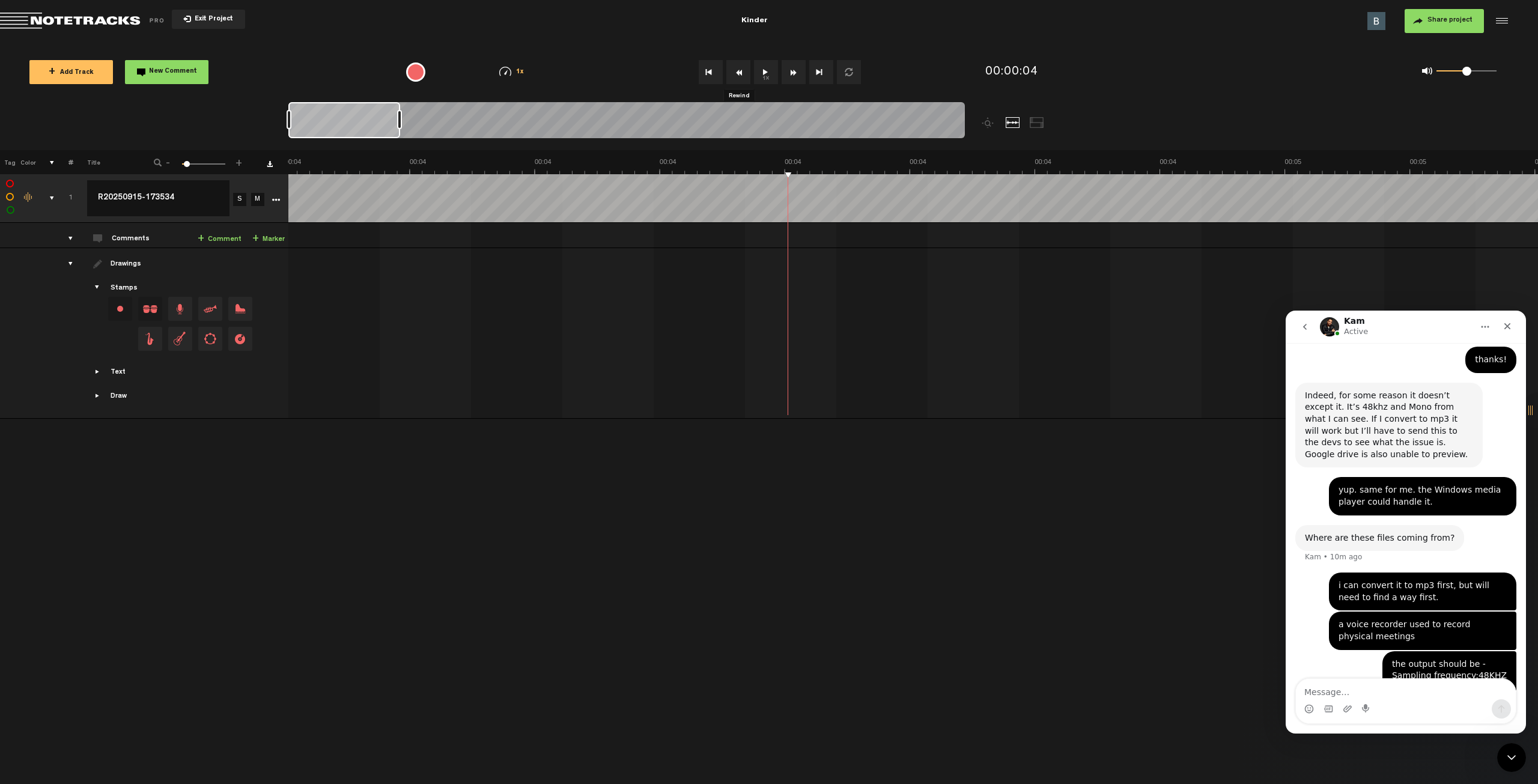
click at [735, 70] on button "Rewind" at bounding box center [738, 72] width 24 height 24
click at [711, 69] on button "Go to beginning" at bounding box center [710, 72] width 24 height 24
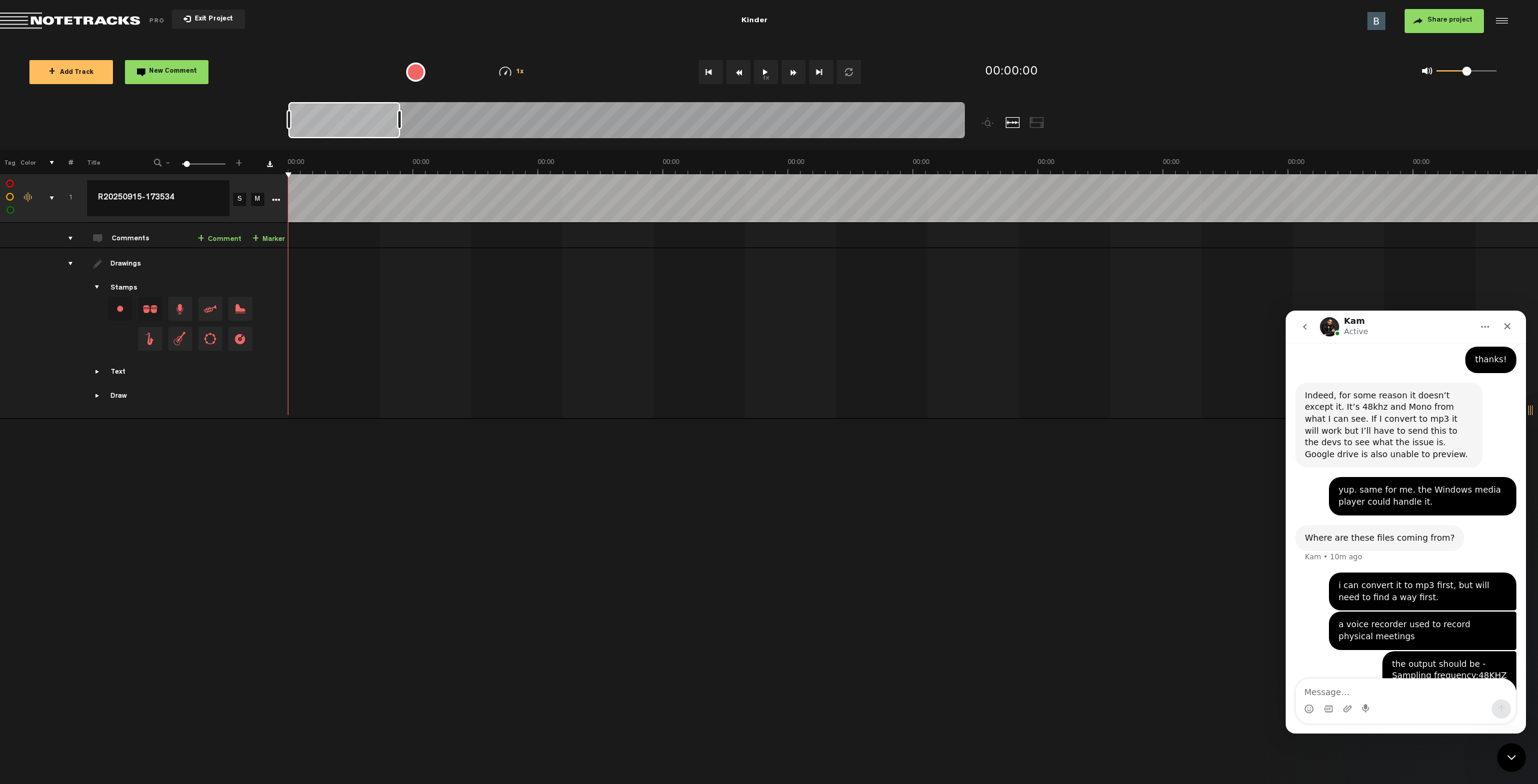
click at [771, 74] on button "1x" at bounding box center [766, 72] width 24 height 24
click at [53, 196] on div "comments, stamps & drawings" at bounding box center [47, 198] width 19 height 12
click at [348, 45] on div "+ Add Track New Comment 1x 0.25x 0.5x 0.75x 1x 1.25x 1.5x 1.75x 2x All emojis 😀…" at bounding box center [769, 72] width 1538 height 60
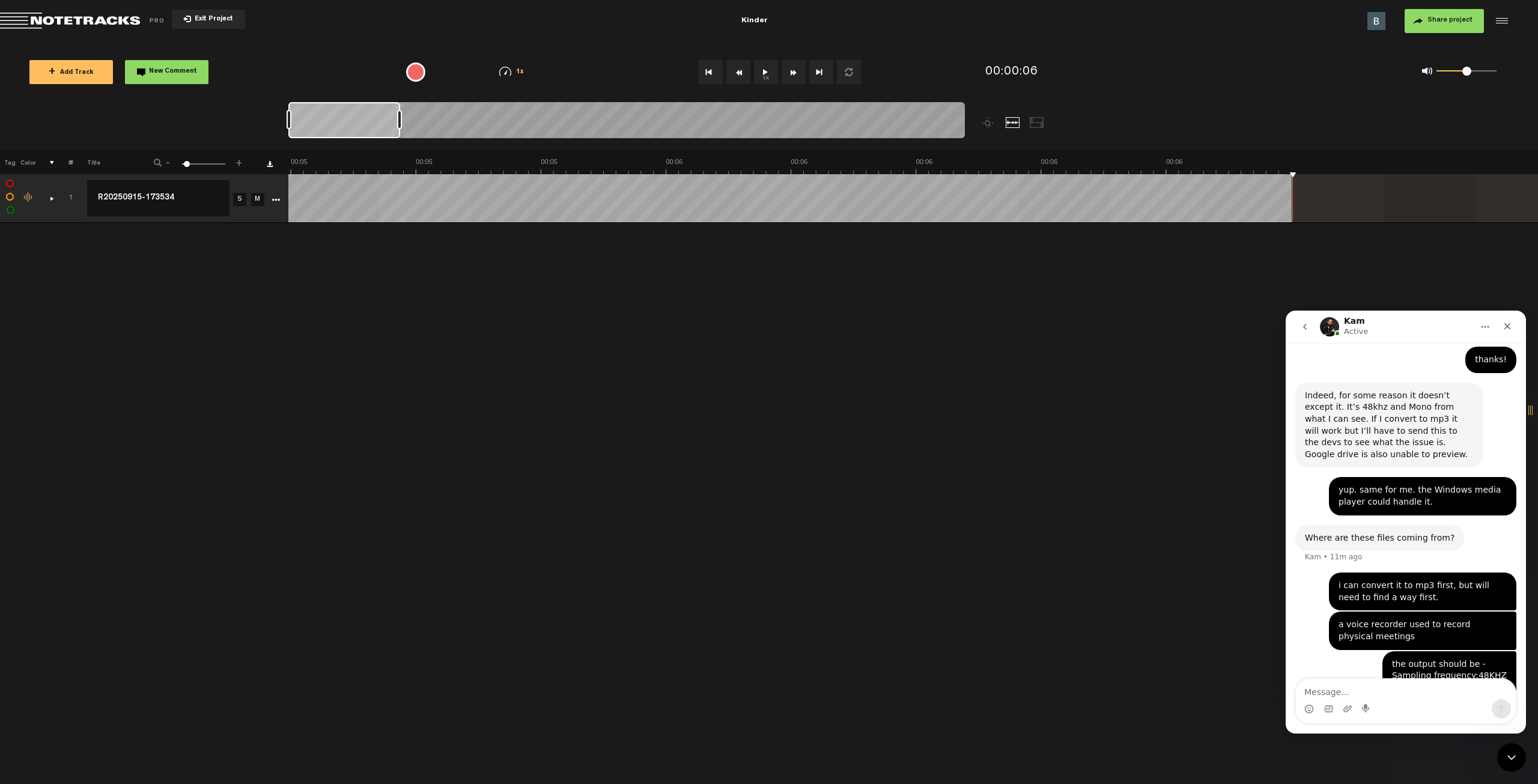
click at [286, 382] on div "+ New drawing Tag Color # Title - 1 100 6 + 1 completed R20250915-173534 R20250…" at bounding box center [769, 467] width 1538 height 634
click at [447, 403] on div "+ New drawing Tag Color # Title - 1 100 6 + 1 completed R20250915-173534 S M Ex…" at bounding box center [769, 467] width 1538 height 634
click at [1310, 326] on button "go back" at bounding box center [1305, 327] width 23 height 23
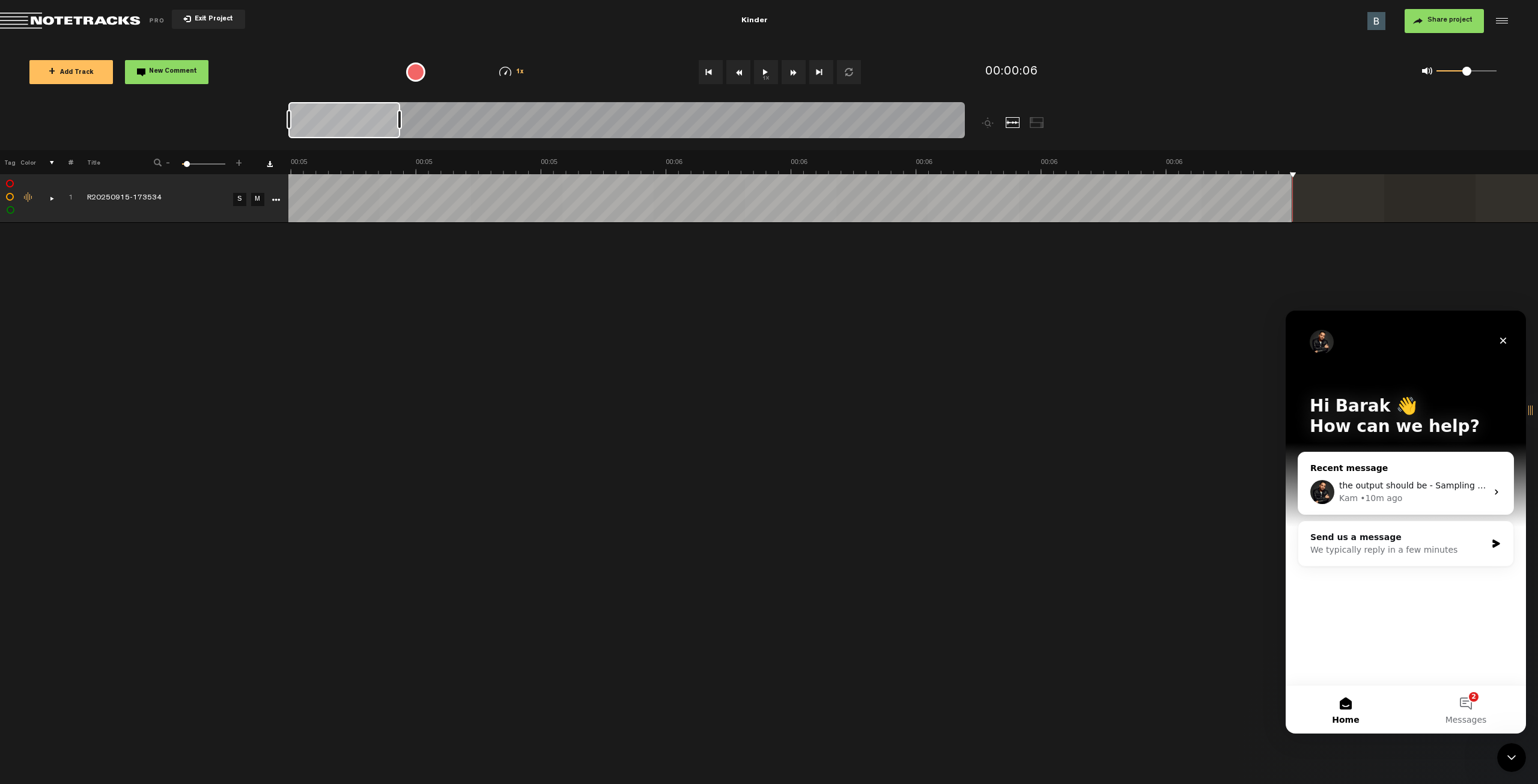
click at [1430, 488] on span "the output should be - Sampling frequency:48KHZ 7.Bits:192KBPS" at bounding box center [1478, 485] width 278 height 10
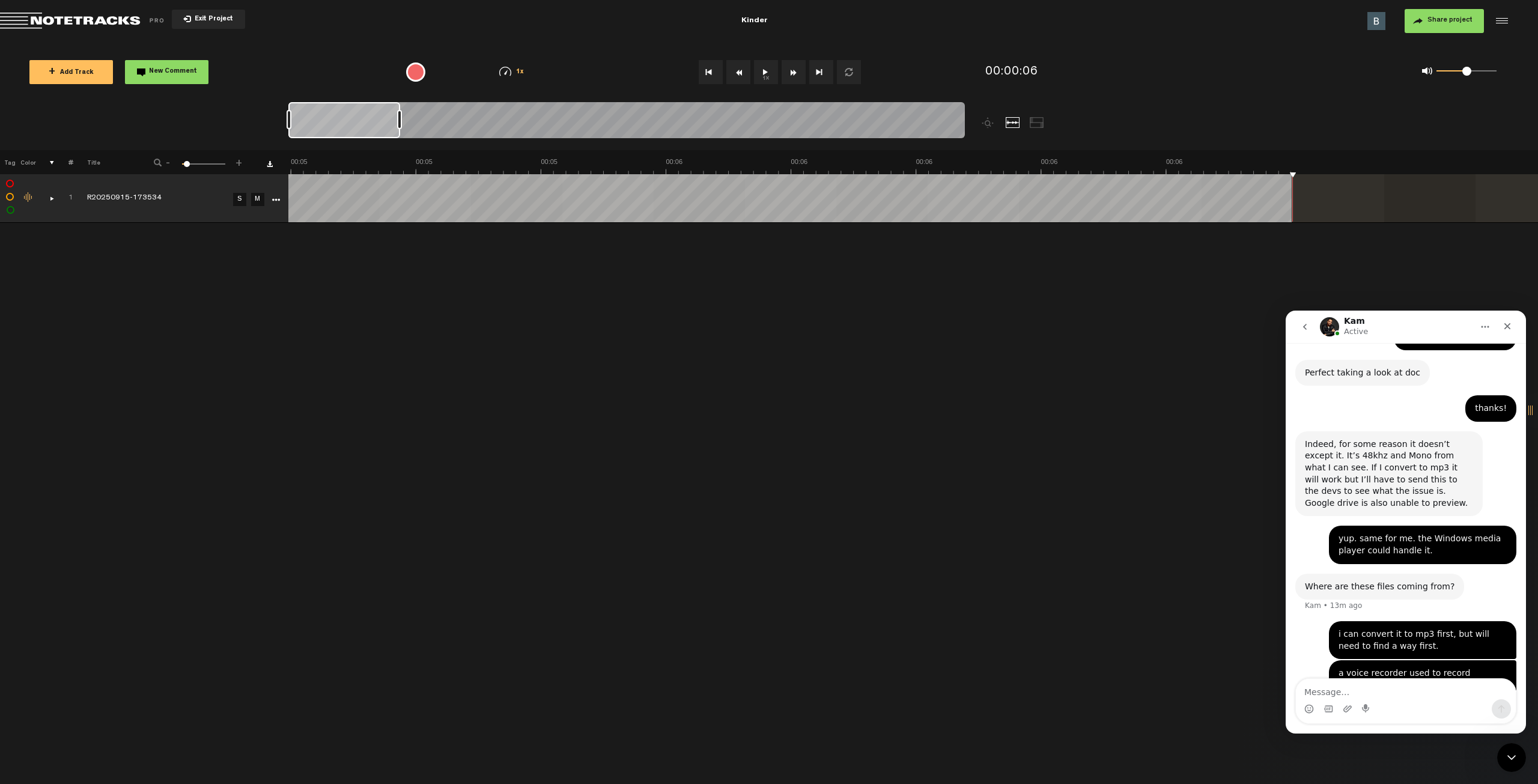
scroll to position [452, 0]
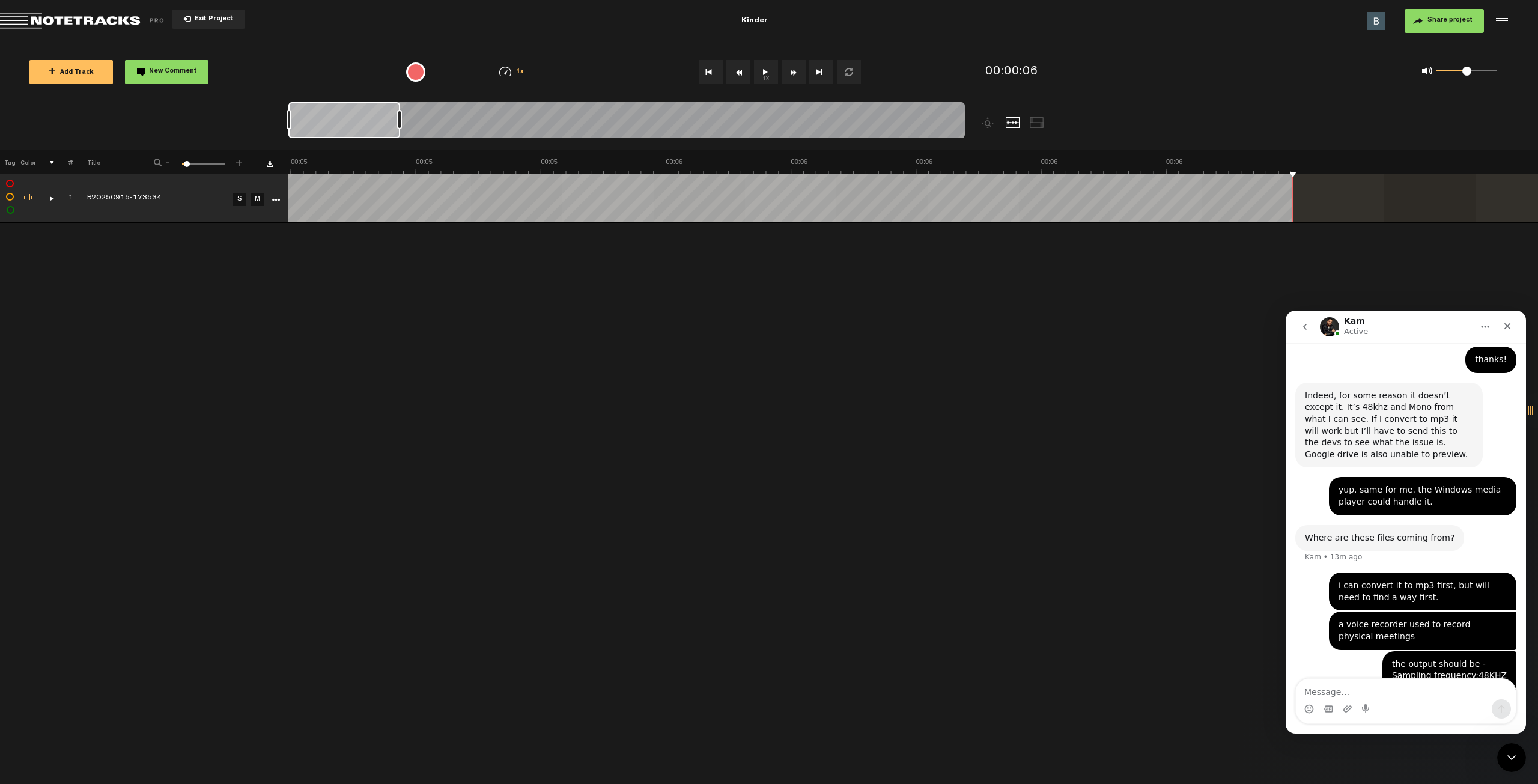
click at [1308, 327] on icon "go back" at bounding box center [1306, 327] width 10 height 10
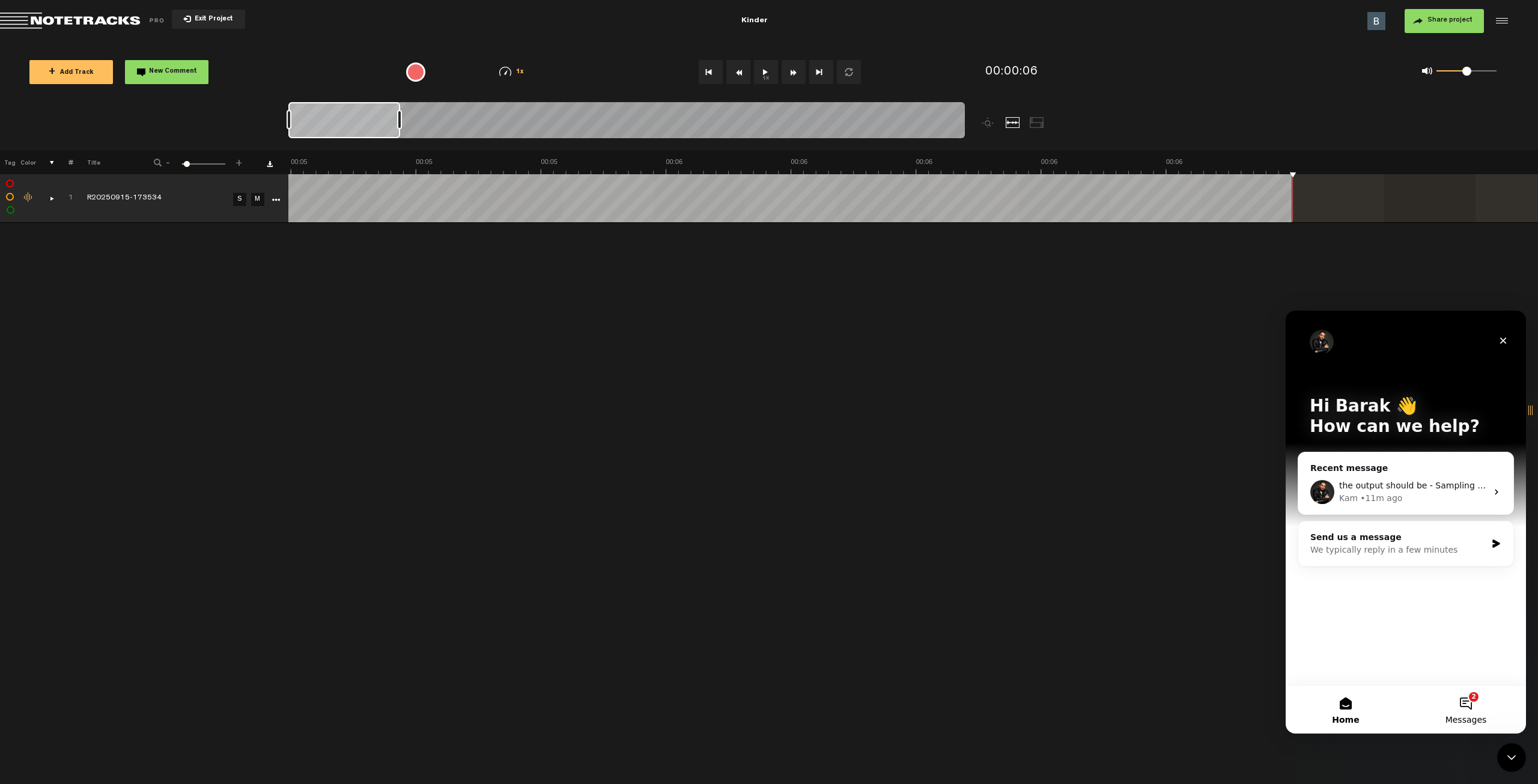
click at [1473, 704] on button "2 Messages" at bounding box center [1466, 710] width 120 height 48
